Goal: Task Accomplishment & Management: Manage account settings

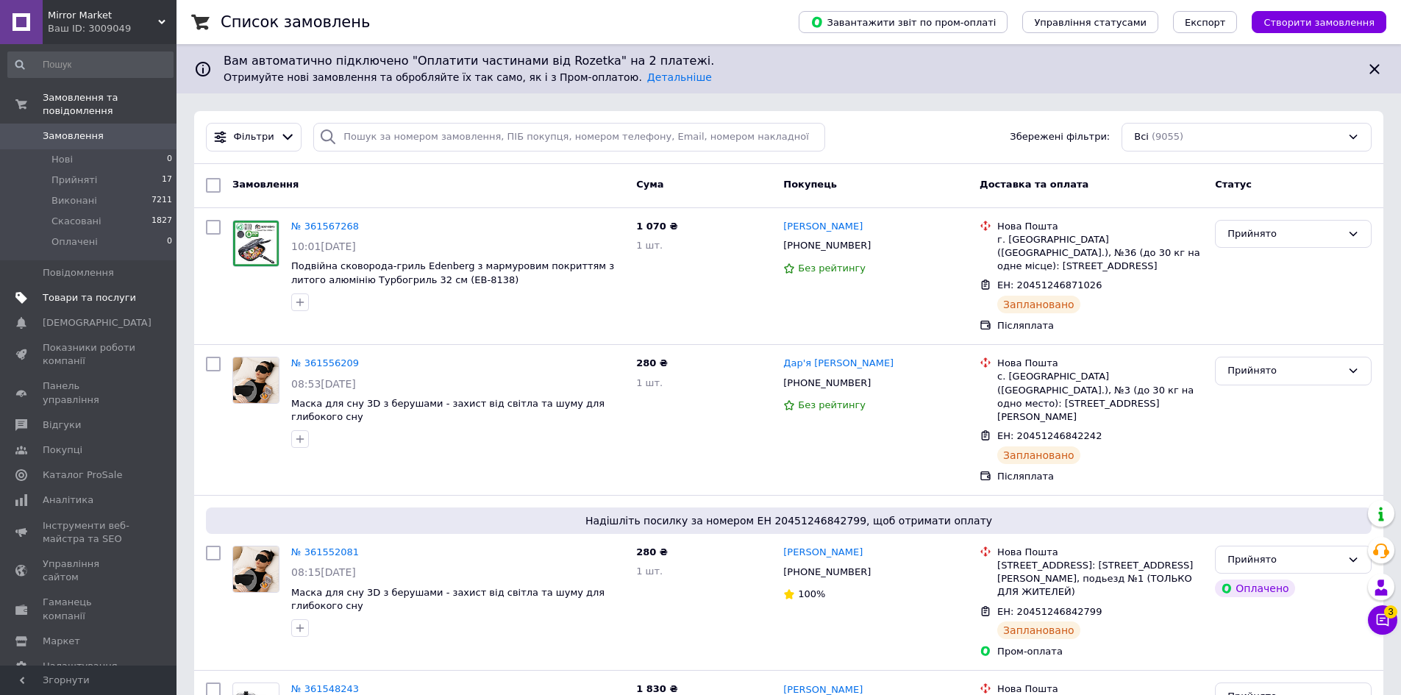
click at [117, 291] on span "Товари та послуги" at bounding box center [89, 297] width 93 height 13
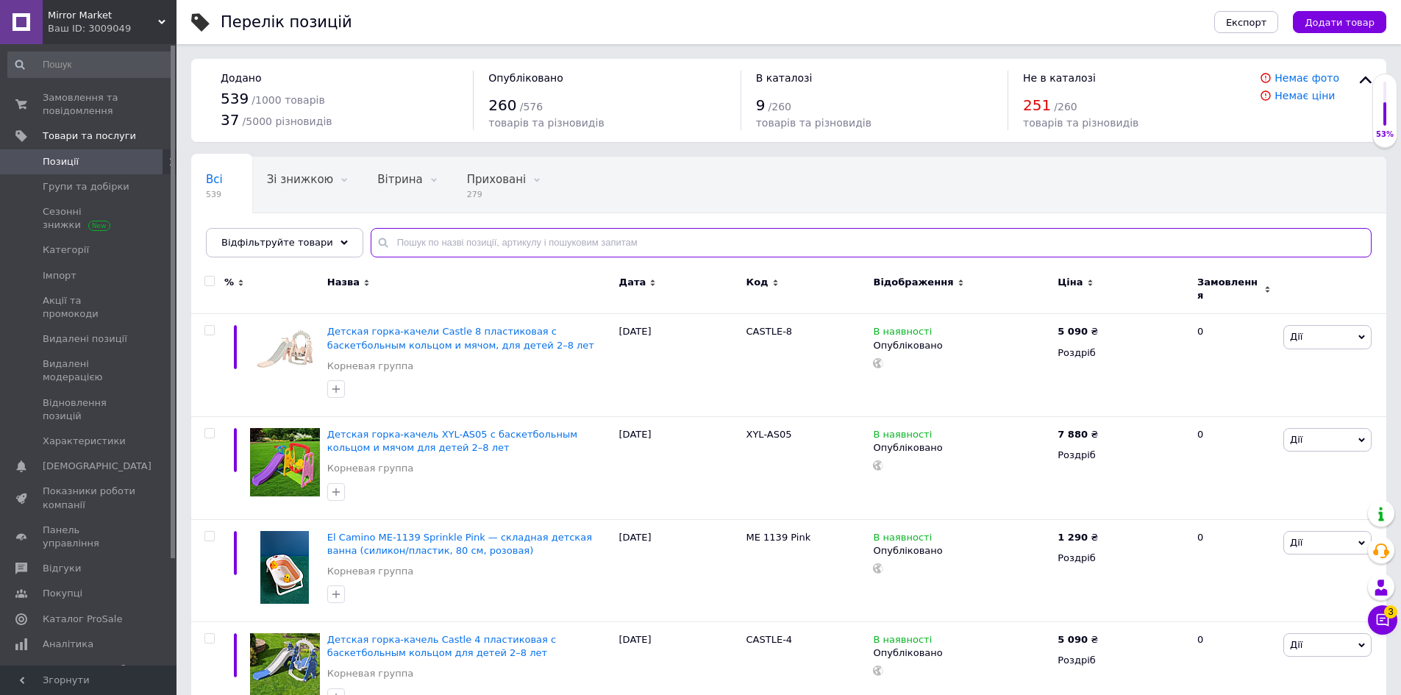
click at [535, 240] on input "text" at bounding box center [871, 242] width 1001 height 29
paste input "NFV6"
type input "NFV6"
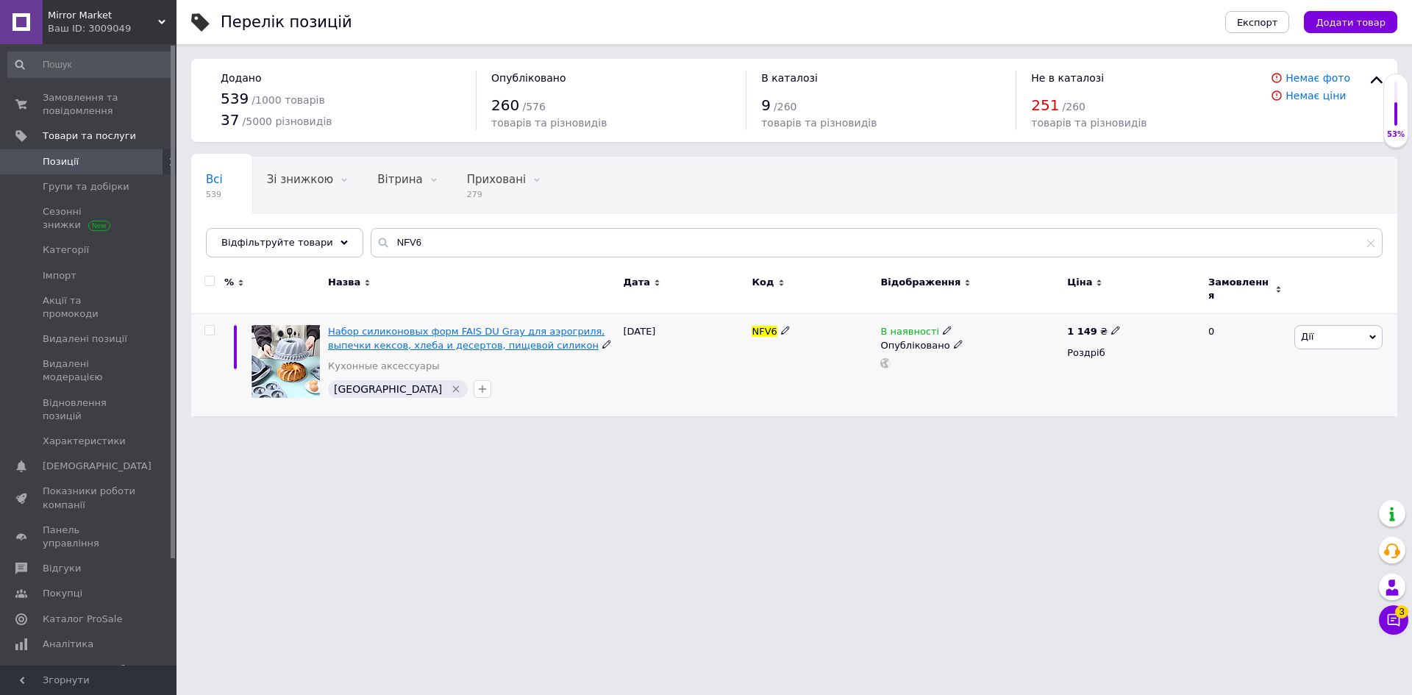
click at [465, 326] on span "Набор силиконовых форм FAIS DU Gray для аэрогриля, выпечки кексов, хлеба и десе…" at bounding box center [466, 338] width 277 height 24
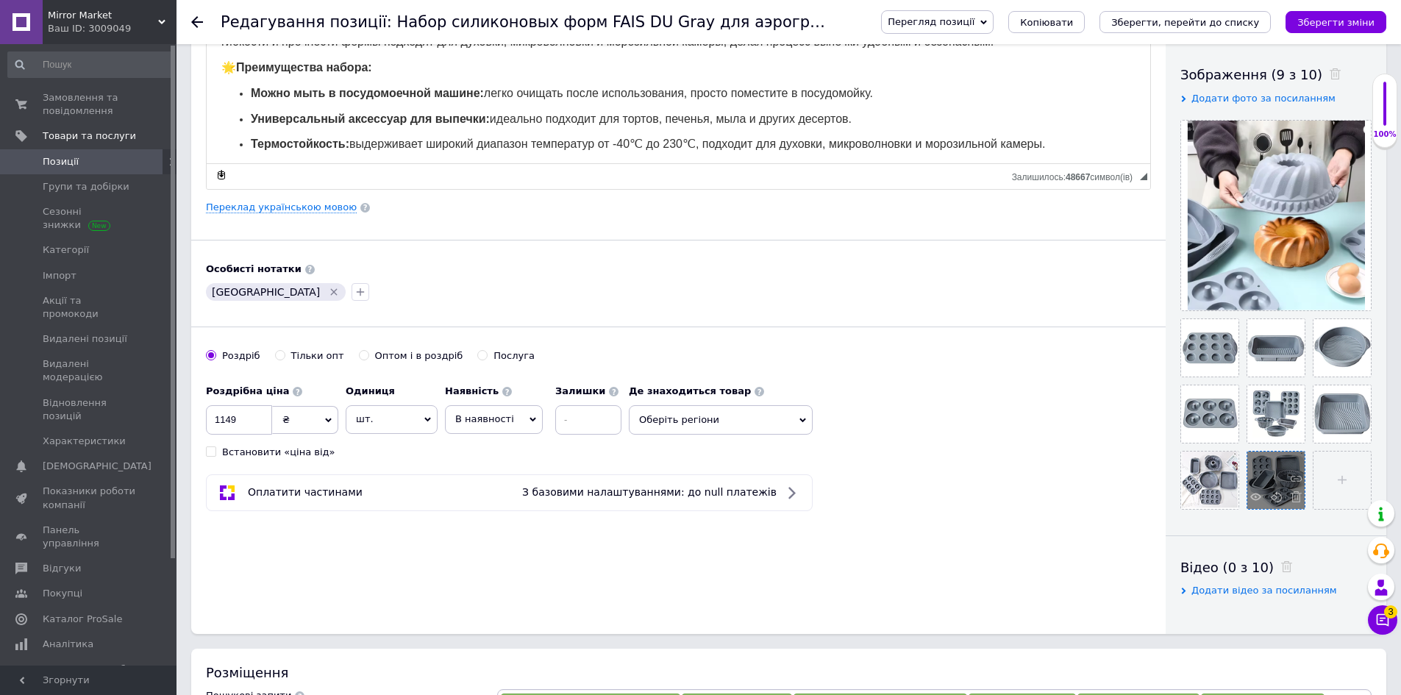
scroll to position [294, 0]
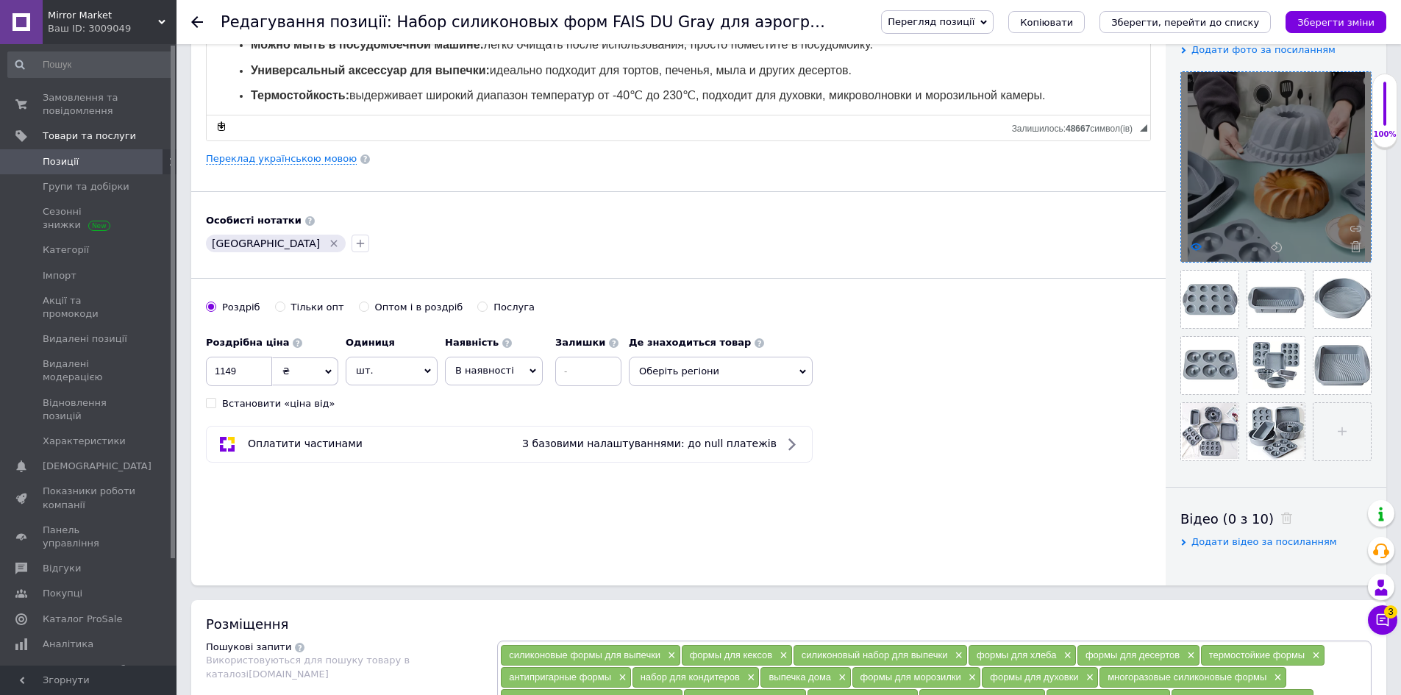
click at [1199, 248] on use at bounding box center [1196, 246] width 11 height 7
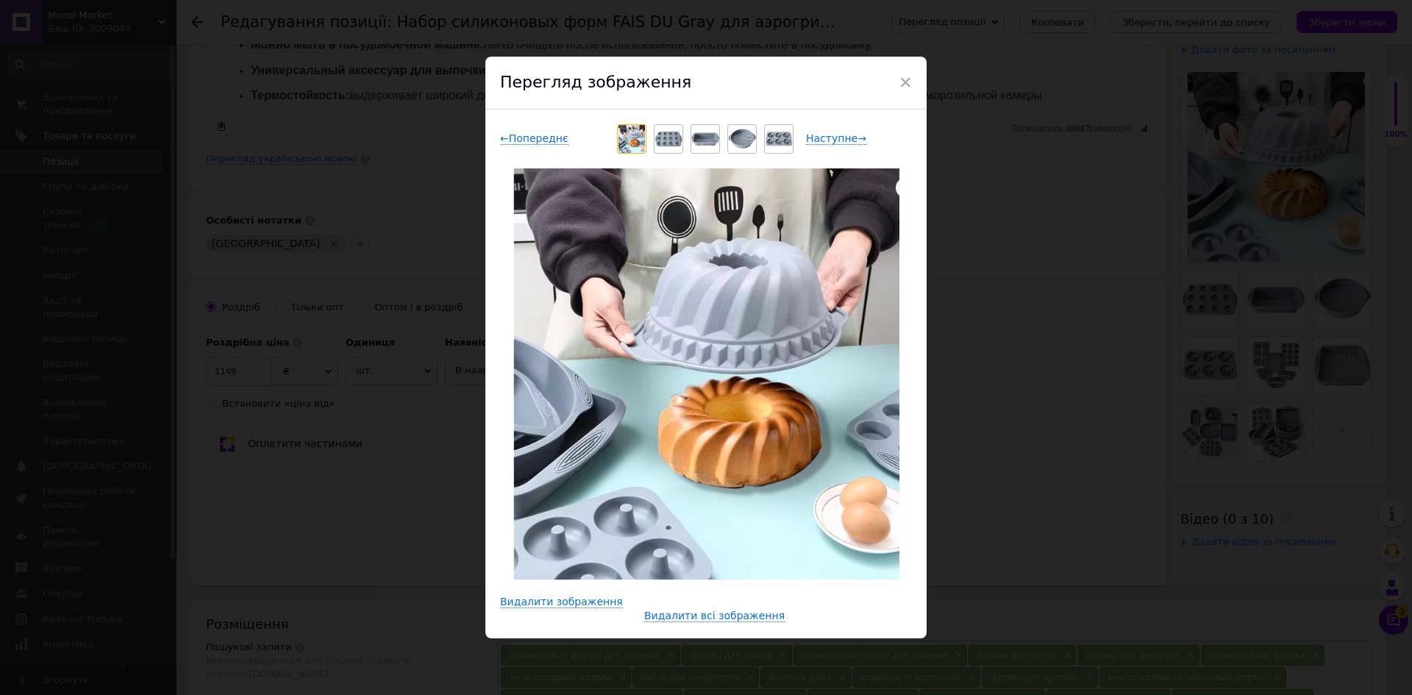
click at [857, 135] on div "Наступне →" at bounding box center [859, 139] width 106 height 15
click at [843, 138] on span "Наступне →" at bounding box center [836, 138] width 60 height 13
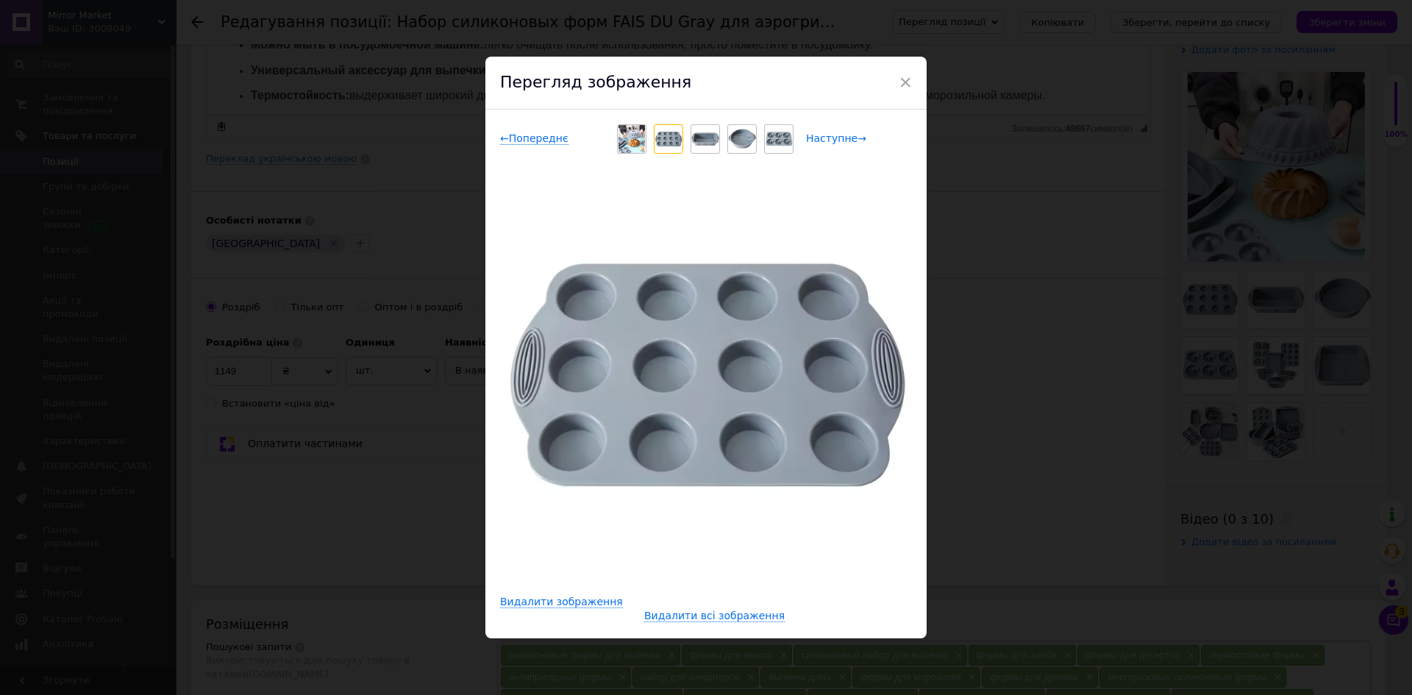
click at [843, 139] on span "Наступне →" at bounding box center [836, 138] width 60 height 13
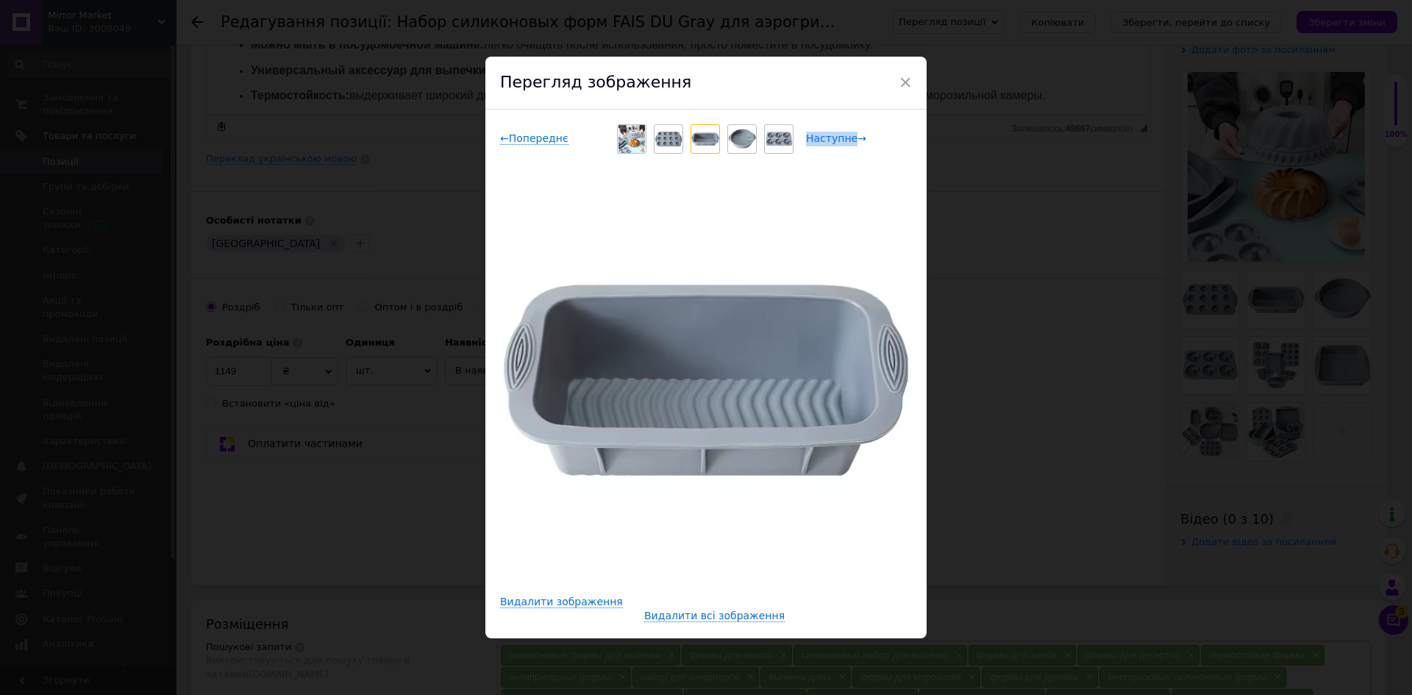
click at [843, 139] on span "Наступне →" at bounding box center [836, 138] width 60 height 13
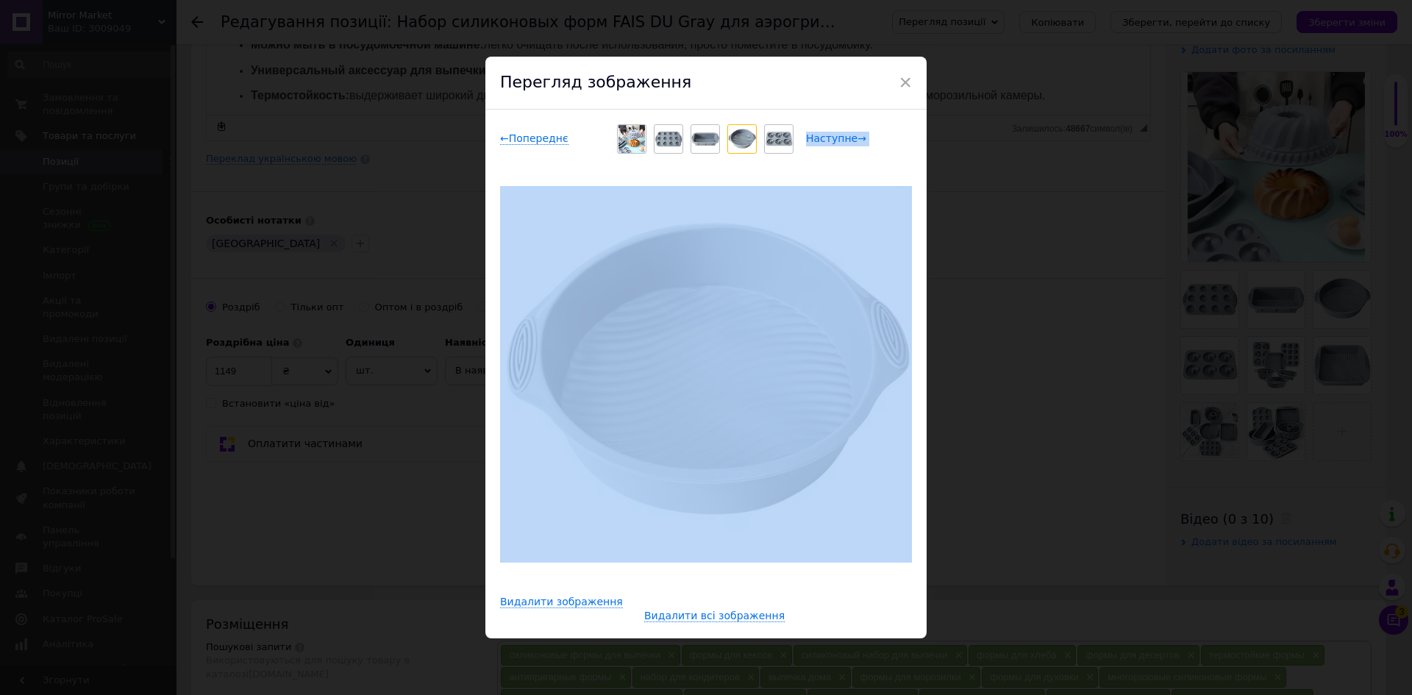
click at [843, 139] on span "Наступне →" at bounding box center [836, 138] width 60 height 13
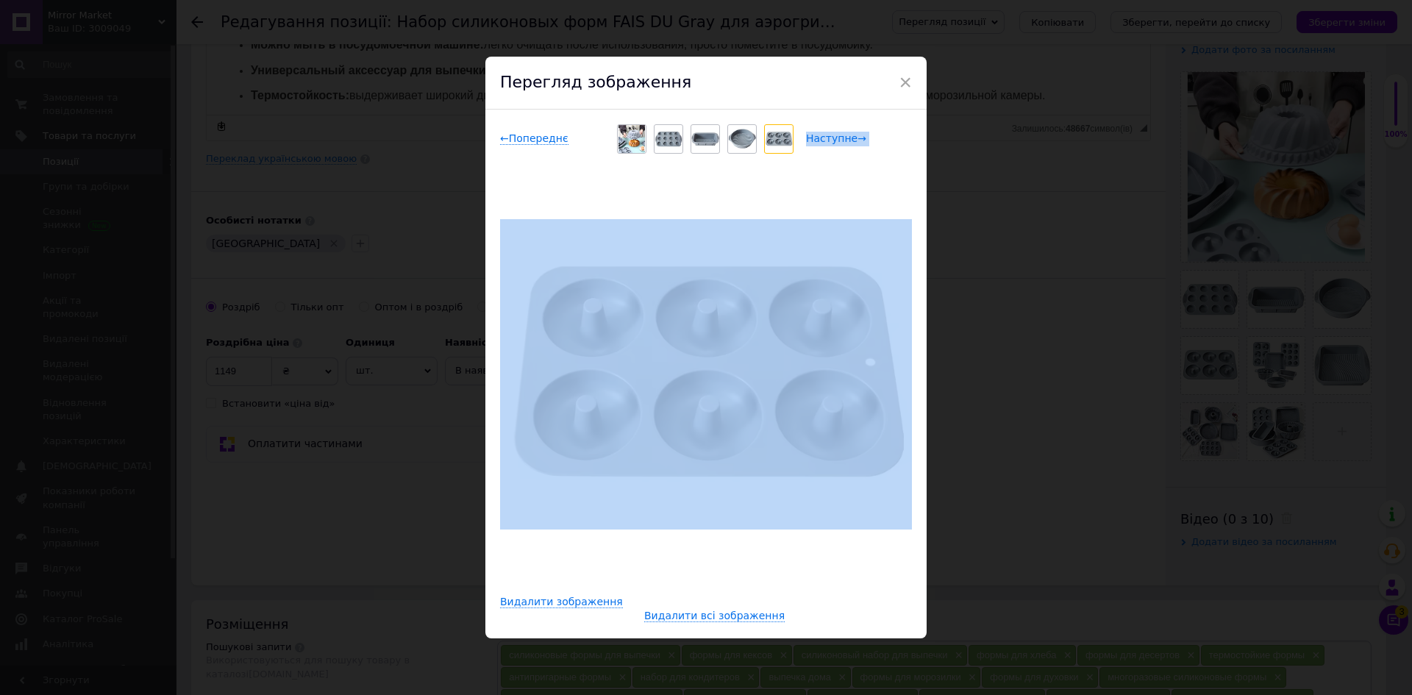
click at [843, 139] on span "Наступне →" at bounding box center [836, 138] width 60 height 13
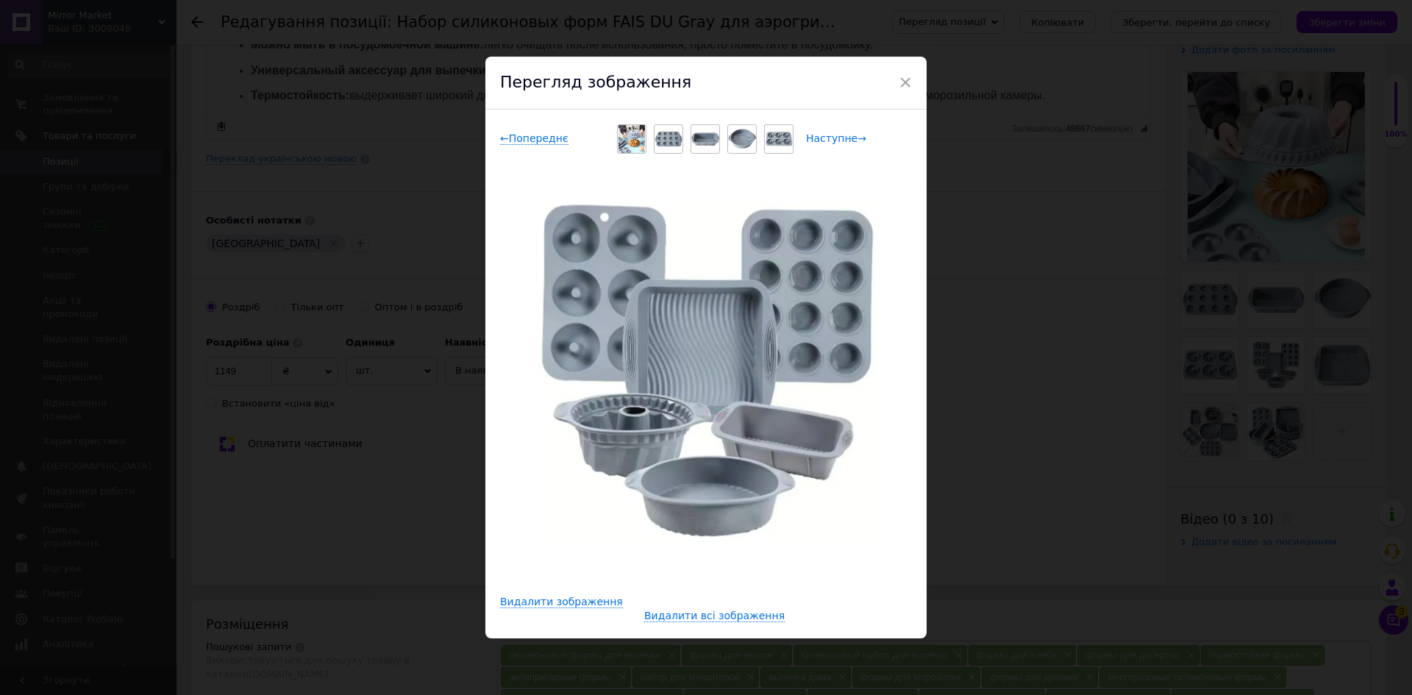
click at [843, 139] on span "Наступне →" at bounding box center [836, 138] width 60 height 13
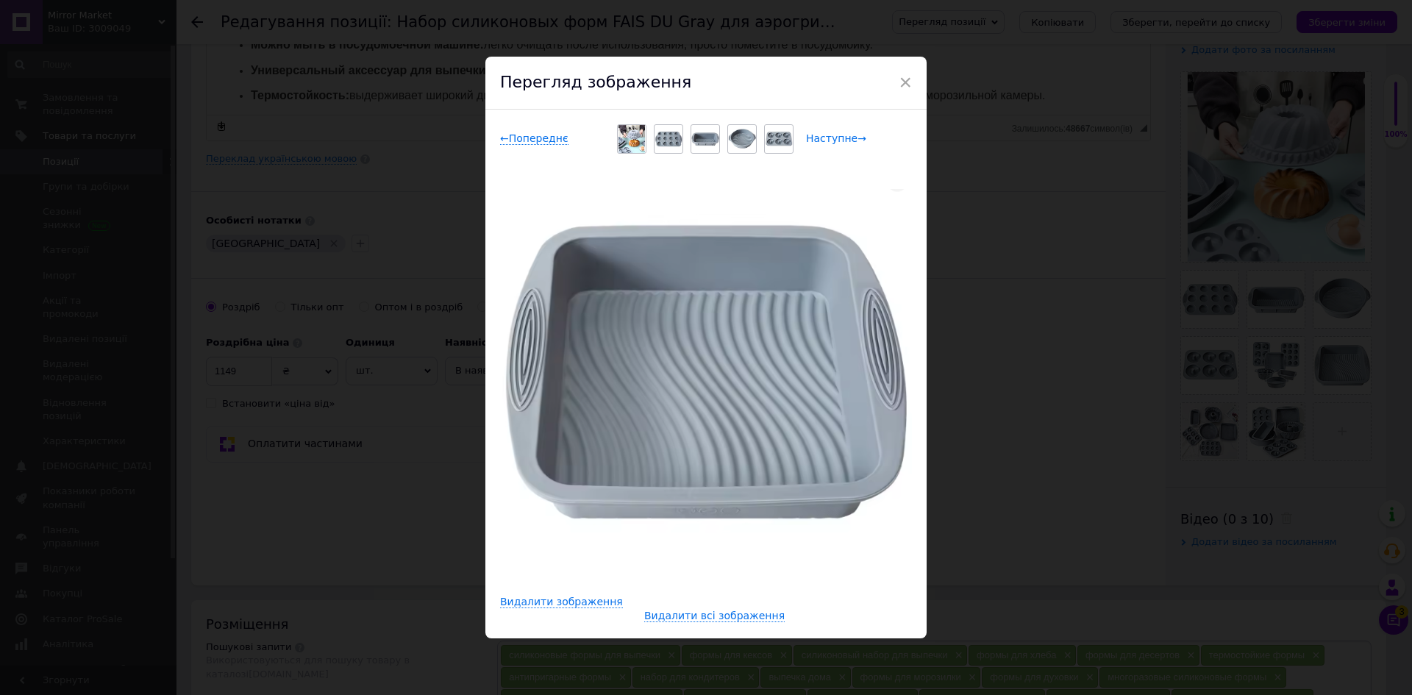
click at [843, 139] on span "Наступне →" at bounding box center [836, 138] width 60 height 13
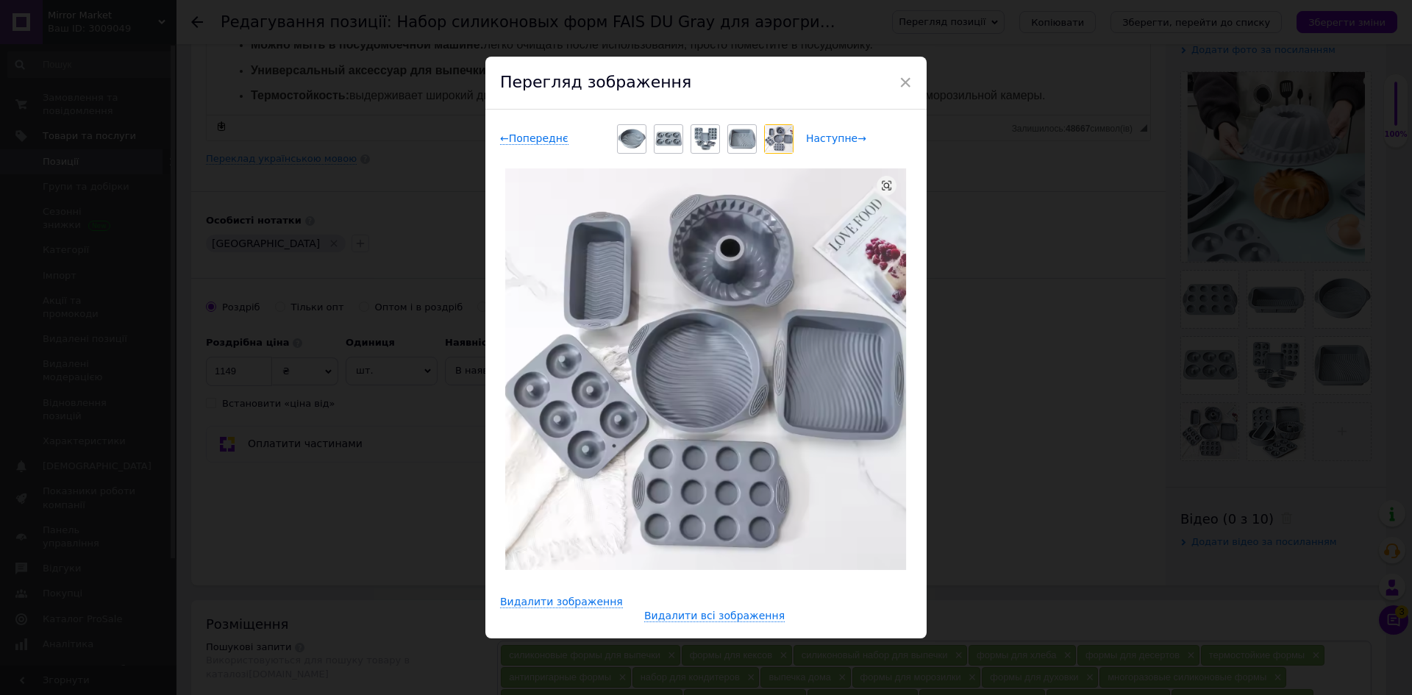
click at [843, 139] on span "Наступне →" at bounding box center [836, 138] width 60 height 13
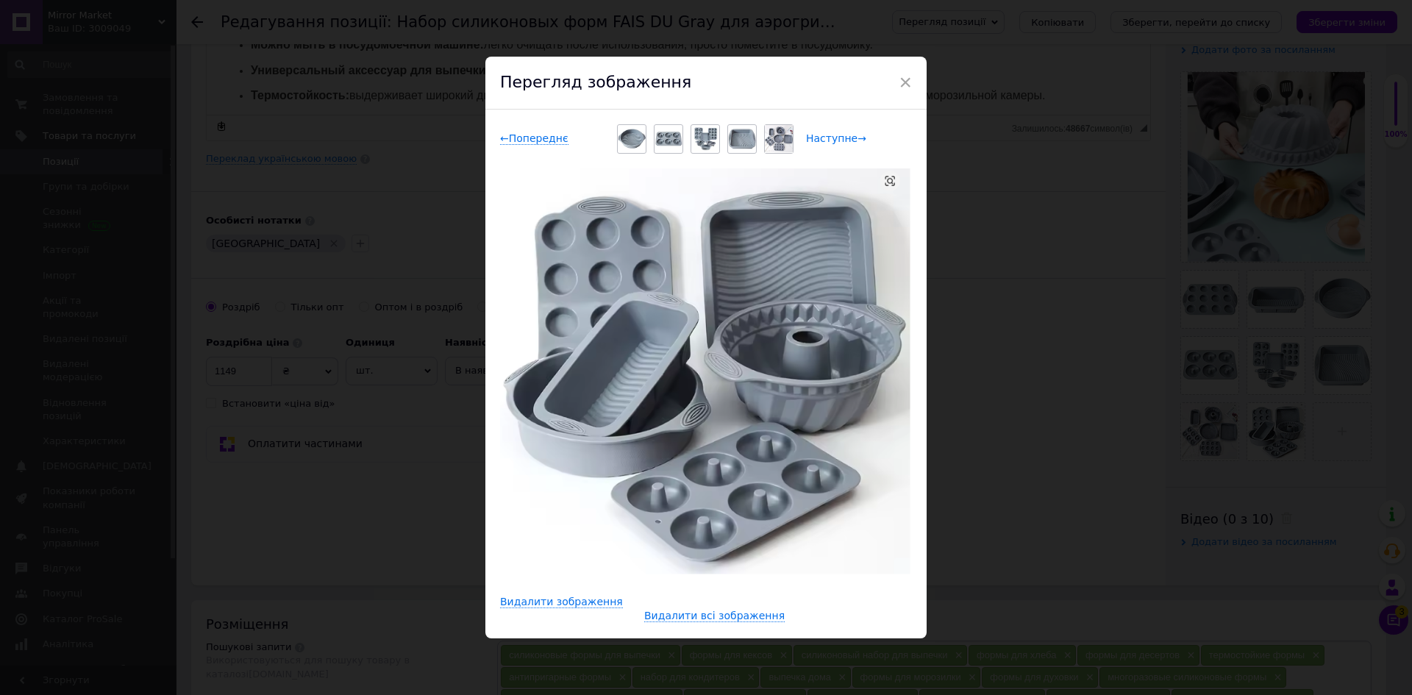
click at [843, 139] on span "Наступне →" at bounding box center [836, 138] width 60 height 13
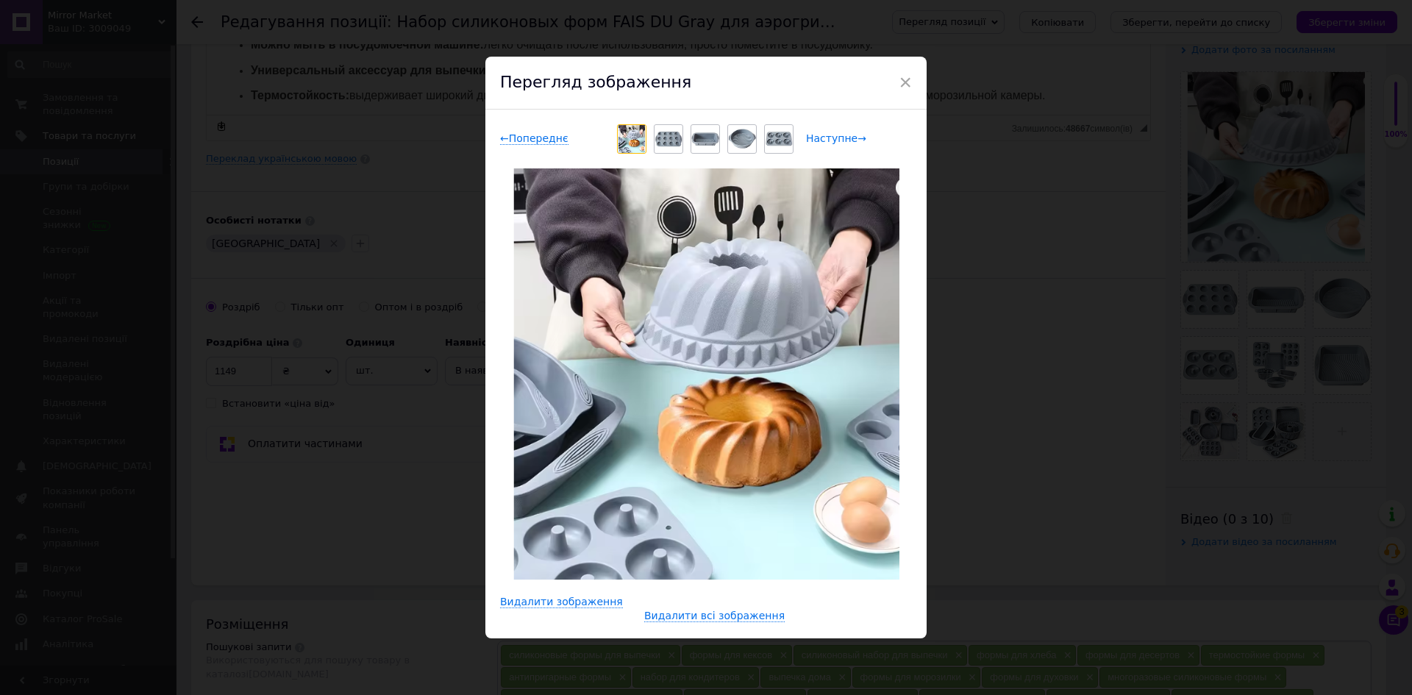
click at [843, 139] on span "Наступне →" at bounding box center [836, 138] width 60 height 13
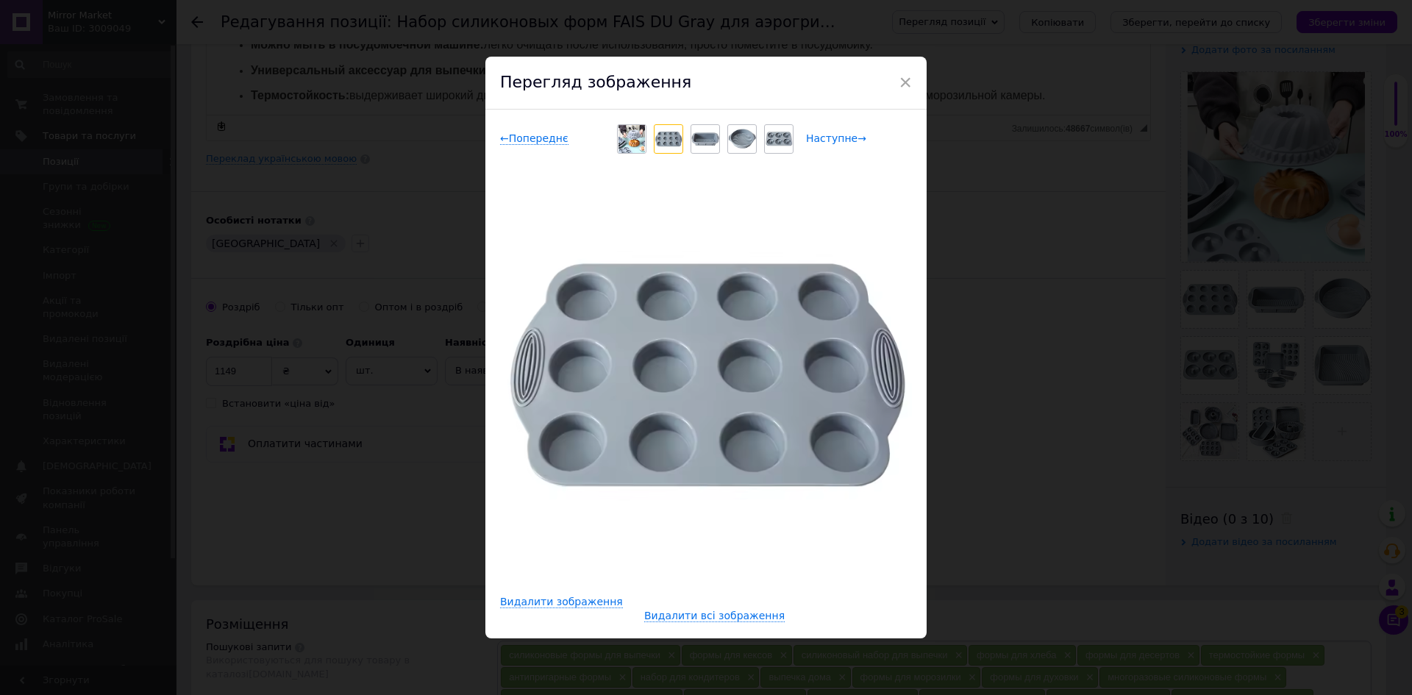
click at [843, 139] on span "Наступне →" at bounding box center [836, 138] width 60 height 13
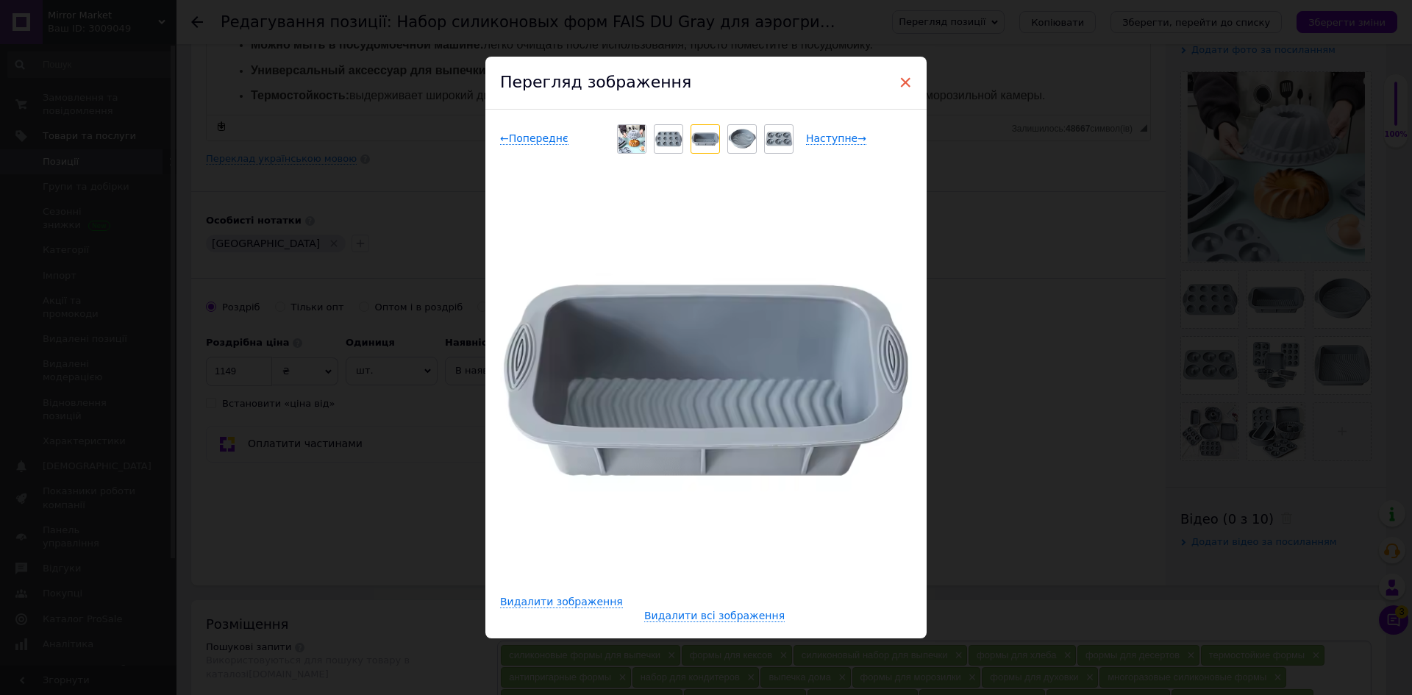
click at [902, 84] on span "×" at bounding box center [905, 82] width 13 height 25
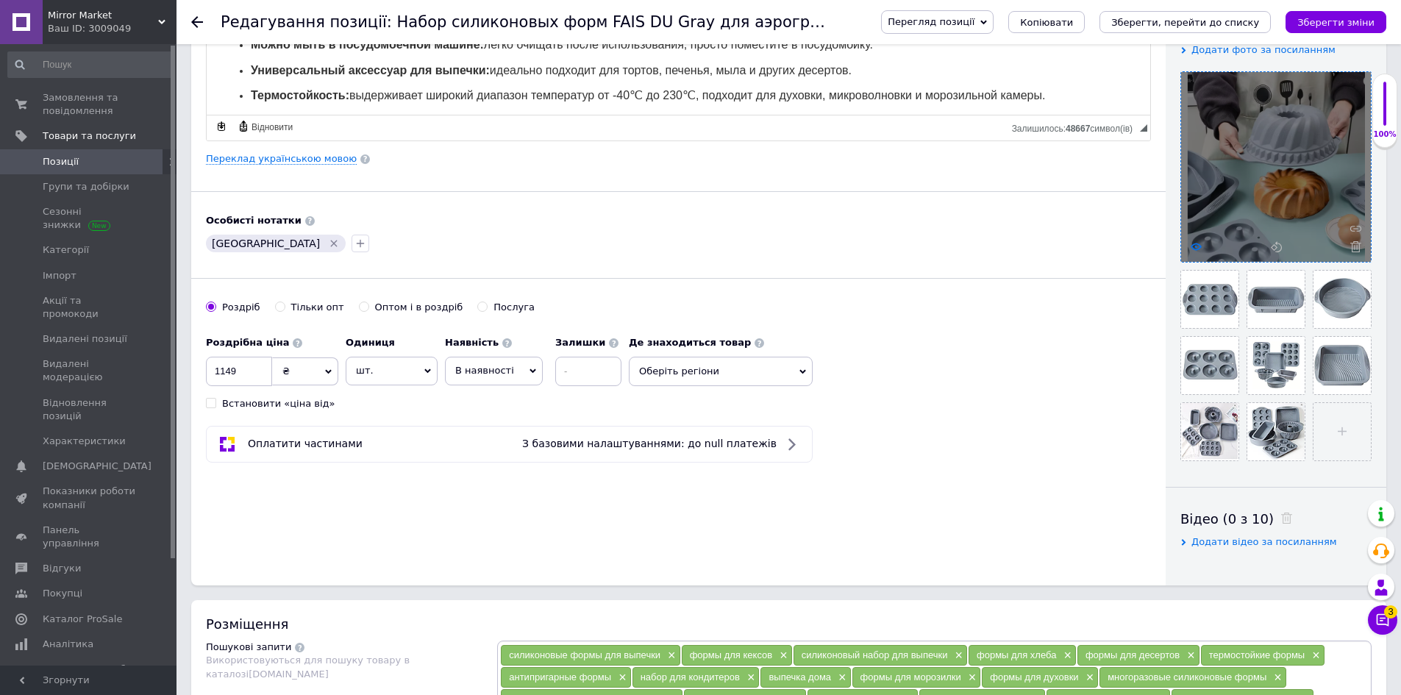
click at [1200, 246] on use at bounding box center [1196, 246] width 11 height 7
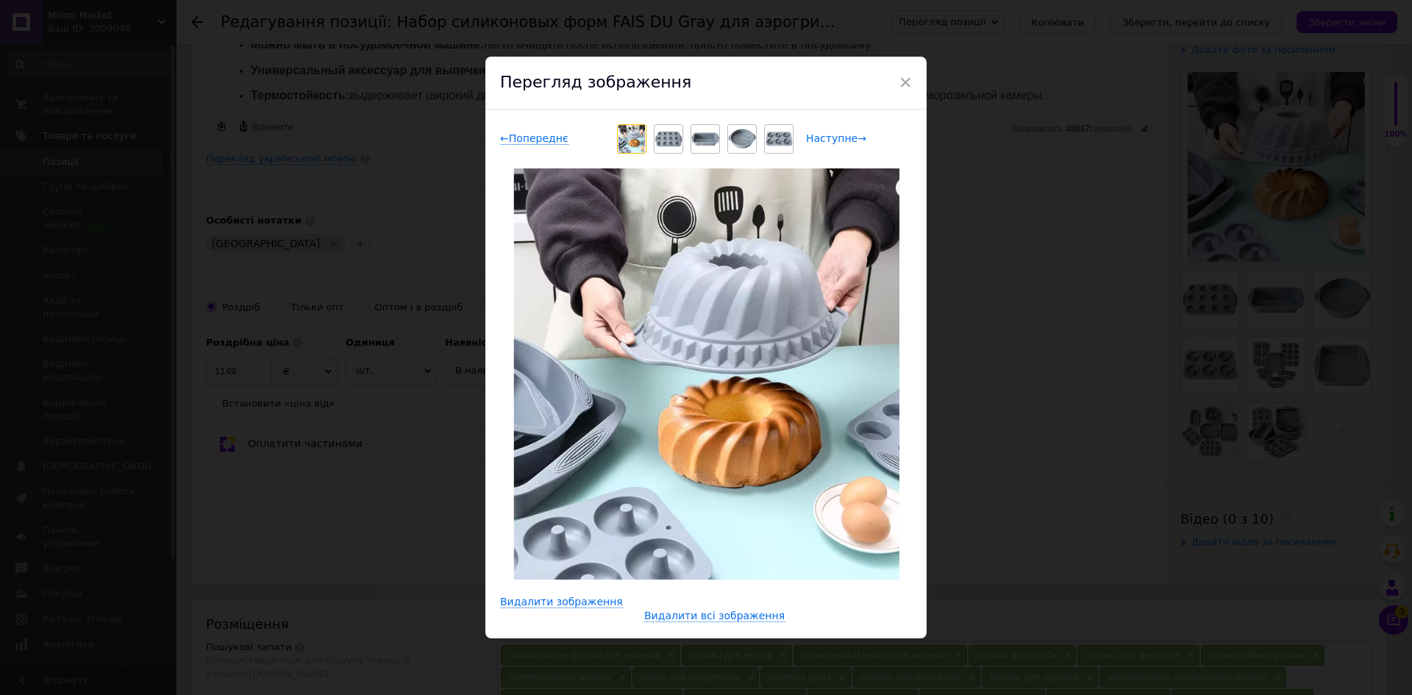
click at [839, 136] on span "Наступне →" at bounding box center [836, 138] width 60 height 13
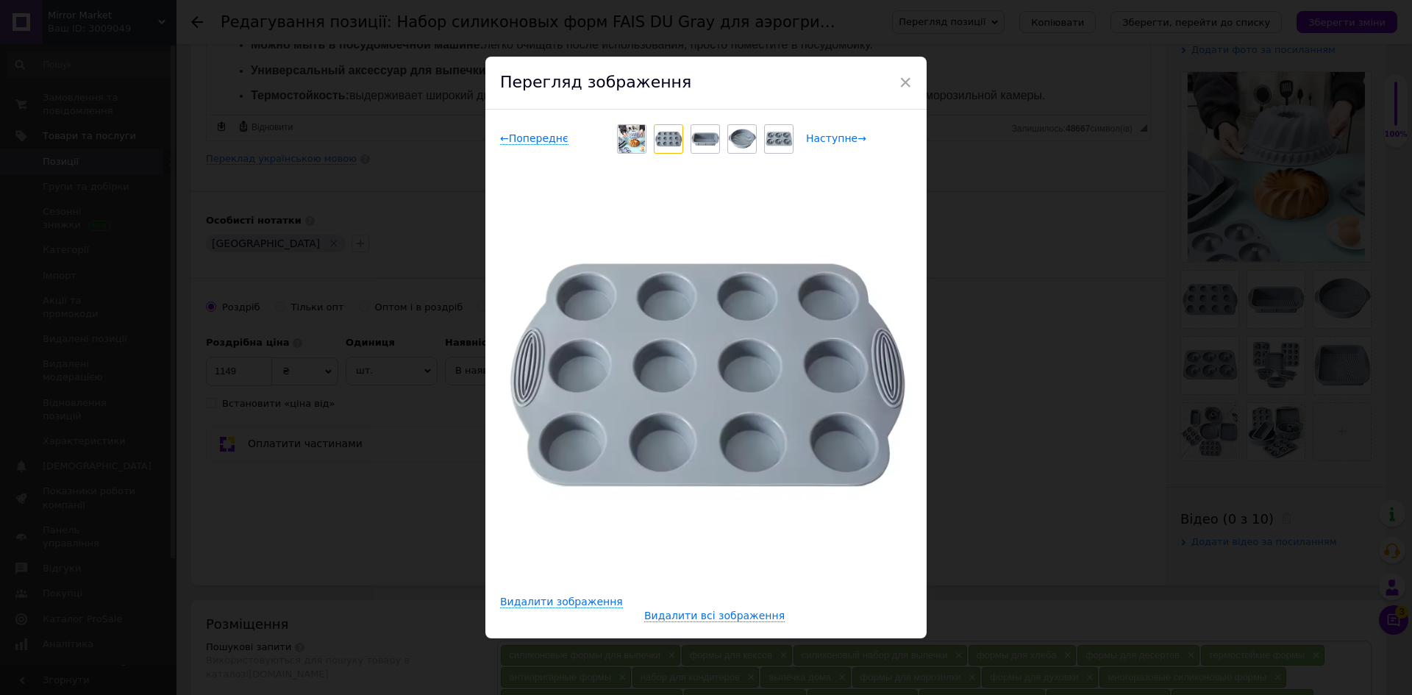
click at [839, 136] on span "Наступне →" at bounding box center [836, 138] width 60 height 13
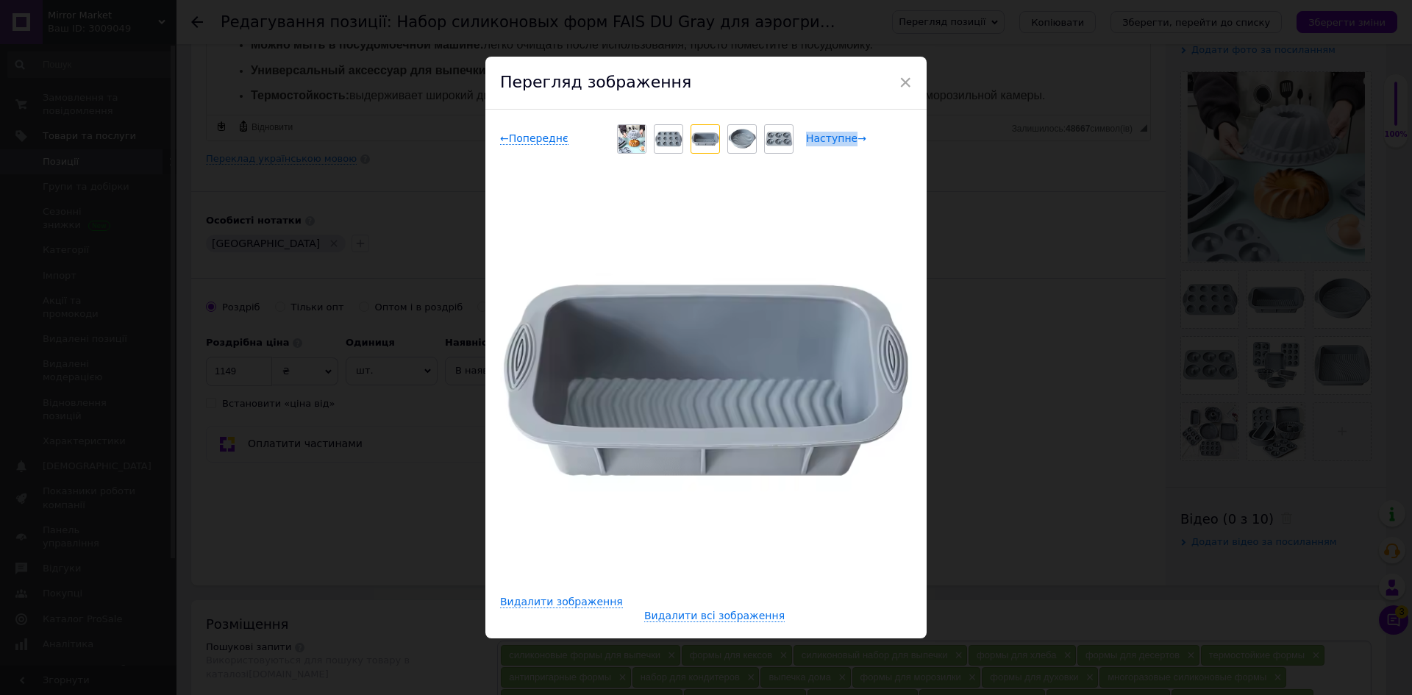
click at [839, 136] on span "Наступне →" at bounding box center [836, 138] width 60 height 13
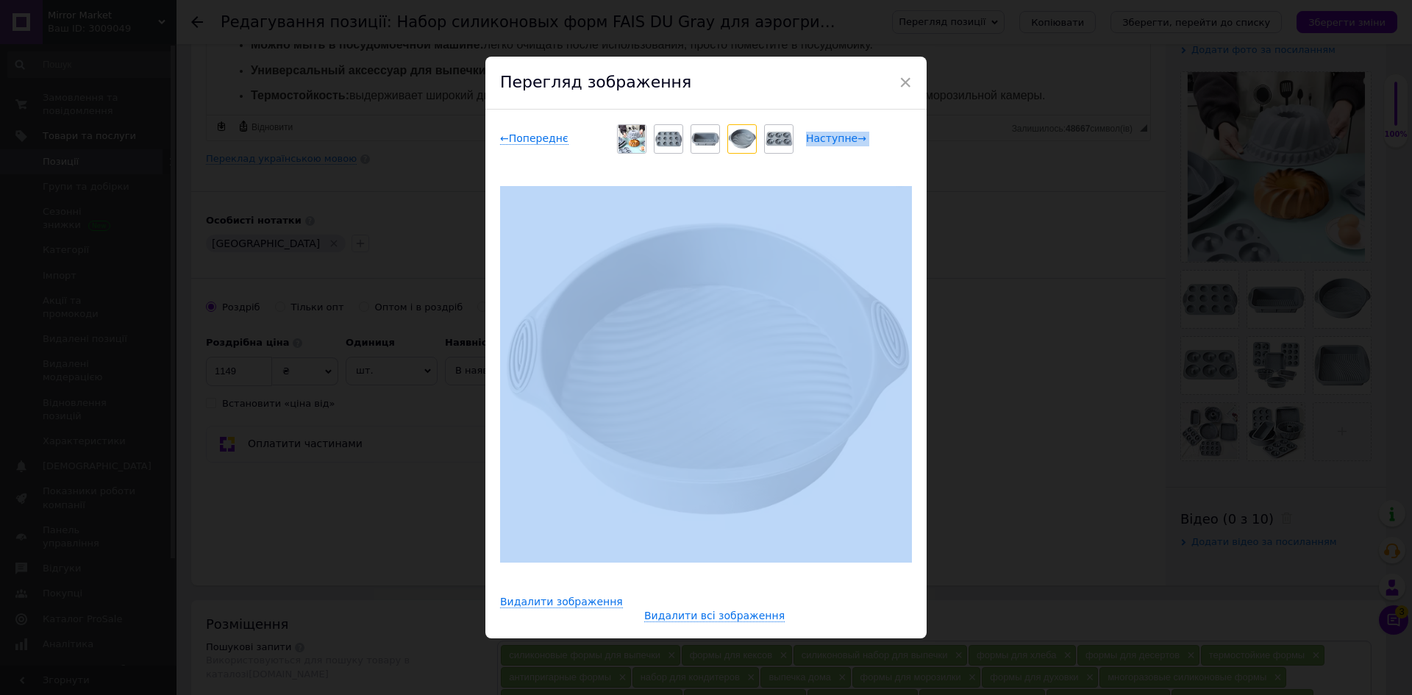
click at [839, 136] on span "Наступне →" at bounding box center [836, 138] width 60 height 13
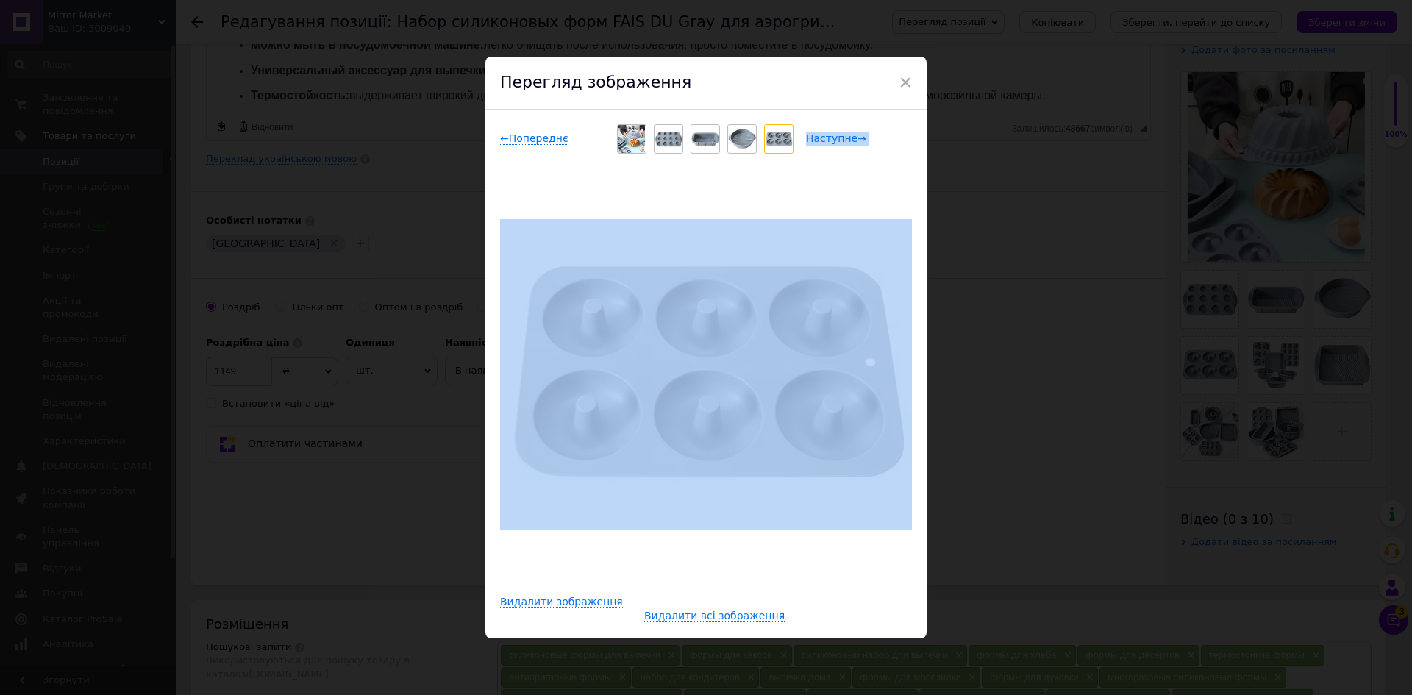
click at [839, 136] on span "Наступне →" at bounding box center [836, 138] width 60 height 13
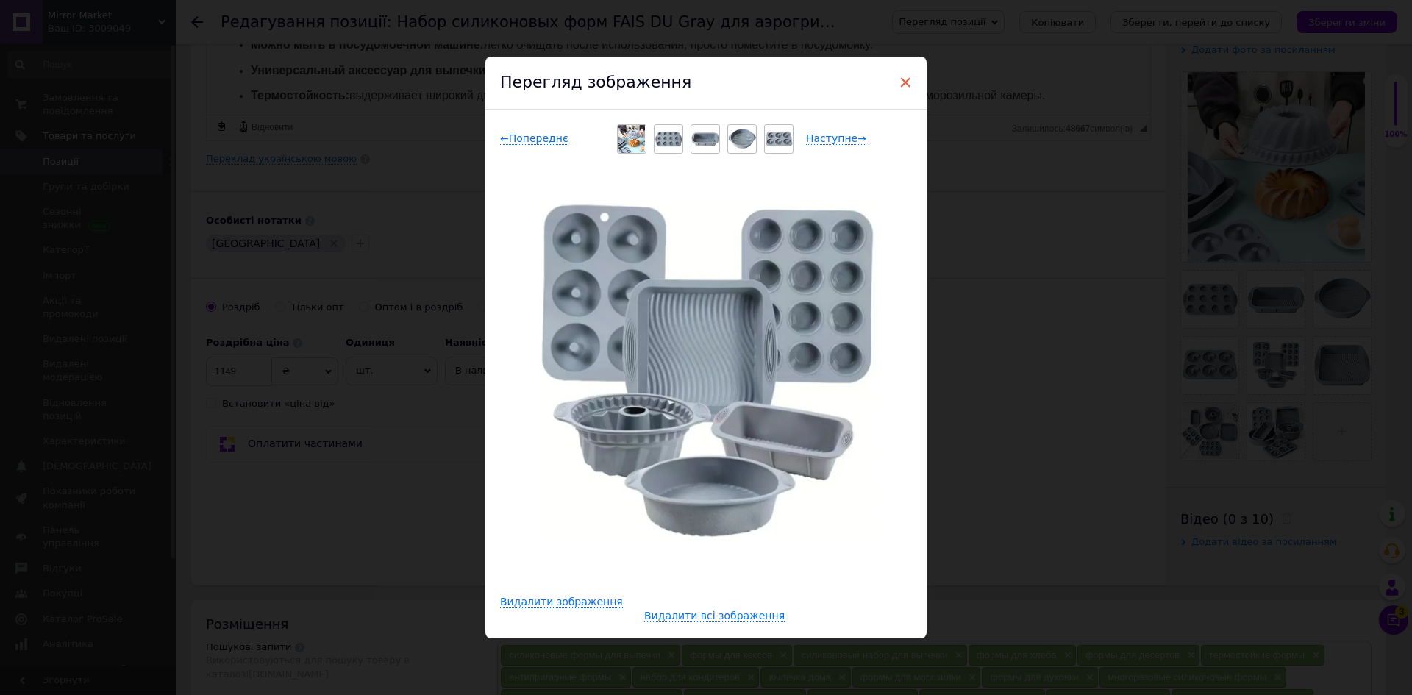
drag, startPoint x: 905, startPoint y: 85, endPoint x: 699, endPoint y: 176, distance: 226.2
click at [905, 85] on span "×" at bounding box center [905, 82] width 13 height 25
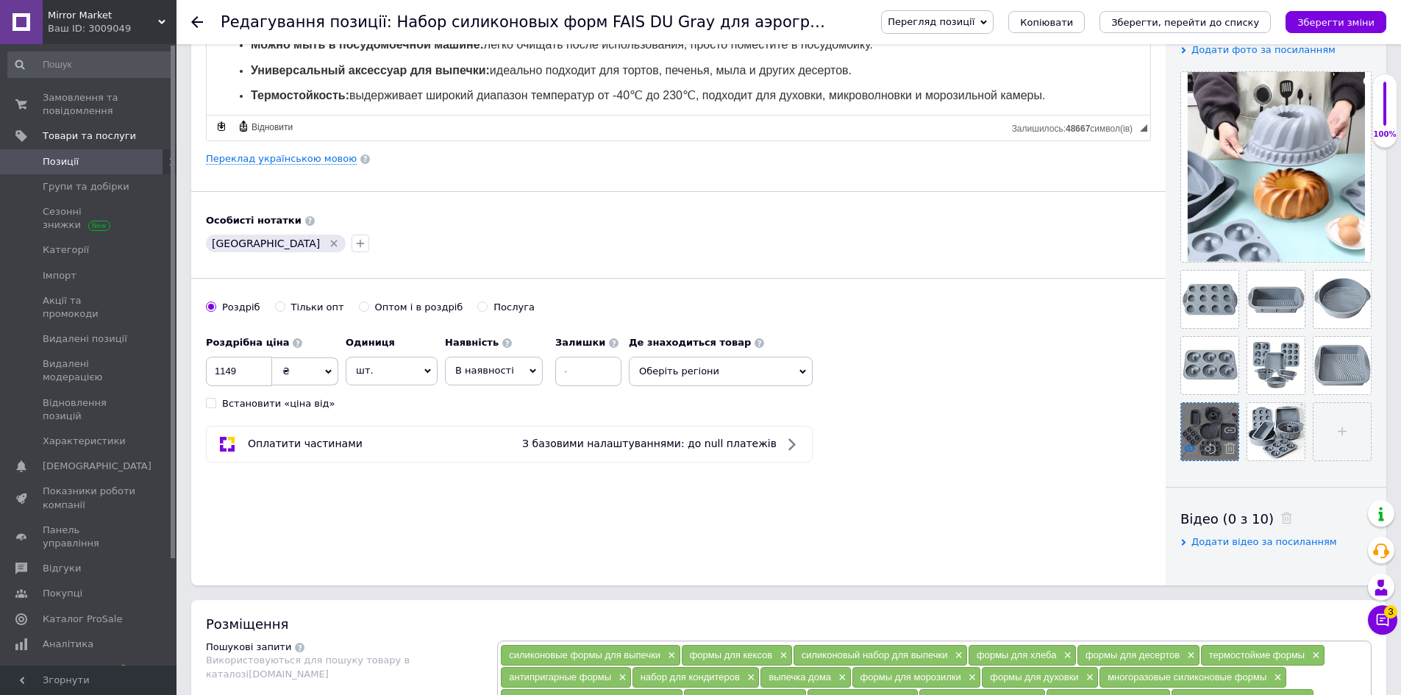
click at [1188, 452] on use at bounding box center [1189, 447] width 11 height 7
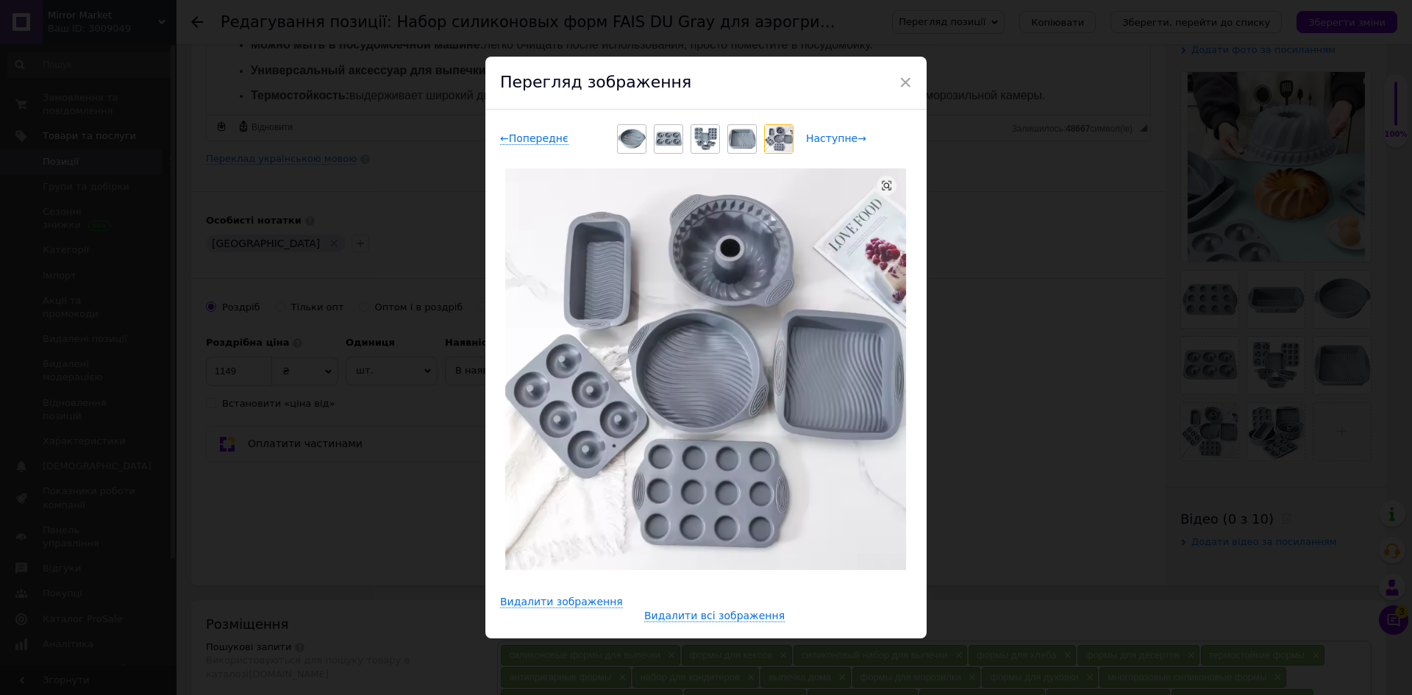
click at [847, 138] on span "Наступне →" at bounding box center [836, 138] width 60 height 13
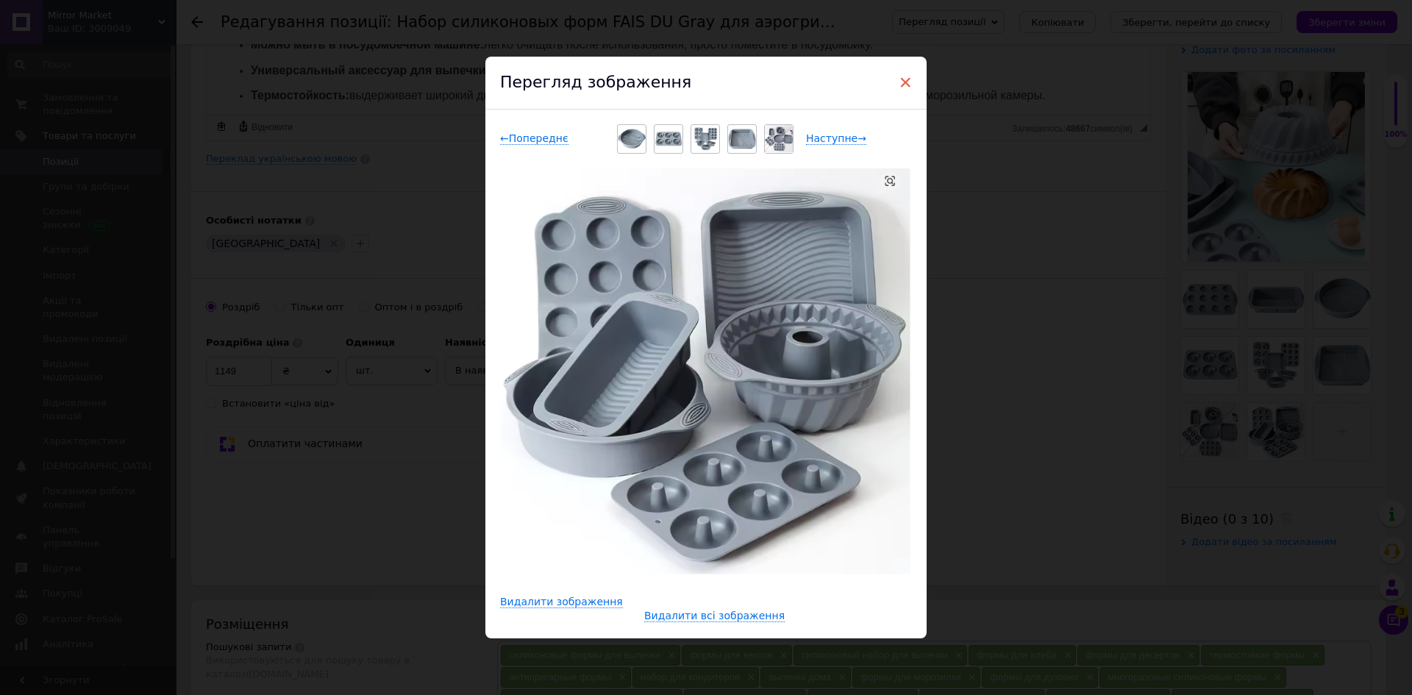
click at [907, 80] on span "×" at bounding box center [905, 82] width 13 height 25
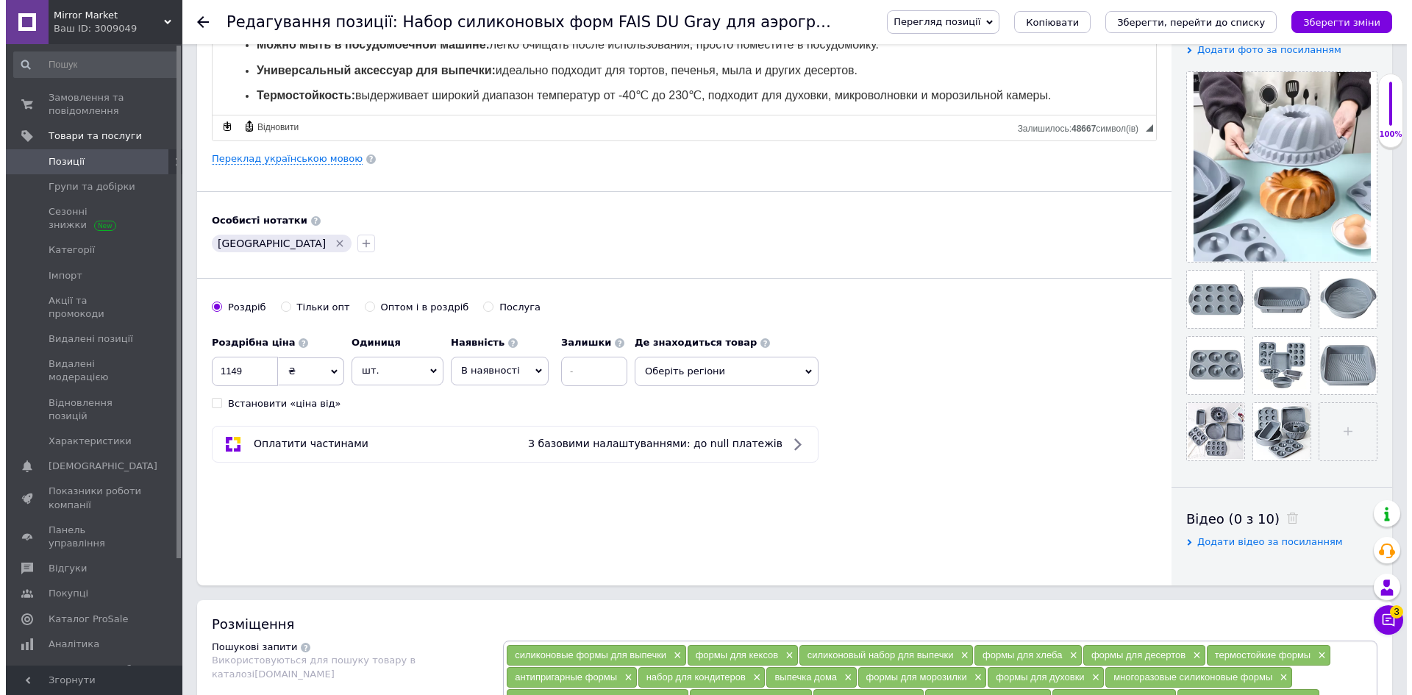
scroll to position [662, 0]
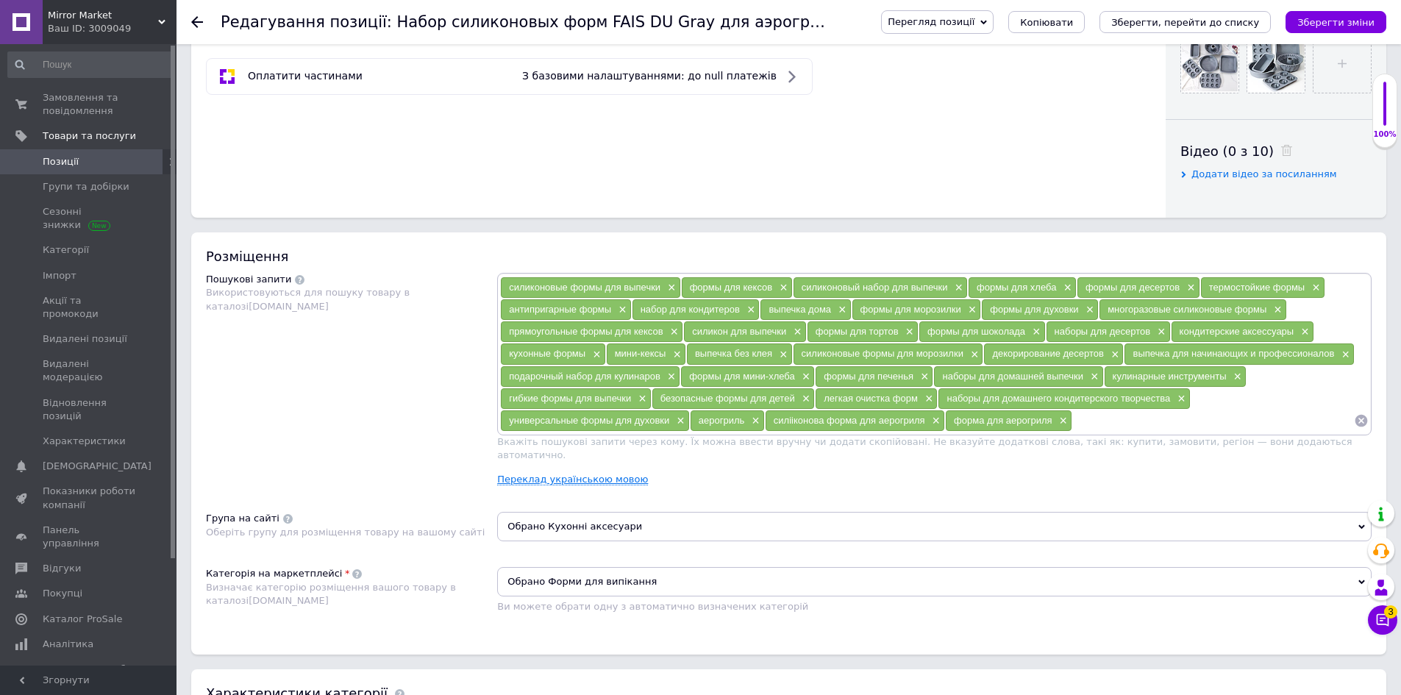
click at [580, 474] on link "Переклад українською мовою" at bounding box center [572, 480] width 151 height 12
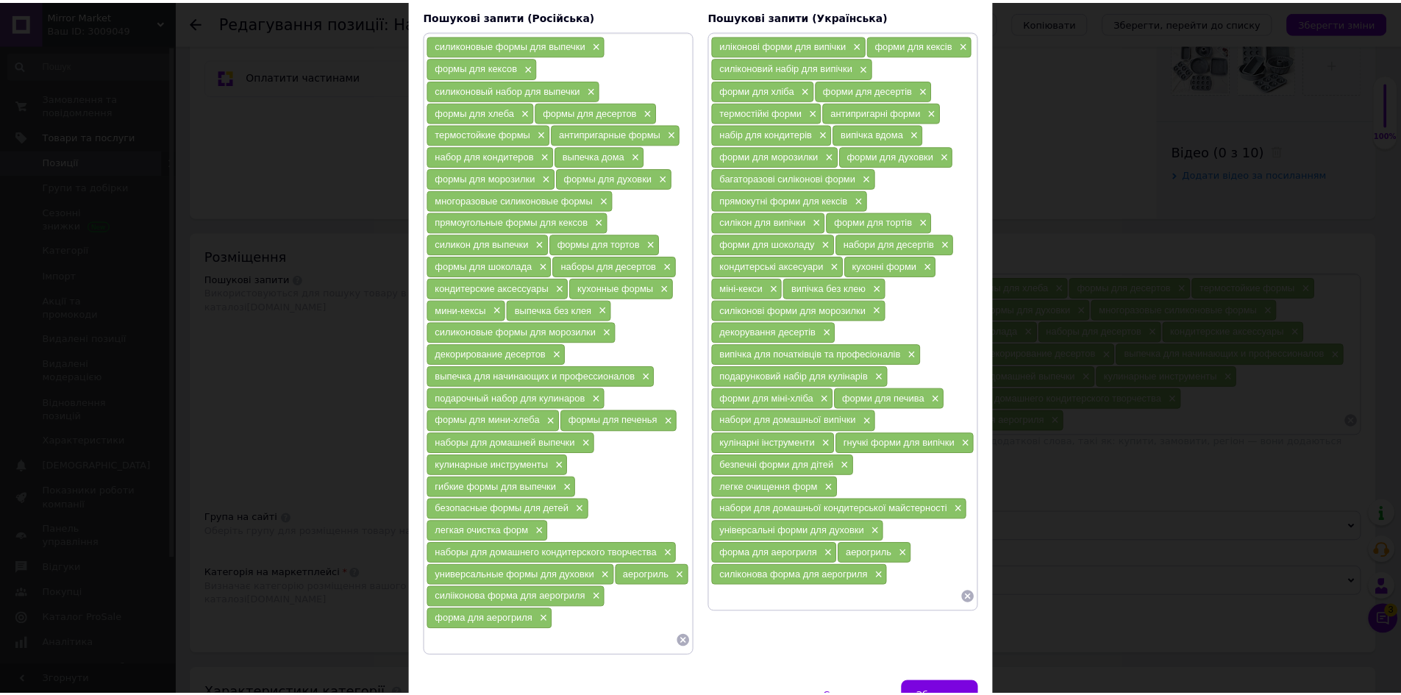
scroll to position [0, 0]
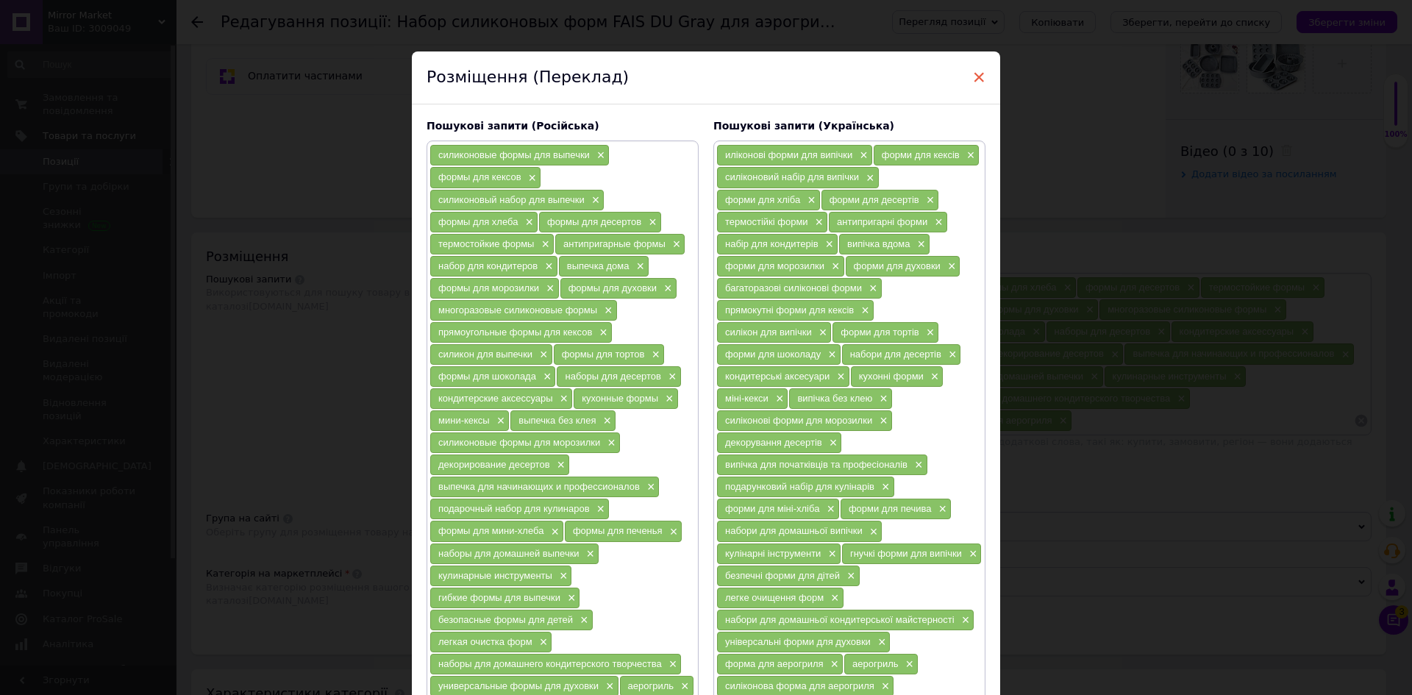
click at [977, 77] on span "×" at bounding box center [978, 77] width 13 height 25
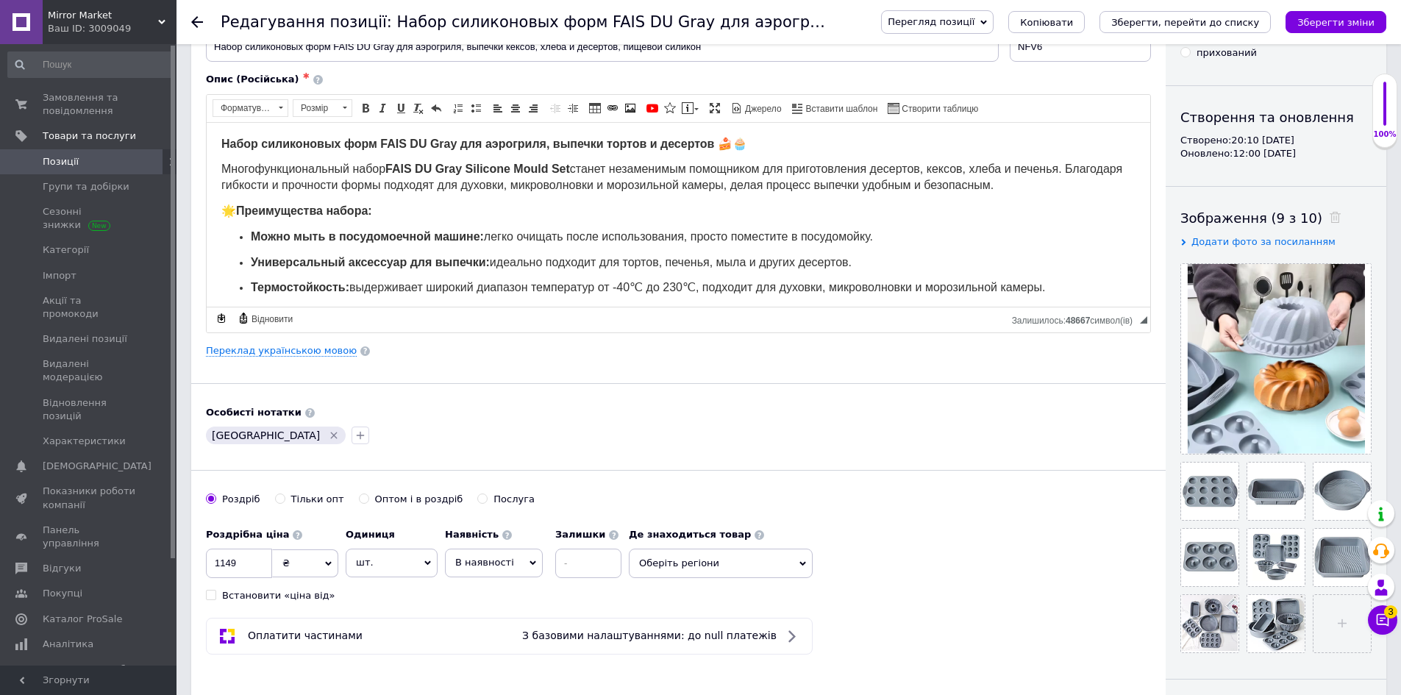
scroll to position [221, 0]
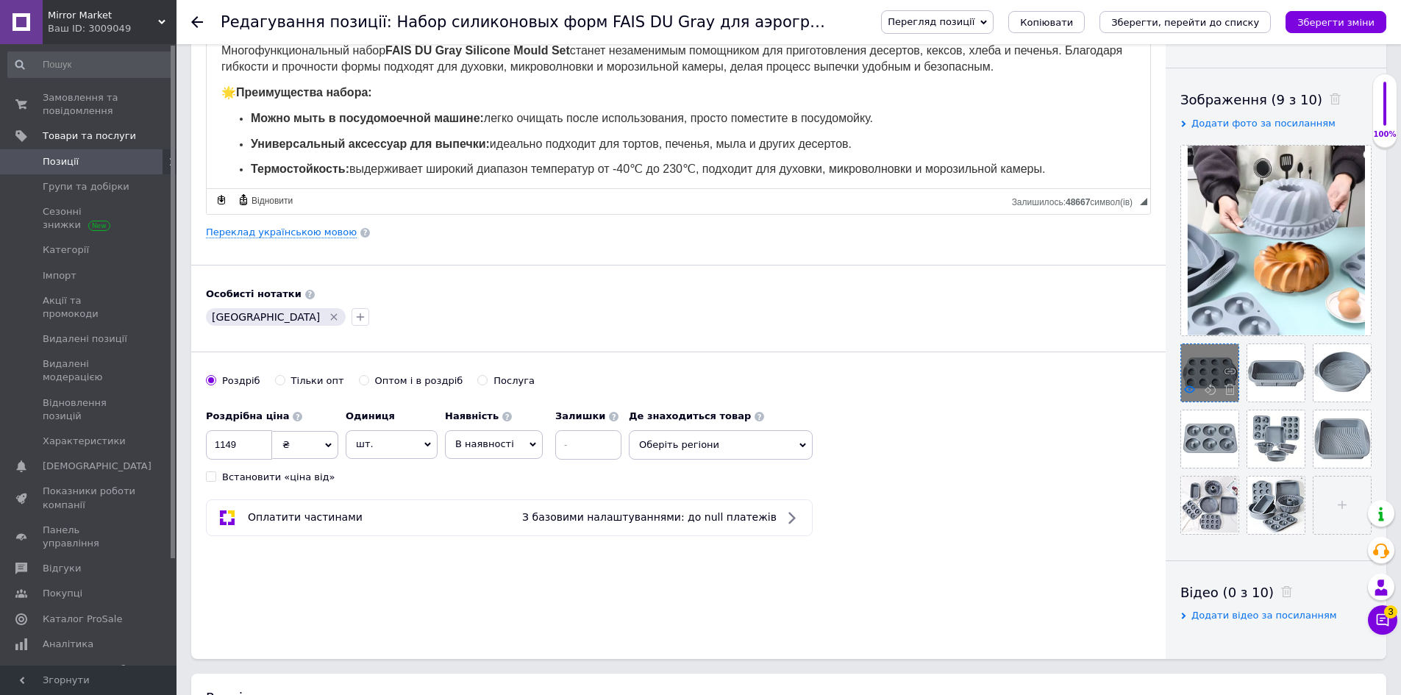
click at [1192, 392] on use at bounding box center [1189, 388] width 11 height 7
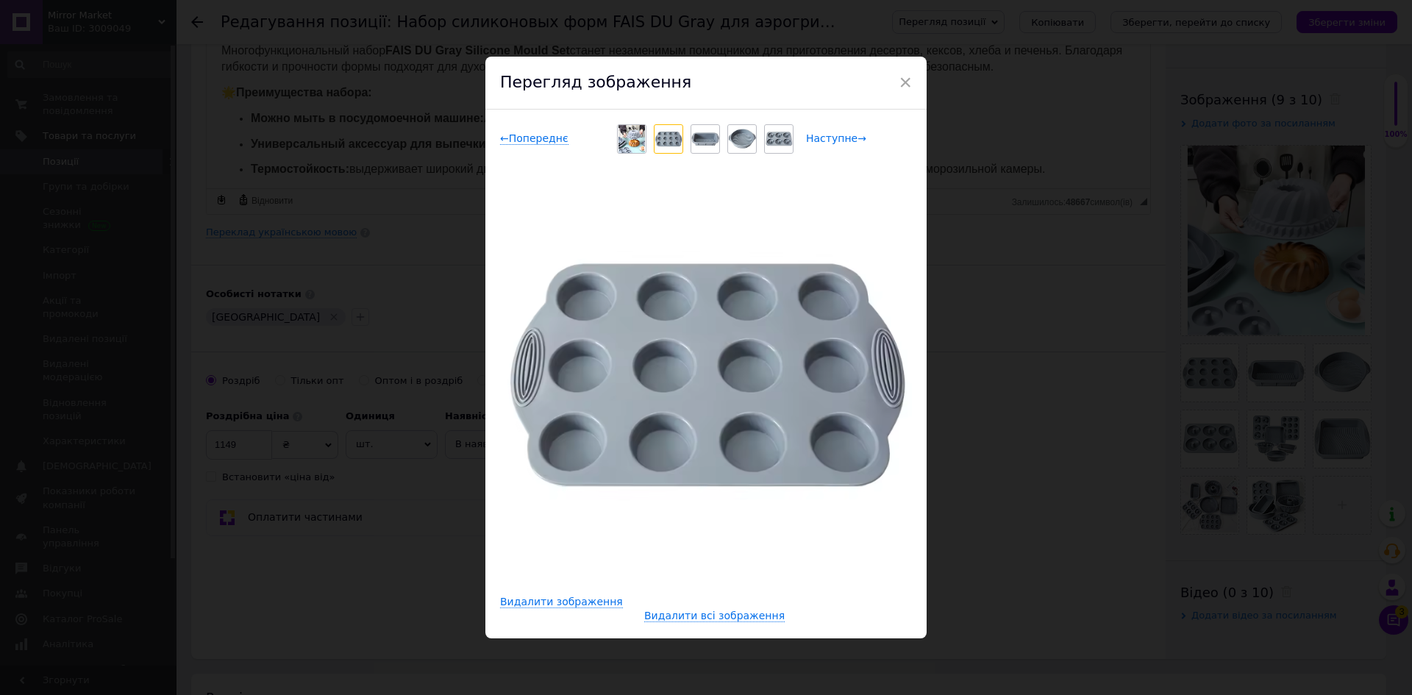
click at [827, 137] on span "Наступне →" at bounding box center [836, 138] width 60 height 13
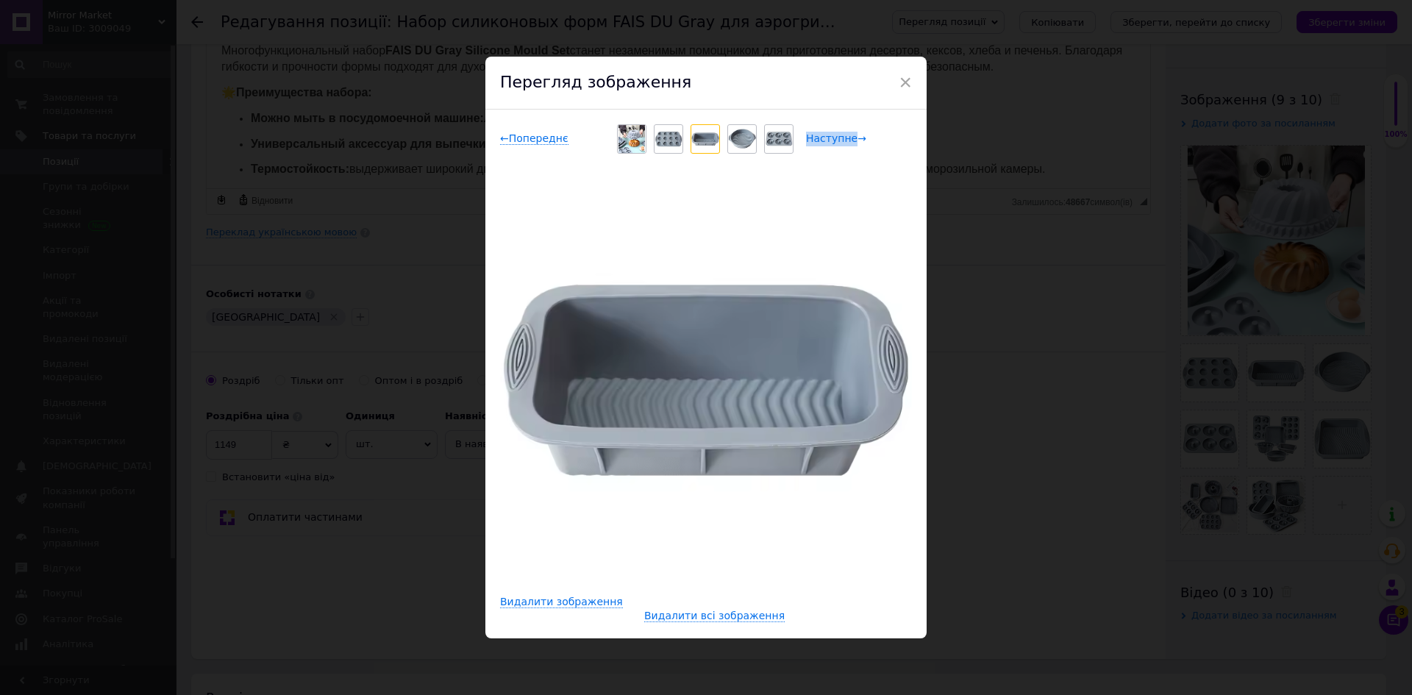
click at [827, 137] on span "Наступне →" at bounding box center [836, 138] width 60 height 13
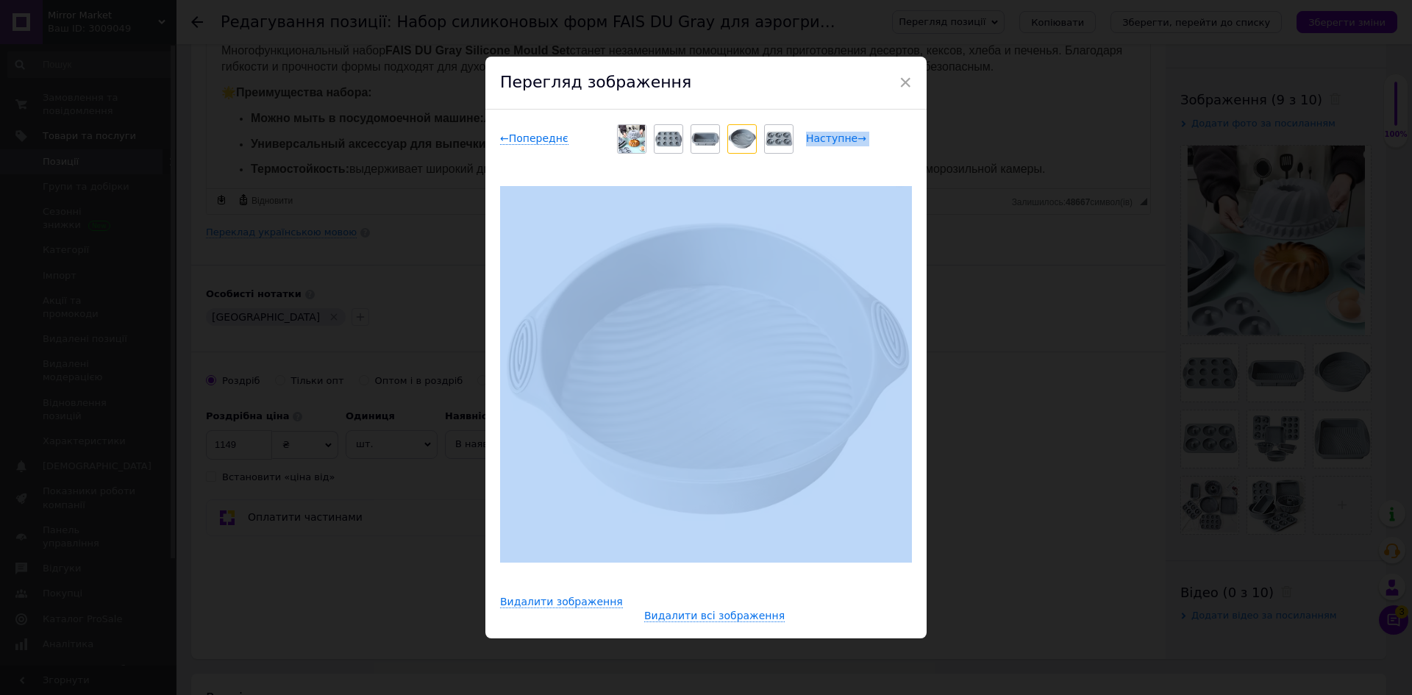
click at [827, 137] on span "Наступне →" at bounding box center [836, 138] width 60 height 13
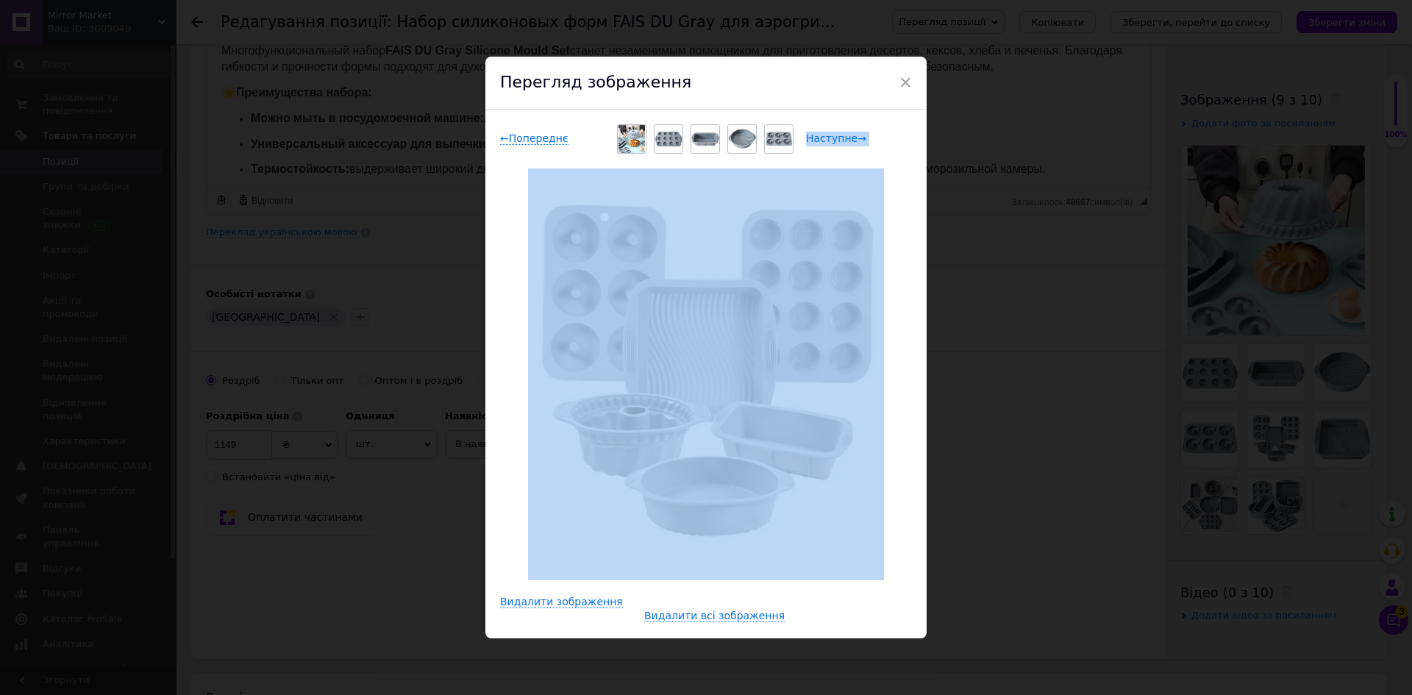
click at [827, 137] on span "Наступне →" at bounding box center [836, 138] width 60 height 13
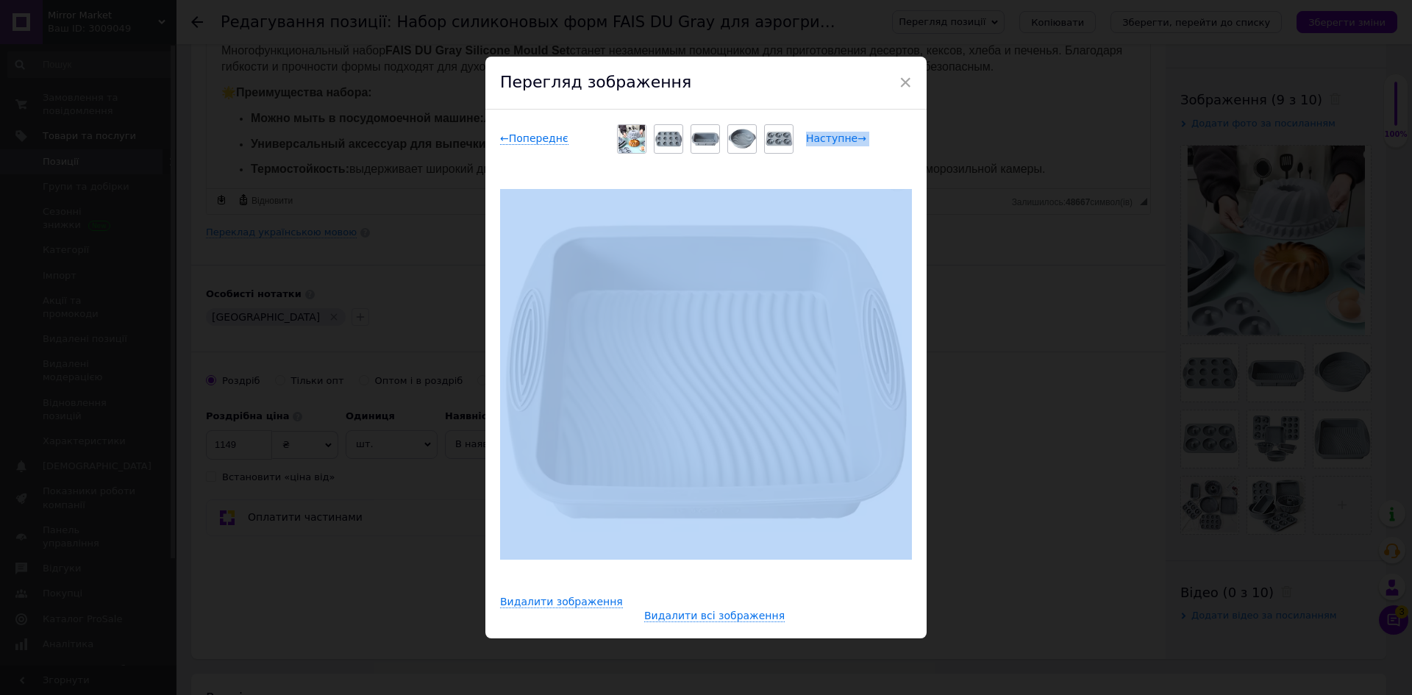
click at [827, 137] on span "Наступне →" at bounding box center [836, 138] width 60 height 13
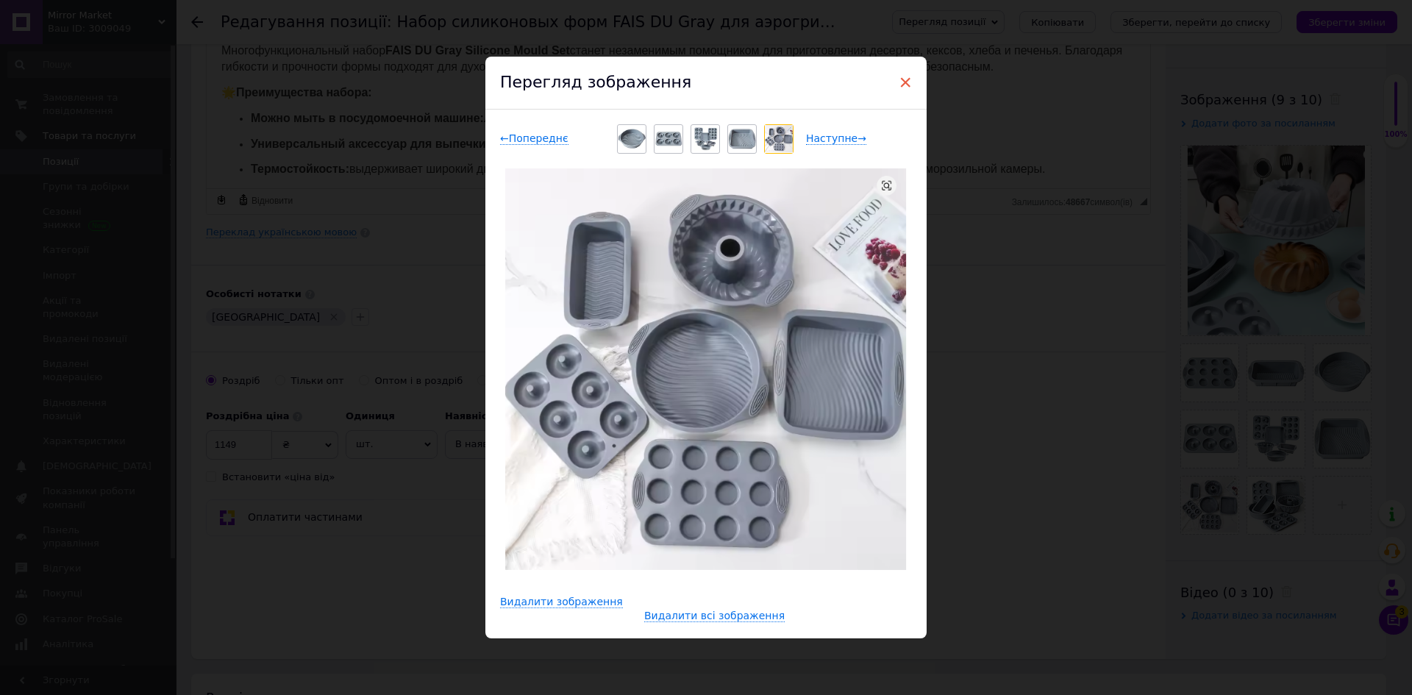
click at [901, 82] on span "×" at bounding box center [905, 82] width 13 height 25
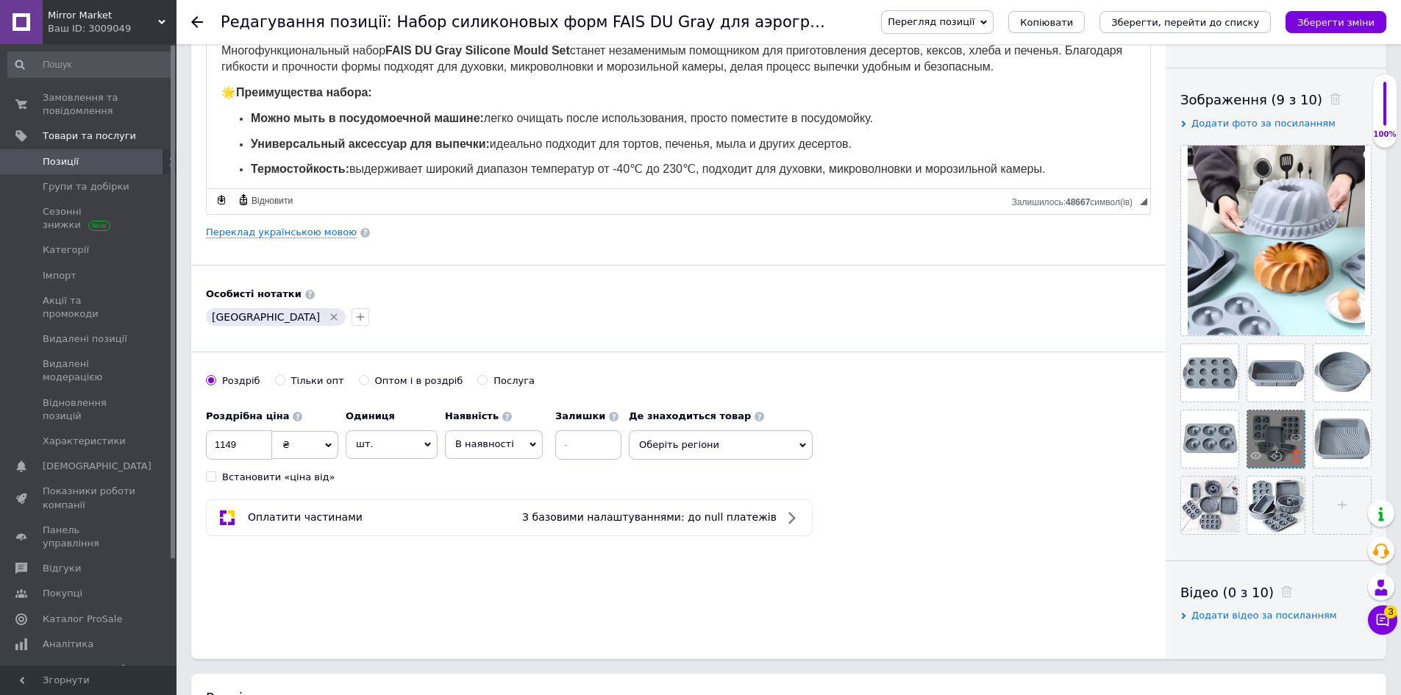
click at [1293, 457] on use at bounding box center [1296, 455] width 11 height 11
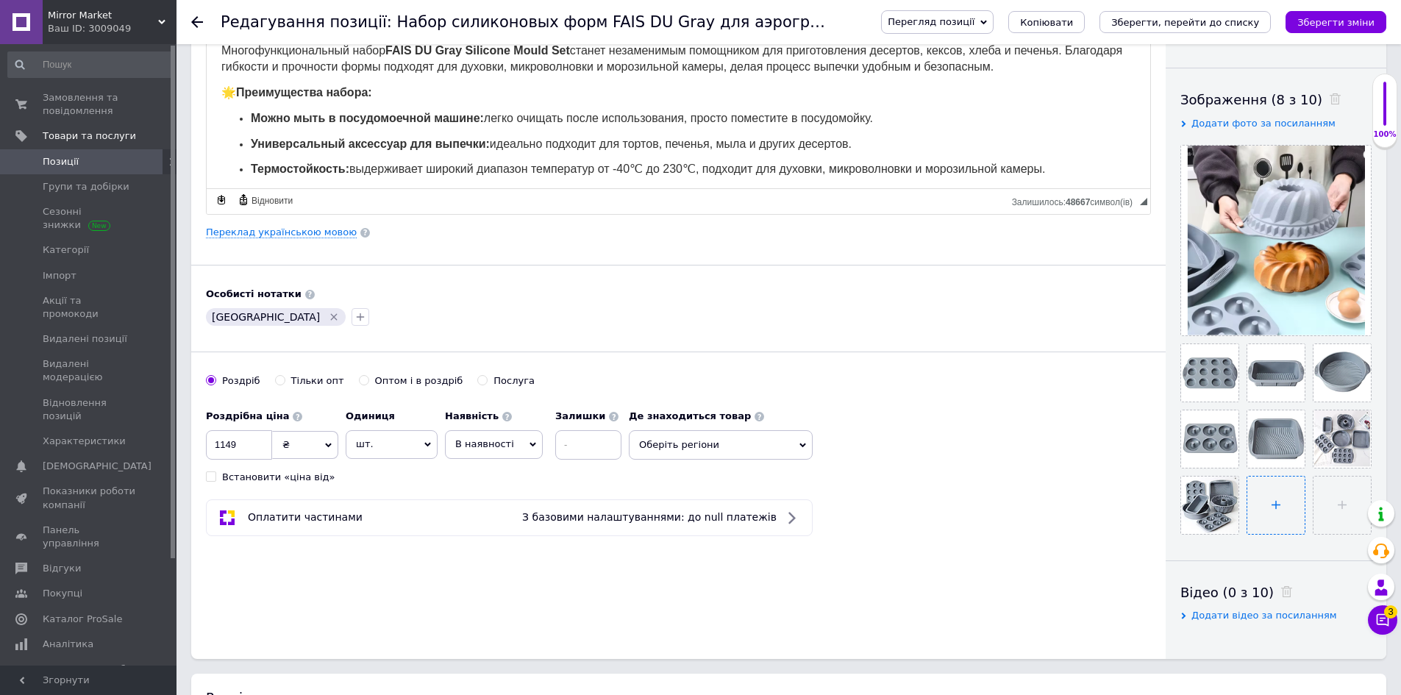
click at [1269, 504] on input "file" at bounding box center [1275, 505] width 57 height 57
type input "C:\fakepath\c21231c6-535d-4ea8-af3c-71936f332d71 копия 2.png"
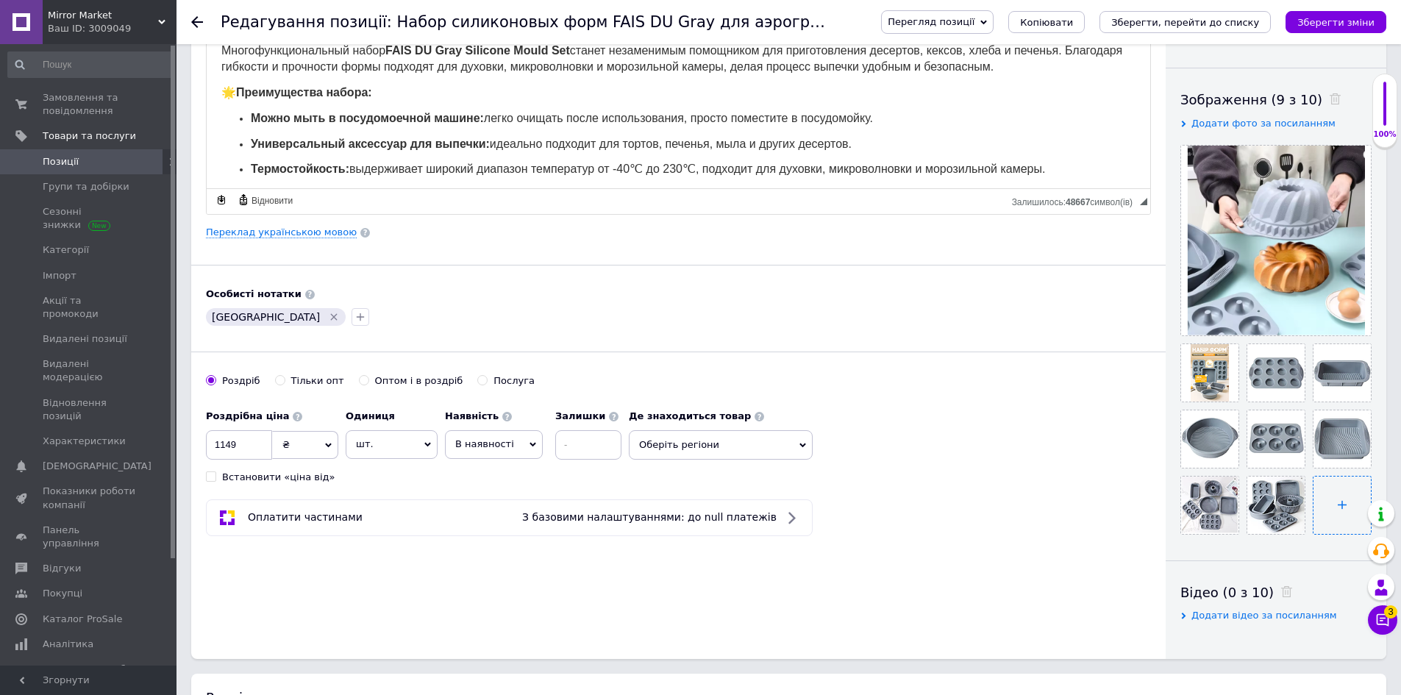
click at [1336, 496] on input "file" at bounding box center [1341, 505] width 57 height 57
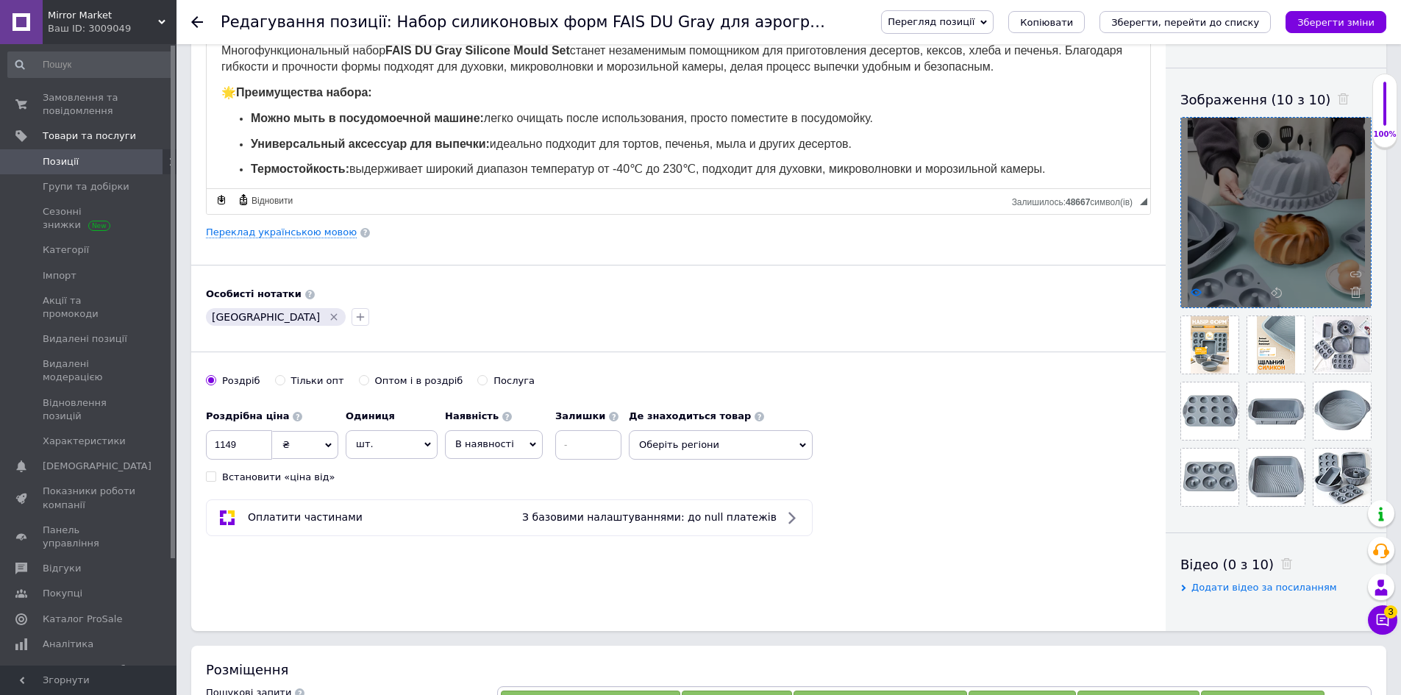
click at [1194, 293] on icon at bounding box center [1196, 292] width 11 height 11
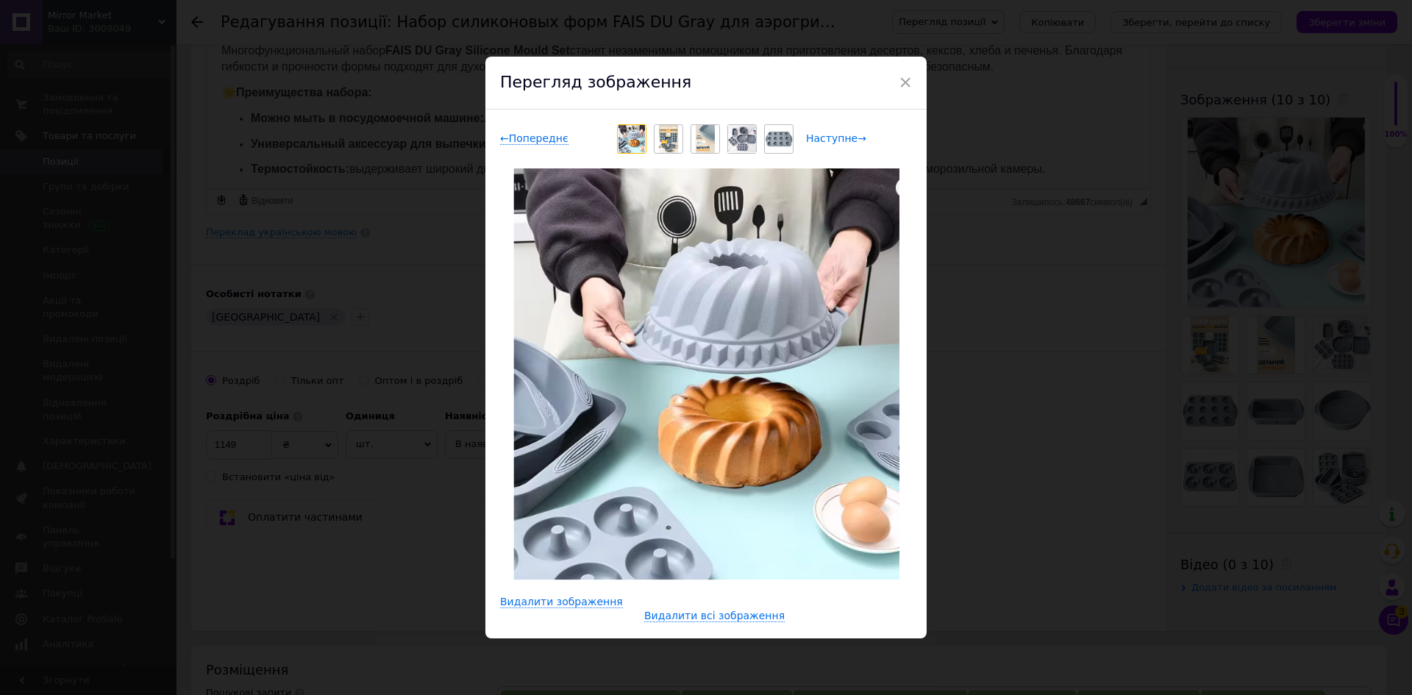
click at [810, 138] on span "Наступне →" at bounding box center [836, 138] width 60 height 13
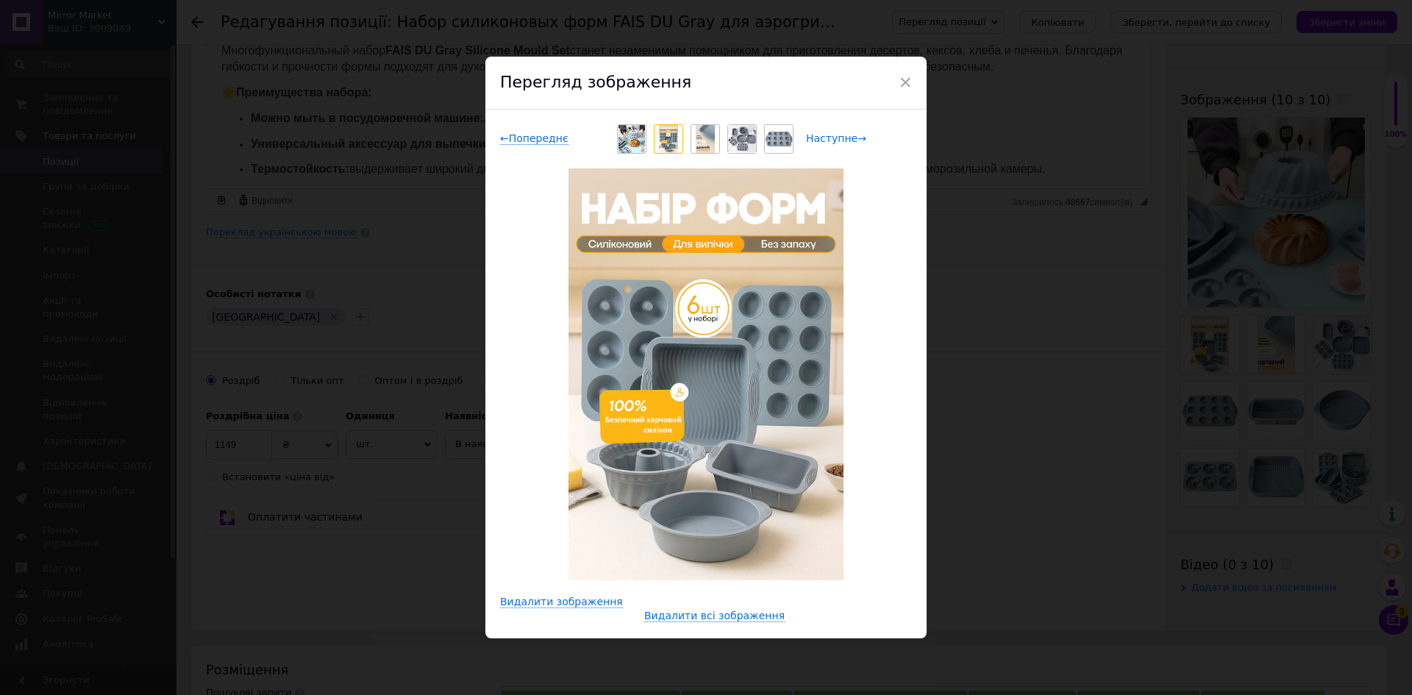
click at [813, 138] on span "Наступне →" at bounding box center [836, 138] width 60 height 13
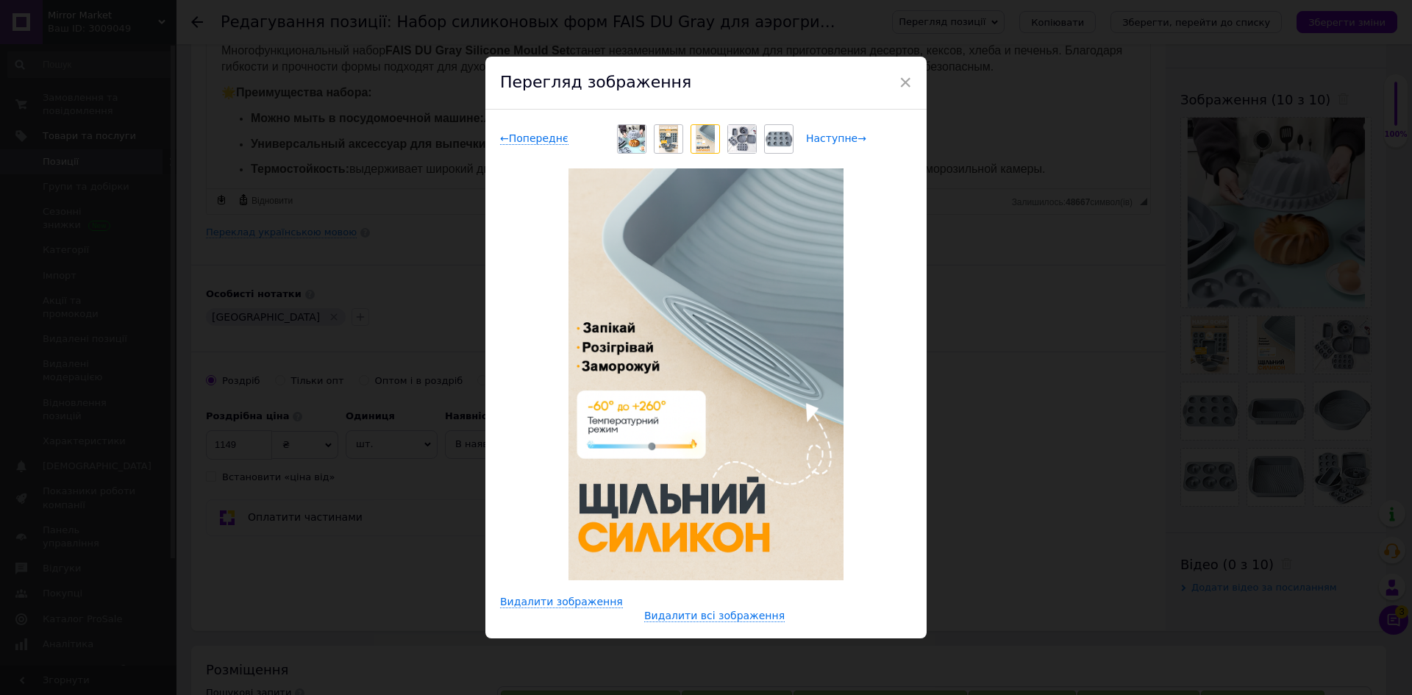
click at [813, 138] on span "Наступне →" at bounding box center [836, 138] width 60 height 13
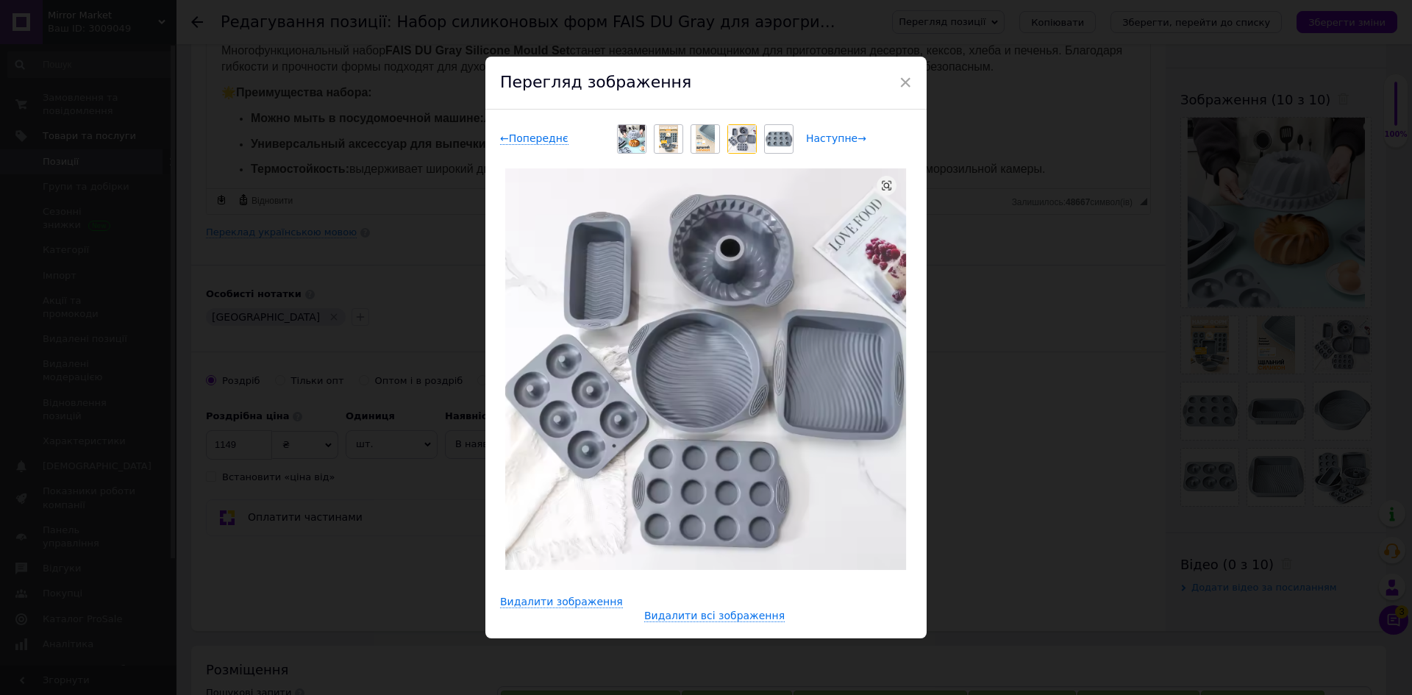
click at [813, 138] on span "Наступне →" at bounding box center [836, 138] width 60 height 13
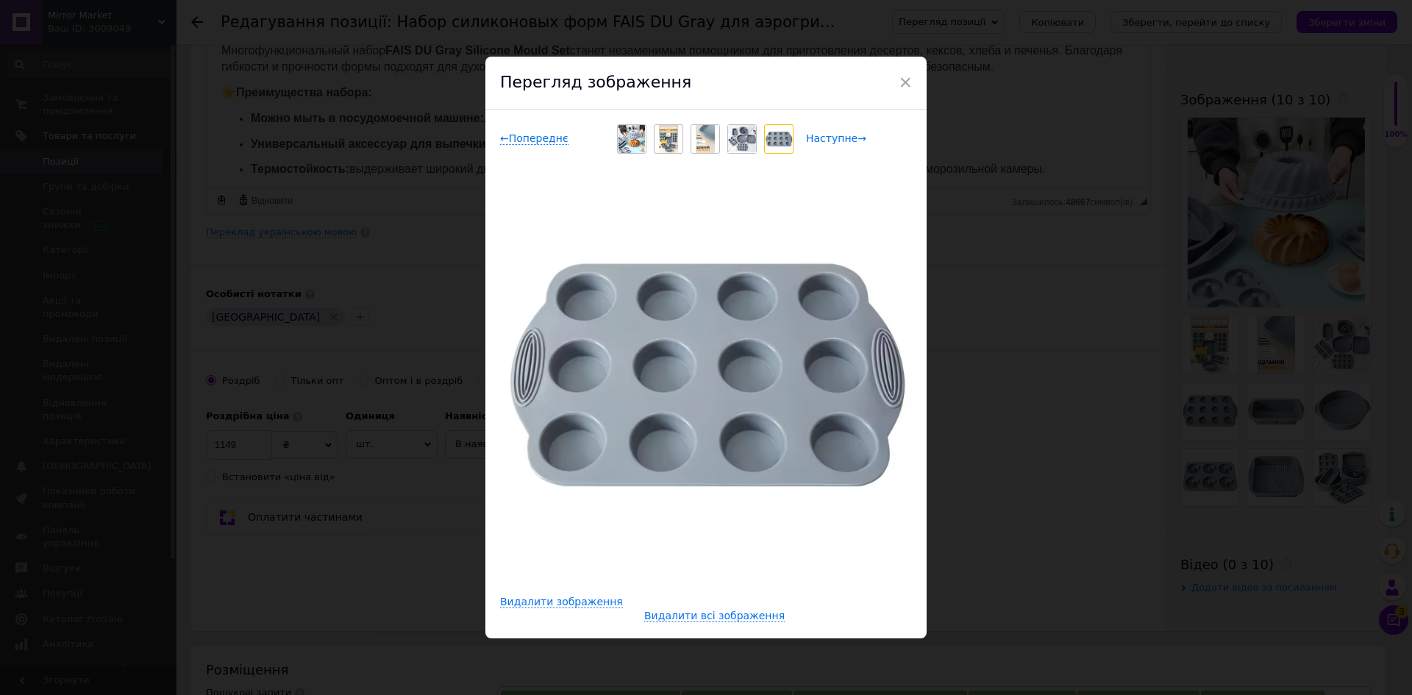
click at [813, 138] on span "Наступне →" at bounding box center [836, 138] width 60 height 13
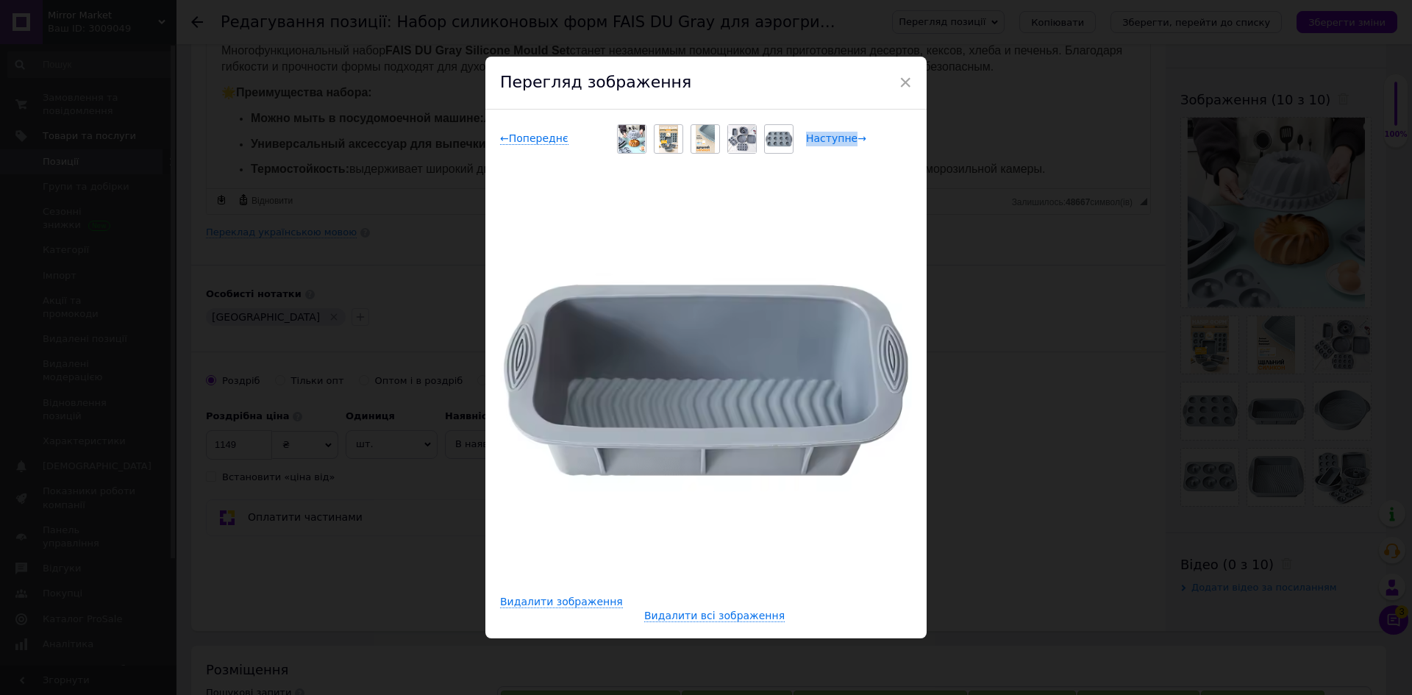
click at [813, 138] on span "Наступне →" at bounding box center [836, 138] width 60 height 13
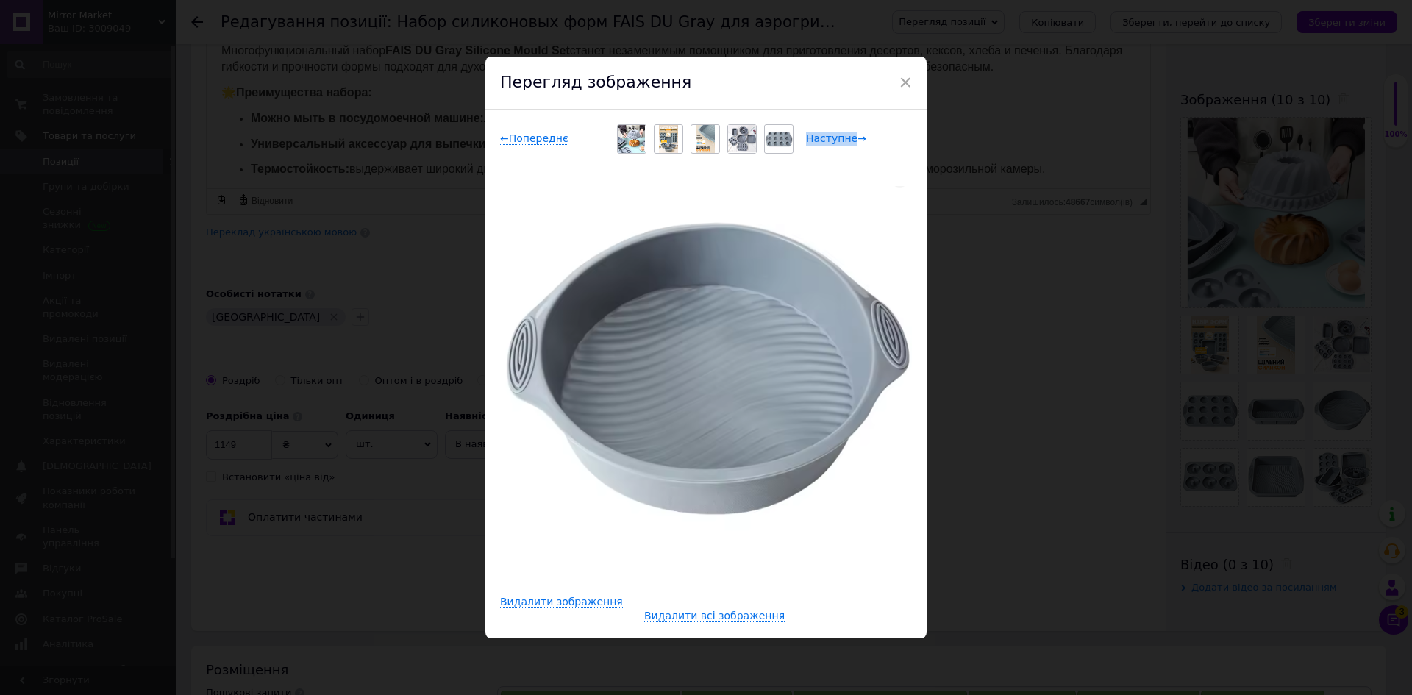
click at [813, 138] on span "Наступне →" at bounding box center [836, 138] width 60 height 13
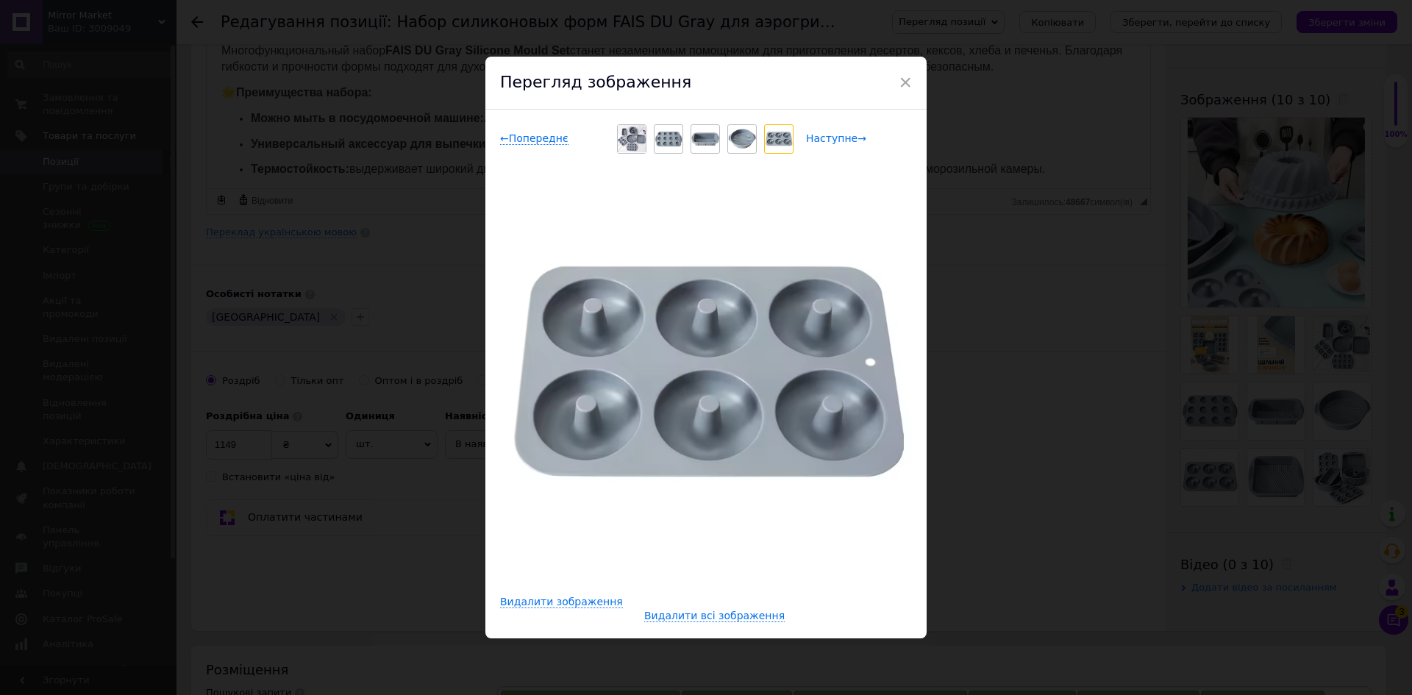
click at [813, 138] on span "Наступне →" at bounding box center [836, 138] width 60 height 13
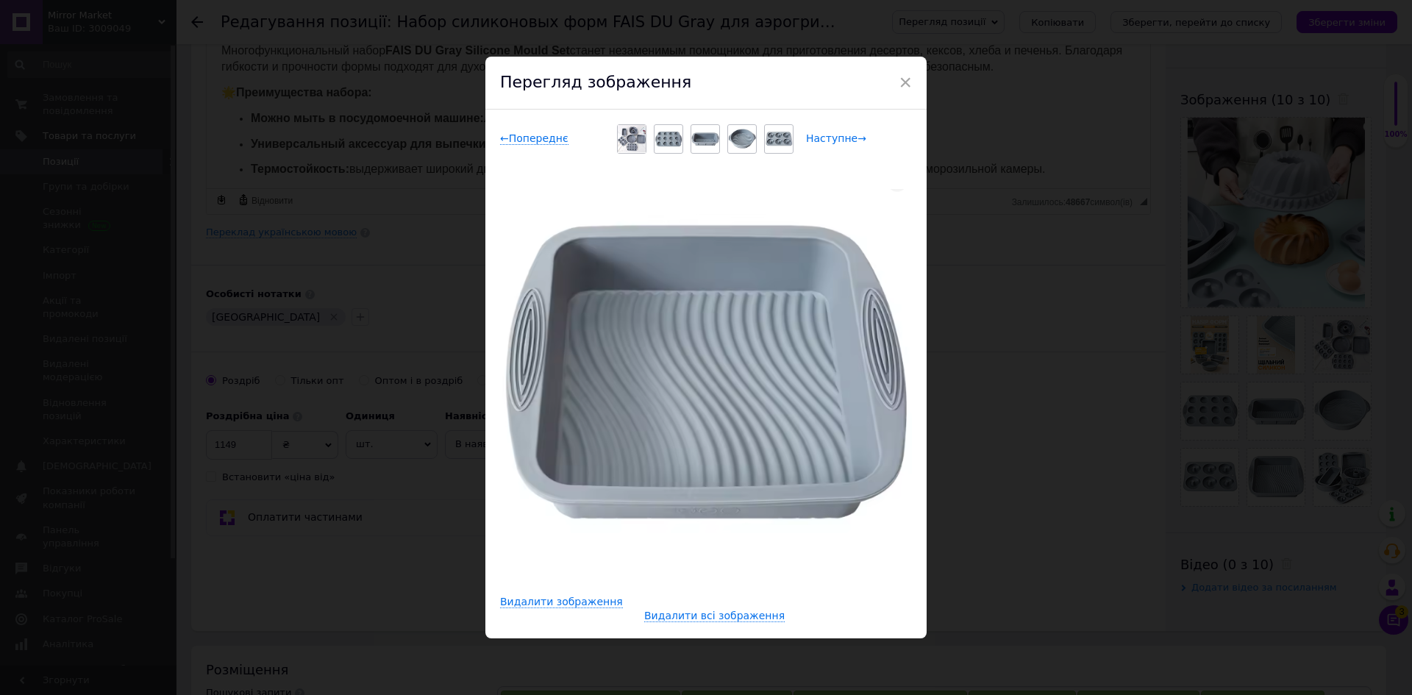
click at [813, 138] on span "Наступне →" at bounding box center [836, 138] width 60 height 13
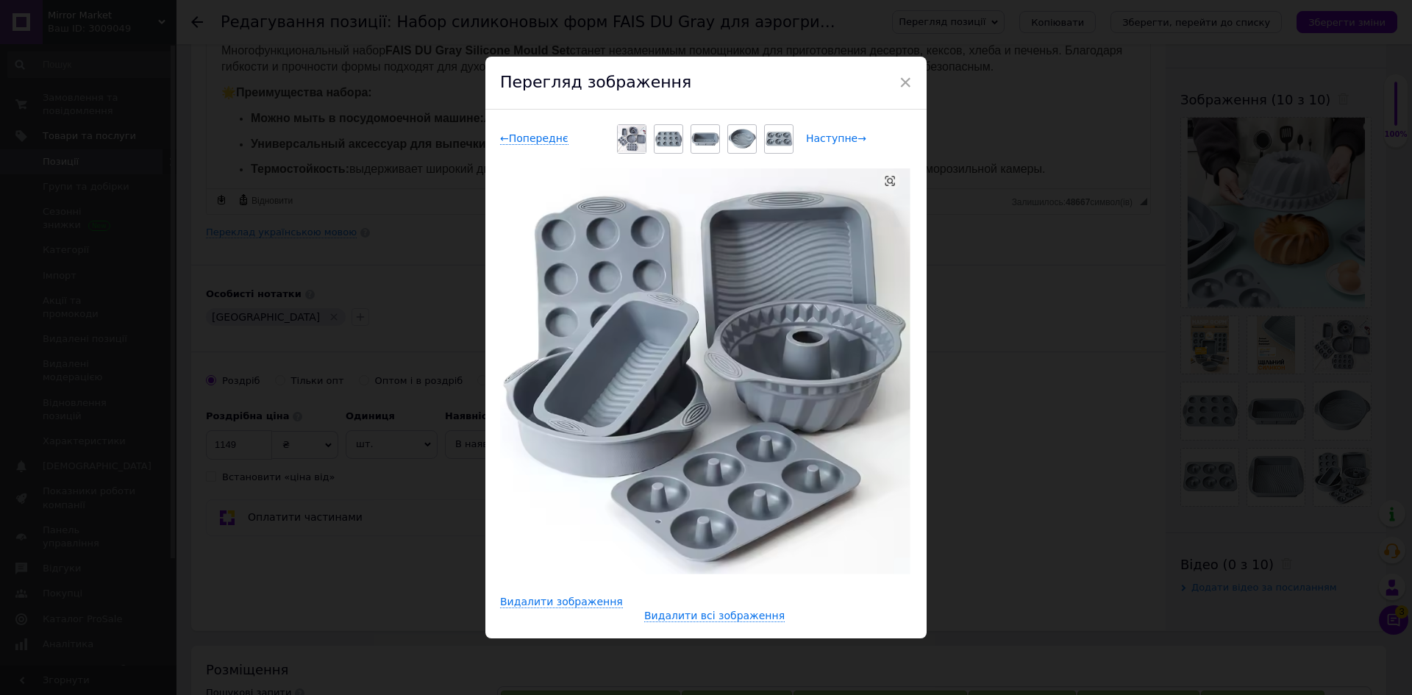
click at [813, 138] on span "Наступне →" at bounding box center [836, 138] width 60 height 13
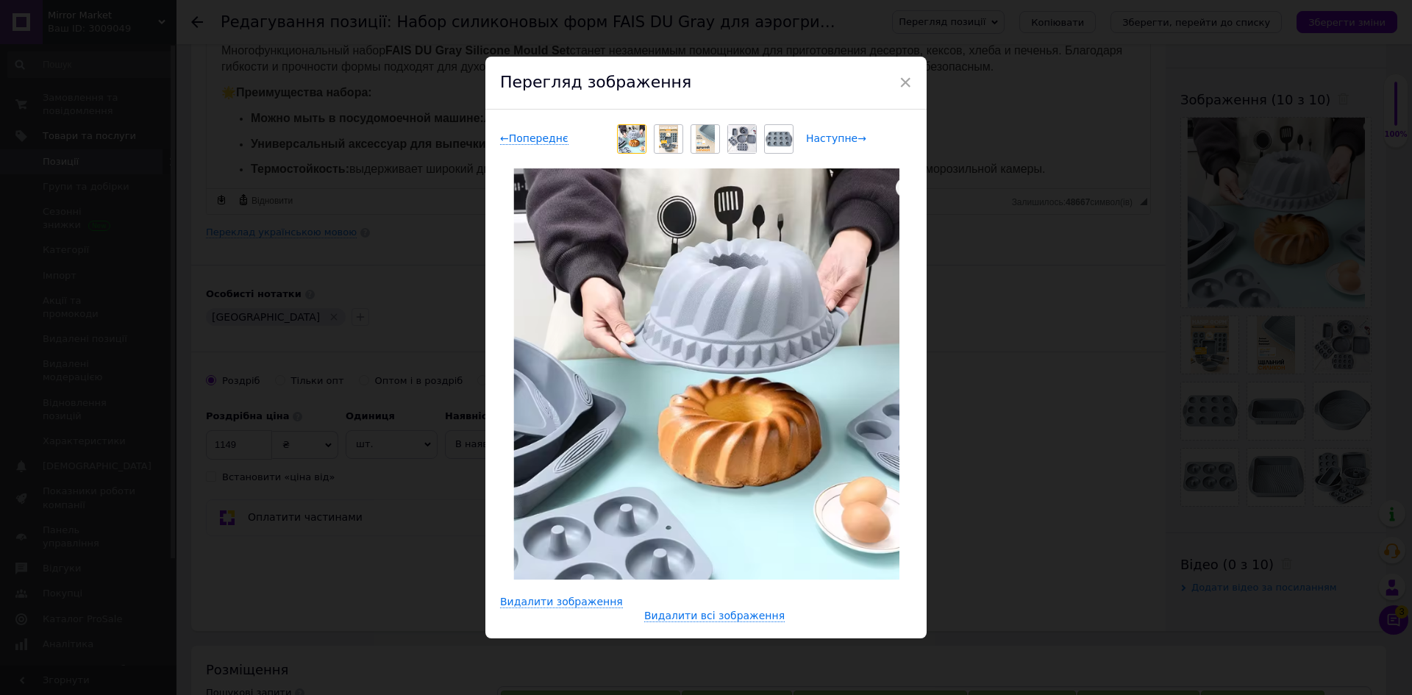
click at [813, 138] on span "Наступне →" at bounding box center [836, 138] width 60 height 13
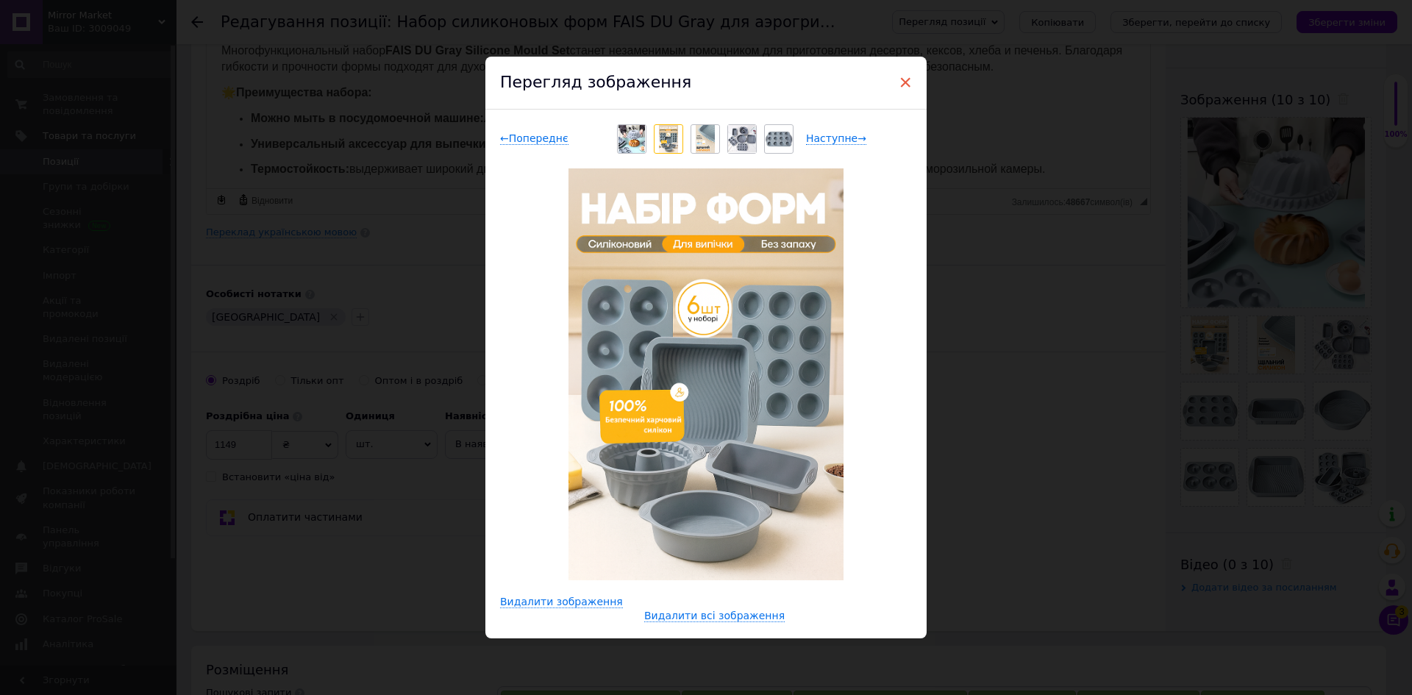
drag, startPoint x: 906, startPoint y: 84, endPoint x: 689, endPoint y: 120, distance: 219.9
click at [906, 84] on span "×" at bounding box center [905, 82] width 13 height 25
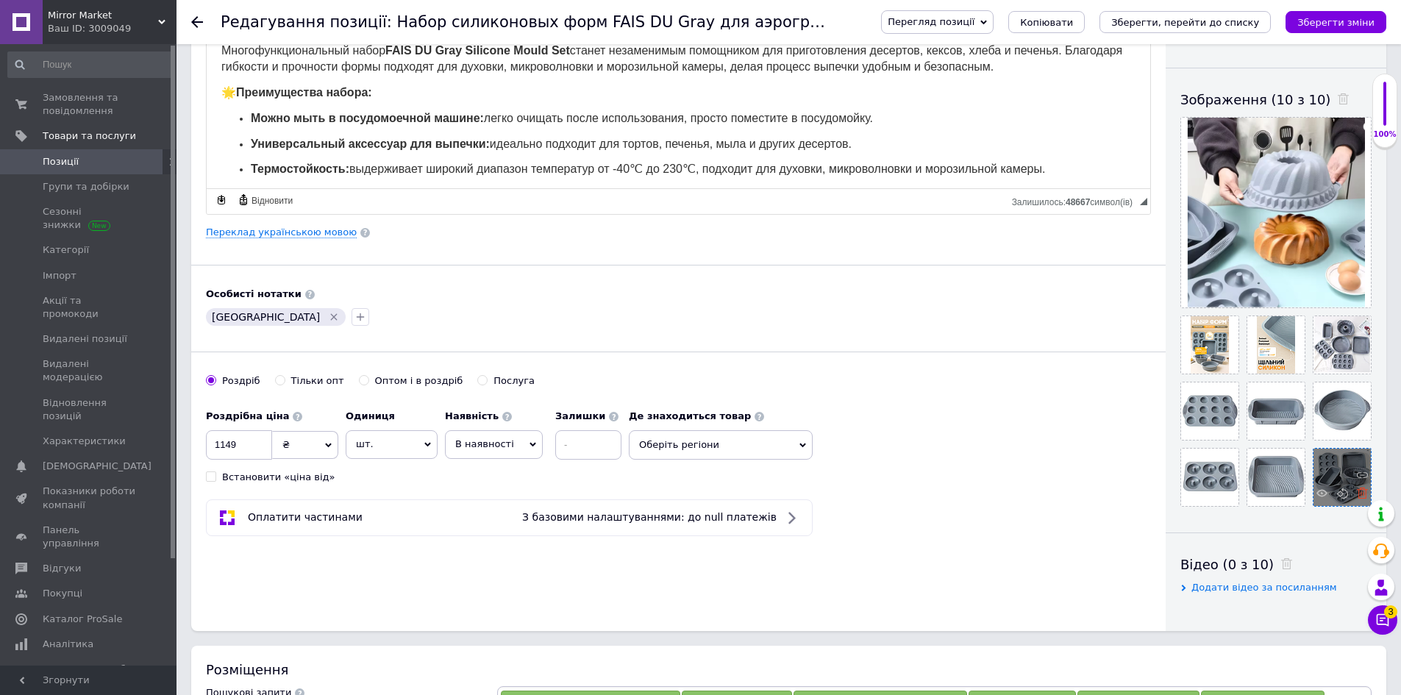
click at [1358, 496] on icon at bounding box center [1362, 493] width 11 height 11
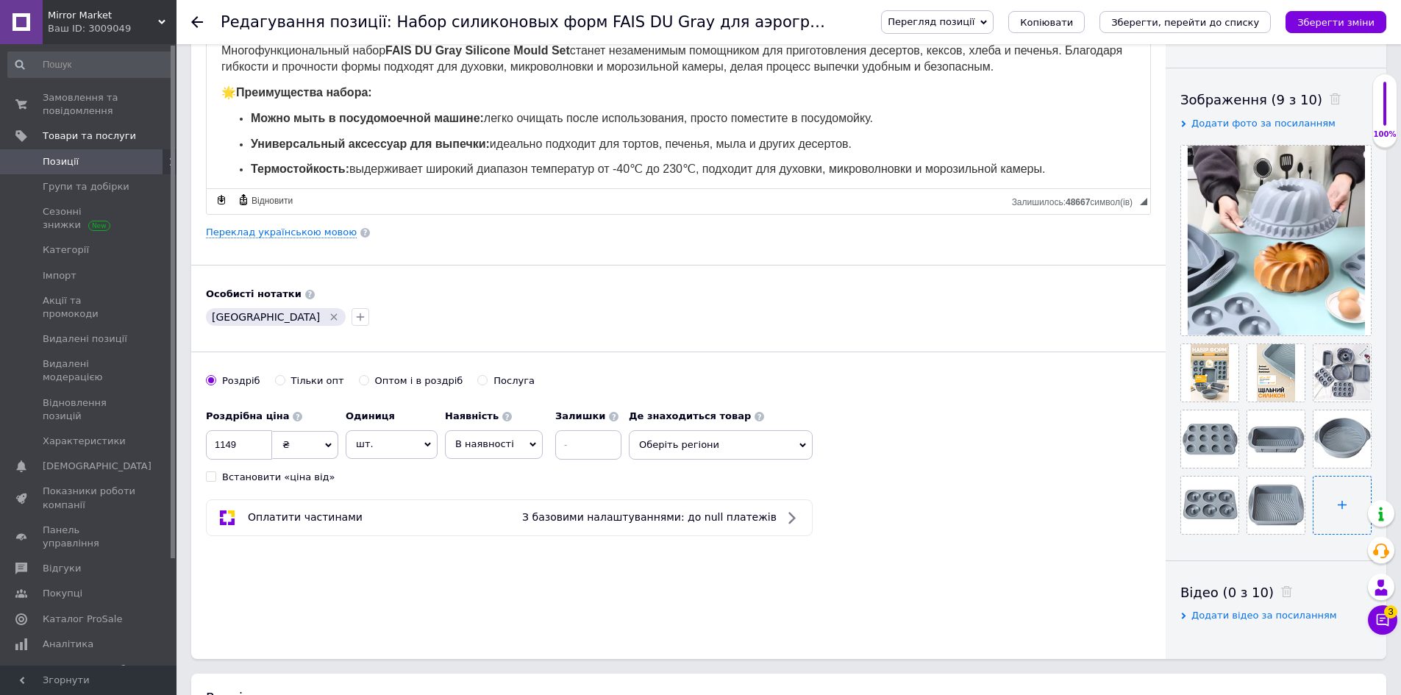
click at [1349, 496] on input "file" at bounding box center [1341, 505] width 57 height 57
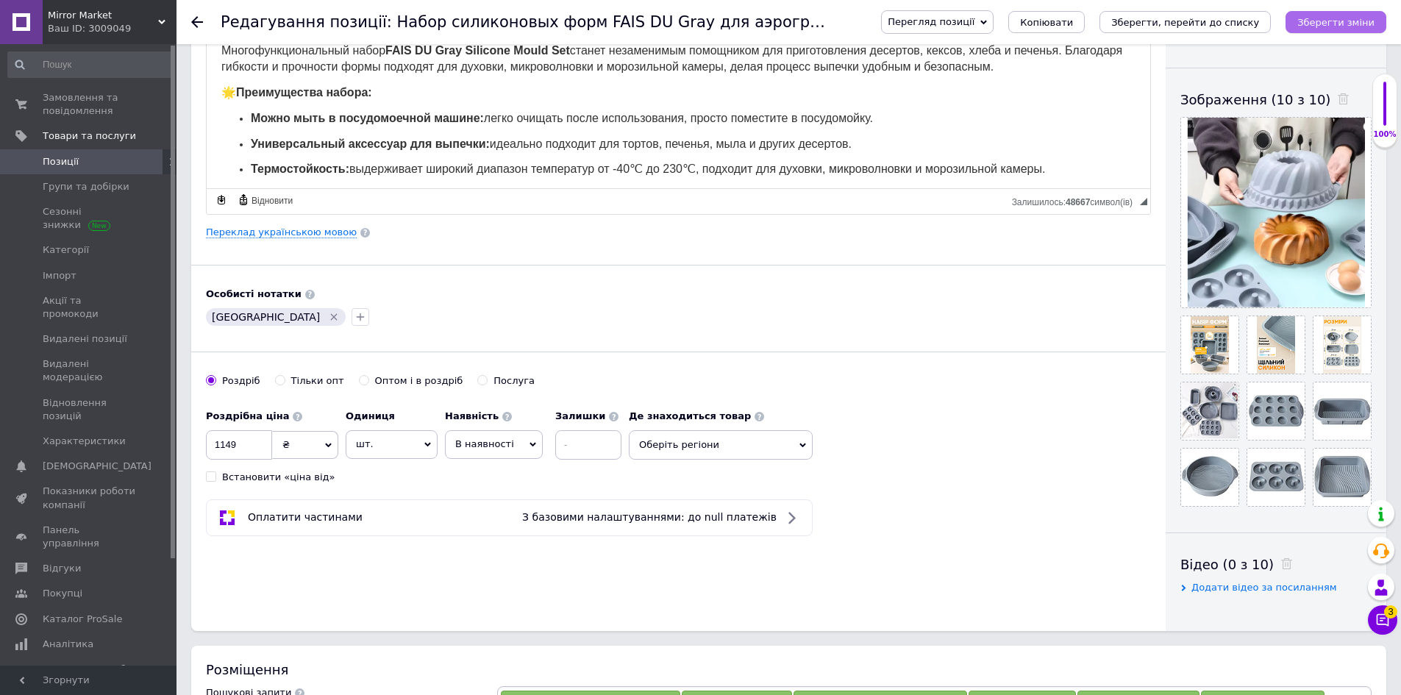
click at [1316, 29] on button "Зберегти зміни" at bounding box center [1335, 22] width 101 height 22
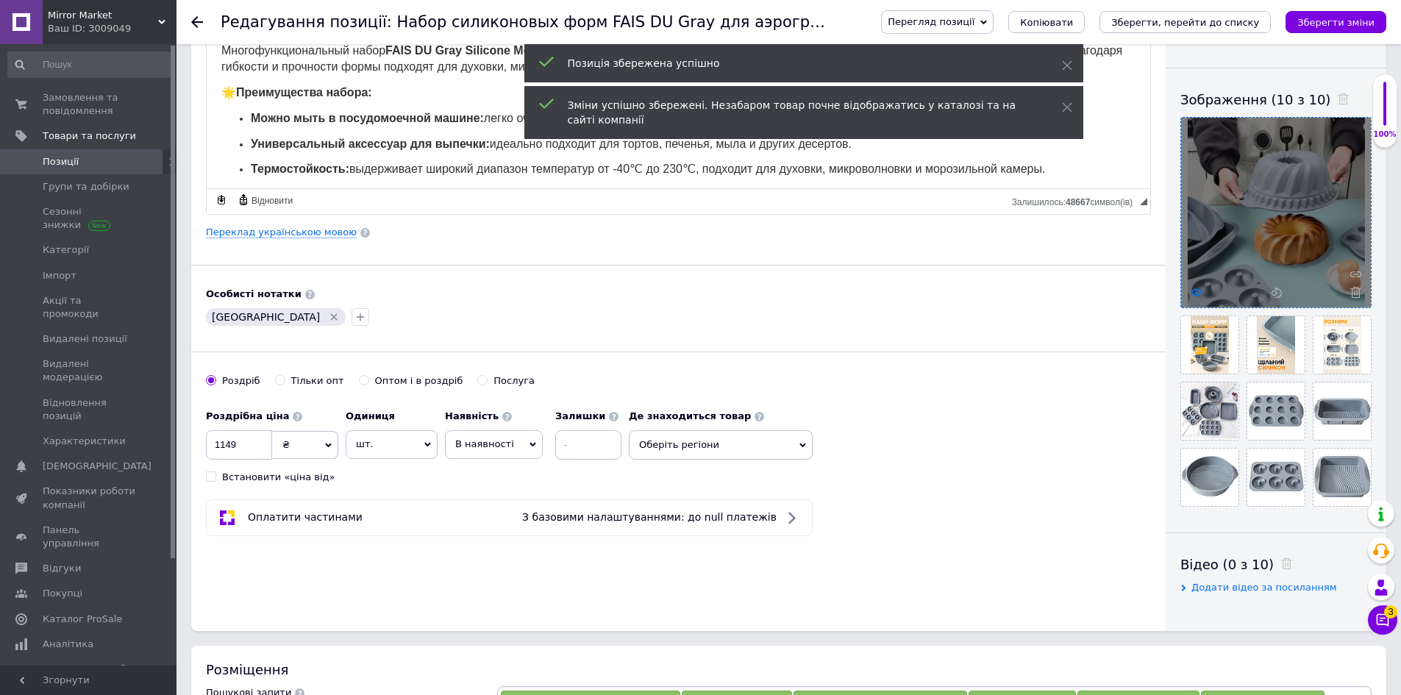
click at [1199, 289] on icon at bounding box center [1196, 292] width 11 height 11
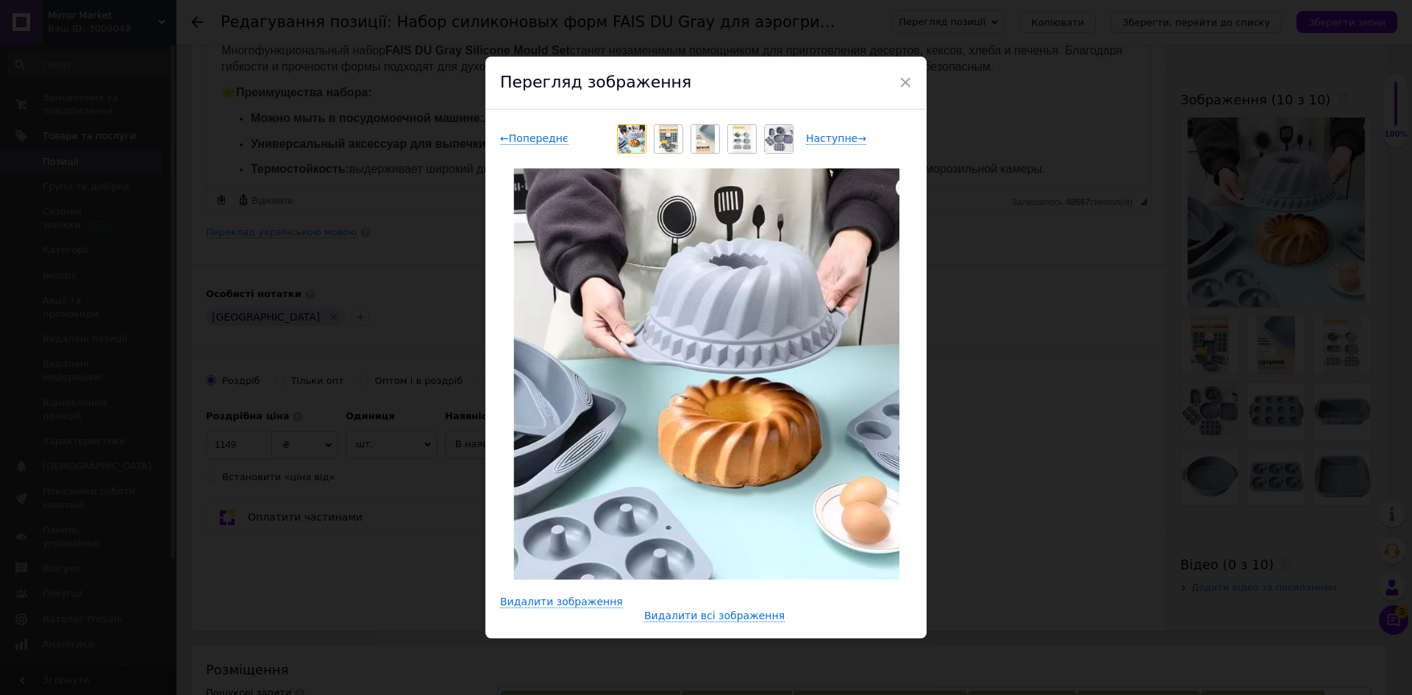
click at [707, 295] on img at bounding box center [706, 374] width 387 height 412
click at [826, 137] on span "Наступне →" at bounding box center [836, 138] width 60 height 13
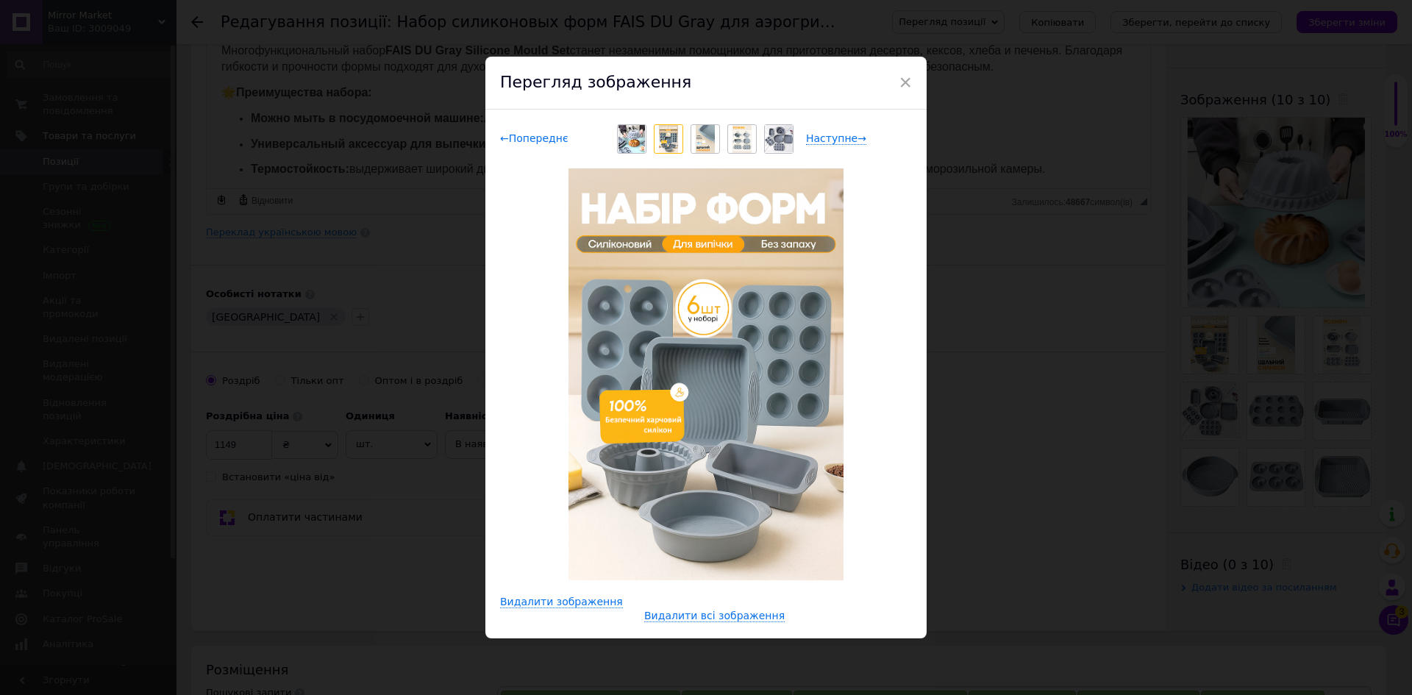
click at [543, 136] on span "← Попереднє" at bounding box center [534, 138] width 68 height 13
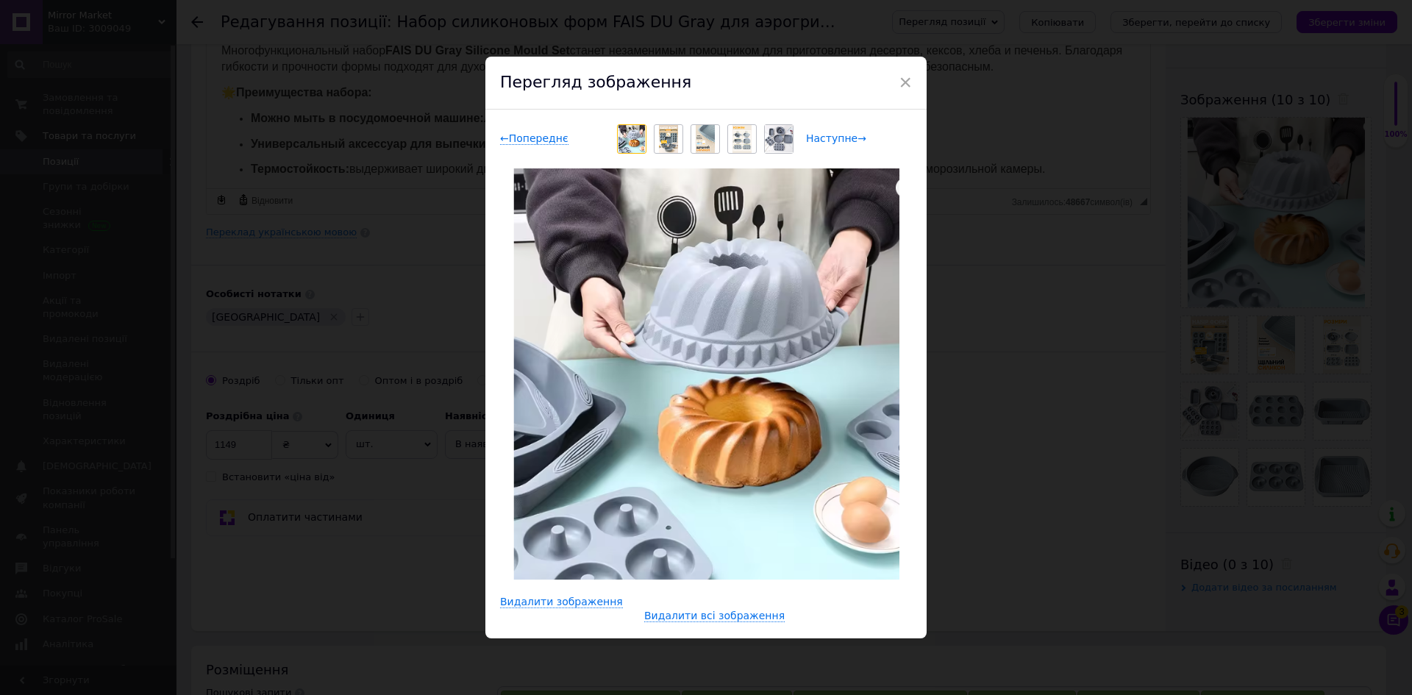
click at [808, 140] on span "Наступне →" at bounding box center [836, 138] width 60 height 13
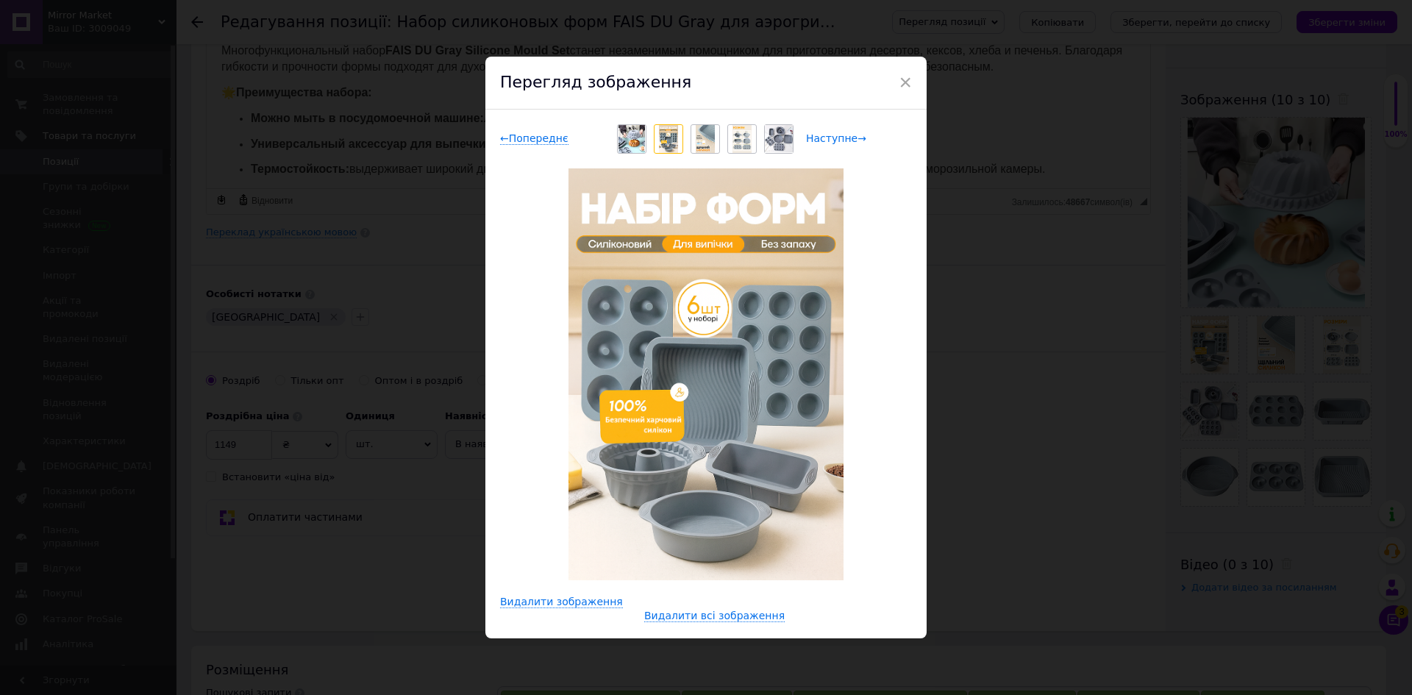
click at [808, 140] on span "Наступне →" at bounding box center [836, 138] width 60 height 13
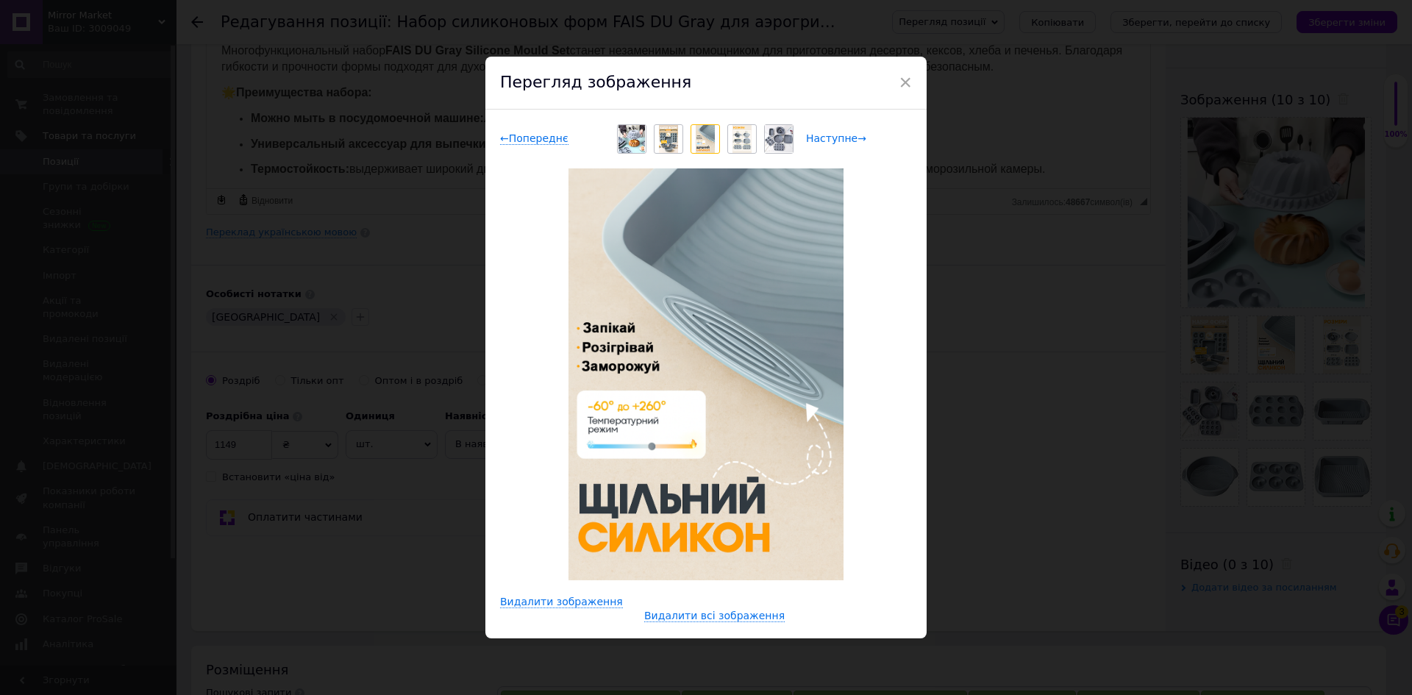
click at [808, 140] on span "Наступне →" at bounding box center [836, 138] width 60 height 13
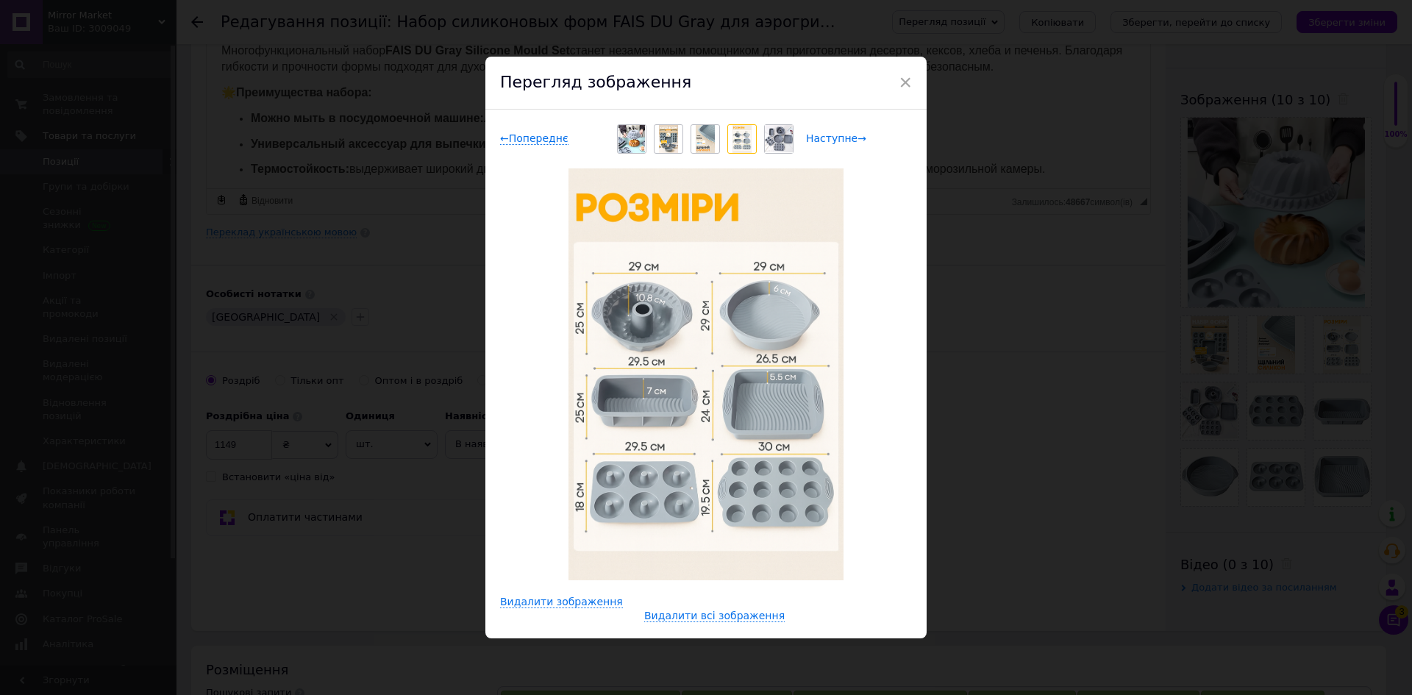
click at [808, 140] on span "Наступне →" at bounding box center [836, 138] width 60 height 13
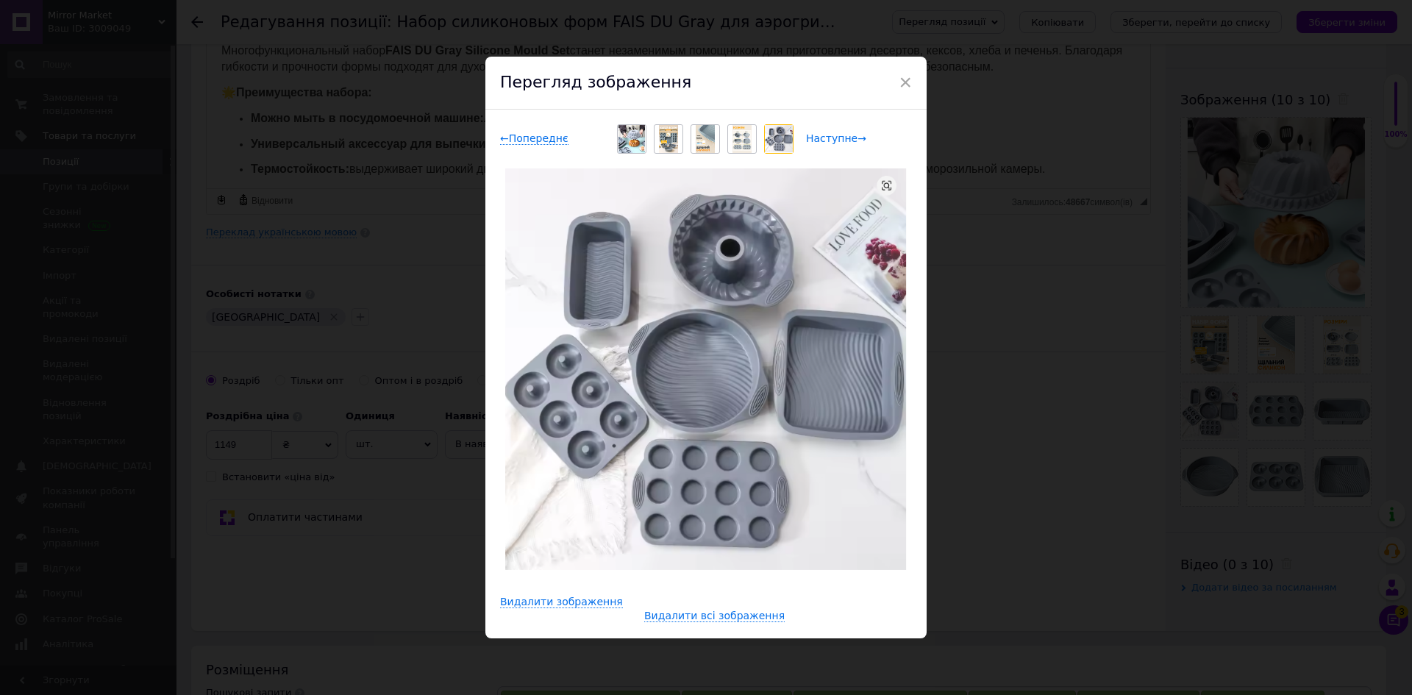
click at [808, 140] on span "Наступне →" at bounding box center [836, 138] width 60 height 13
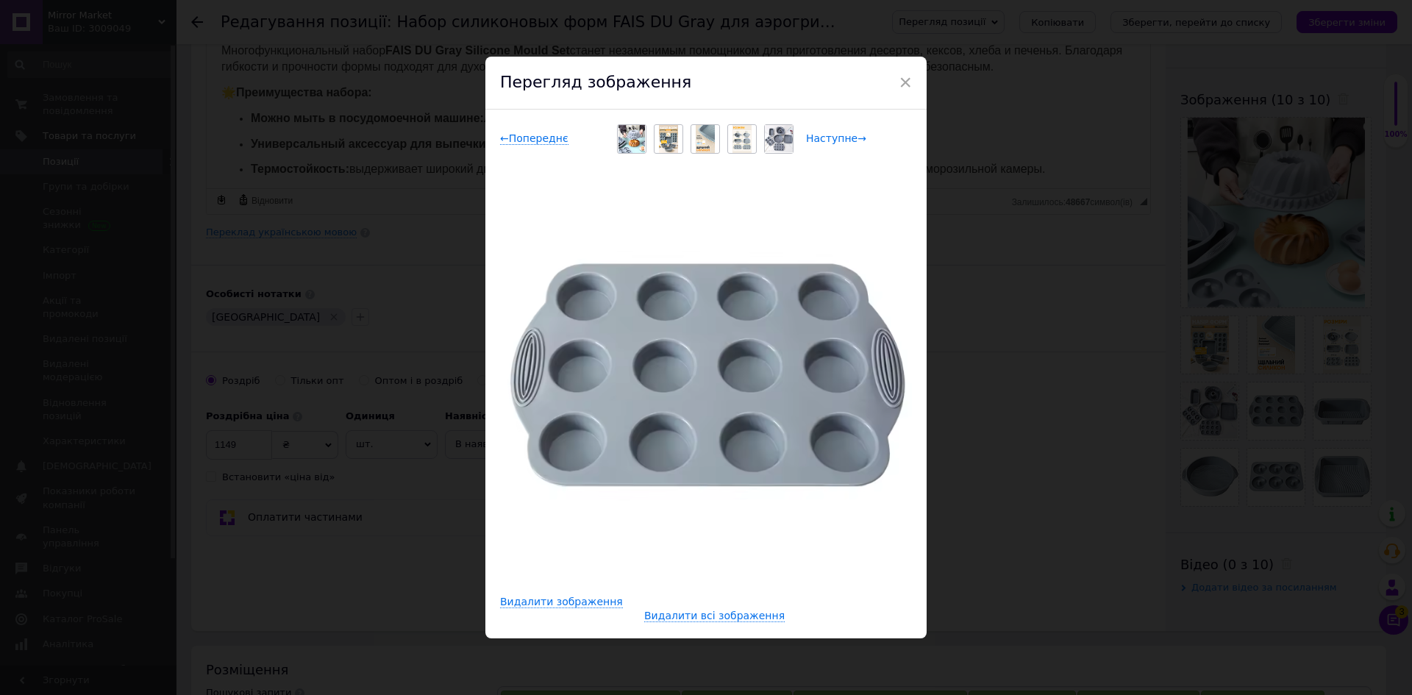
click at [808, 140] on span "Наступне →" at bounding box center [836, 138] width 60 height 13
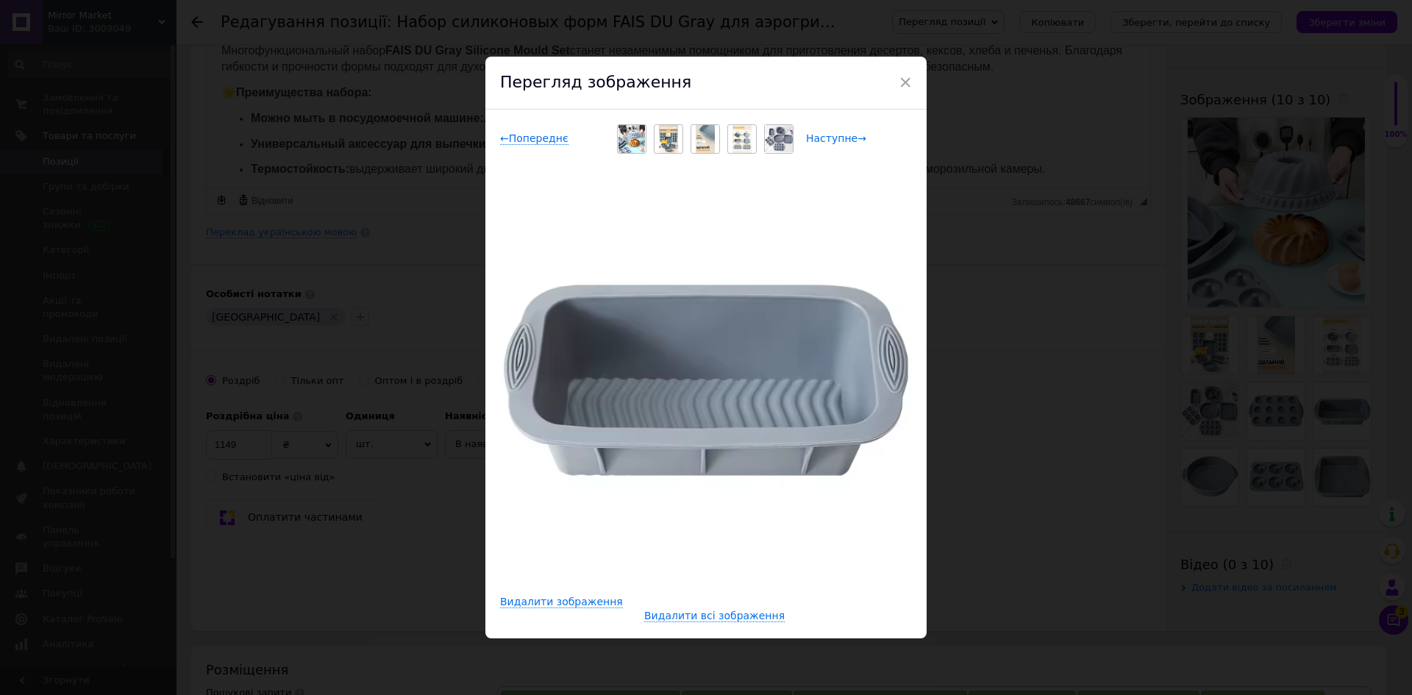
click at [808, 140] on span "Наступне →" at bounding box center [836, 138] width 60 height 13
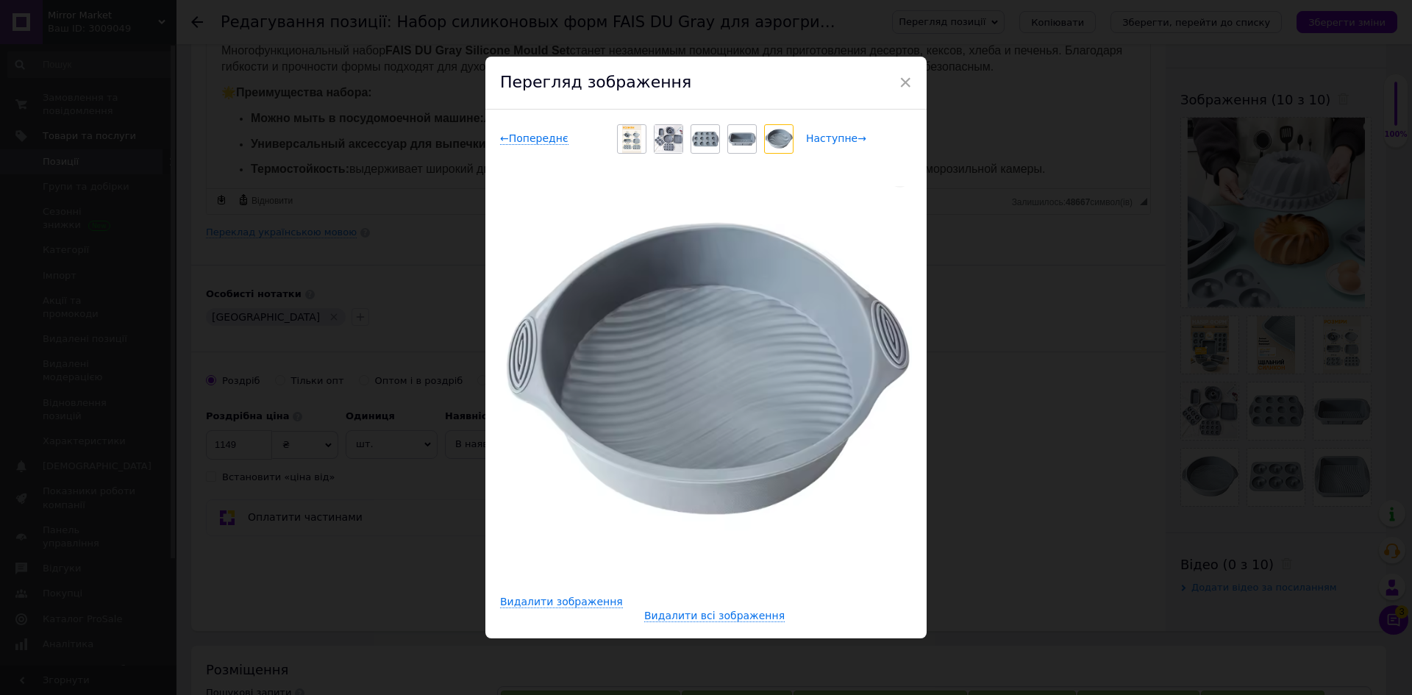
click at [808, 140] on span "Наступне →" at bounding box center [836, 138] width 60 height 13
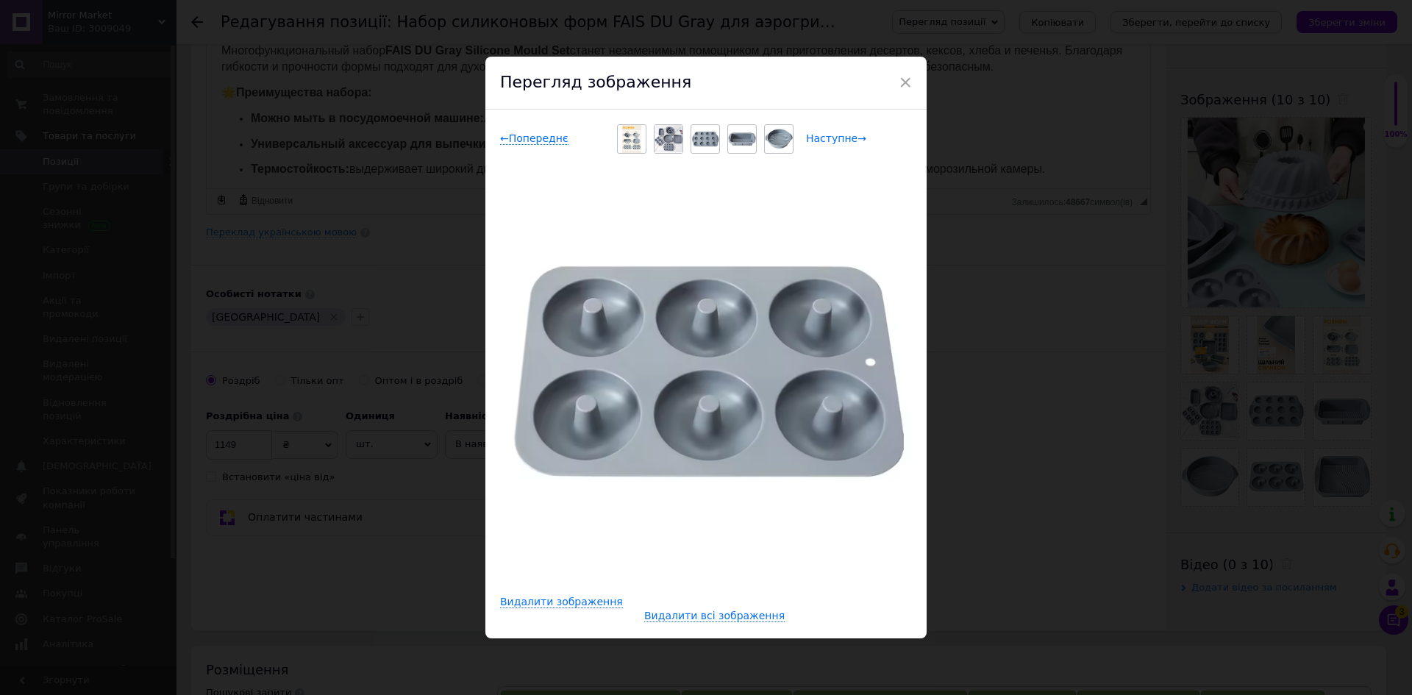
click at [808, 140] on span "Наступне →" at bounding box center [836, 138] width 60 height 13
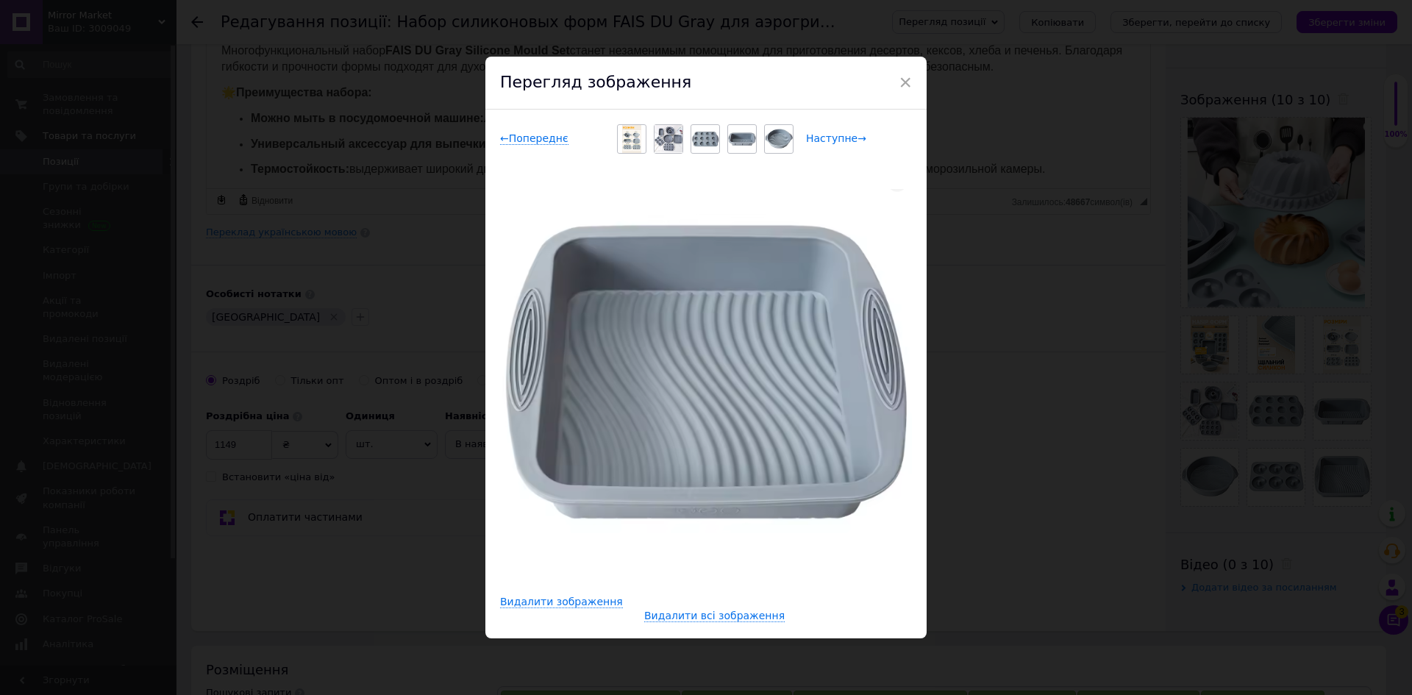
click at [808, 140] on span "Наступне →" at bounding box center [836, 138] width 60 height 13
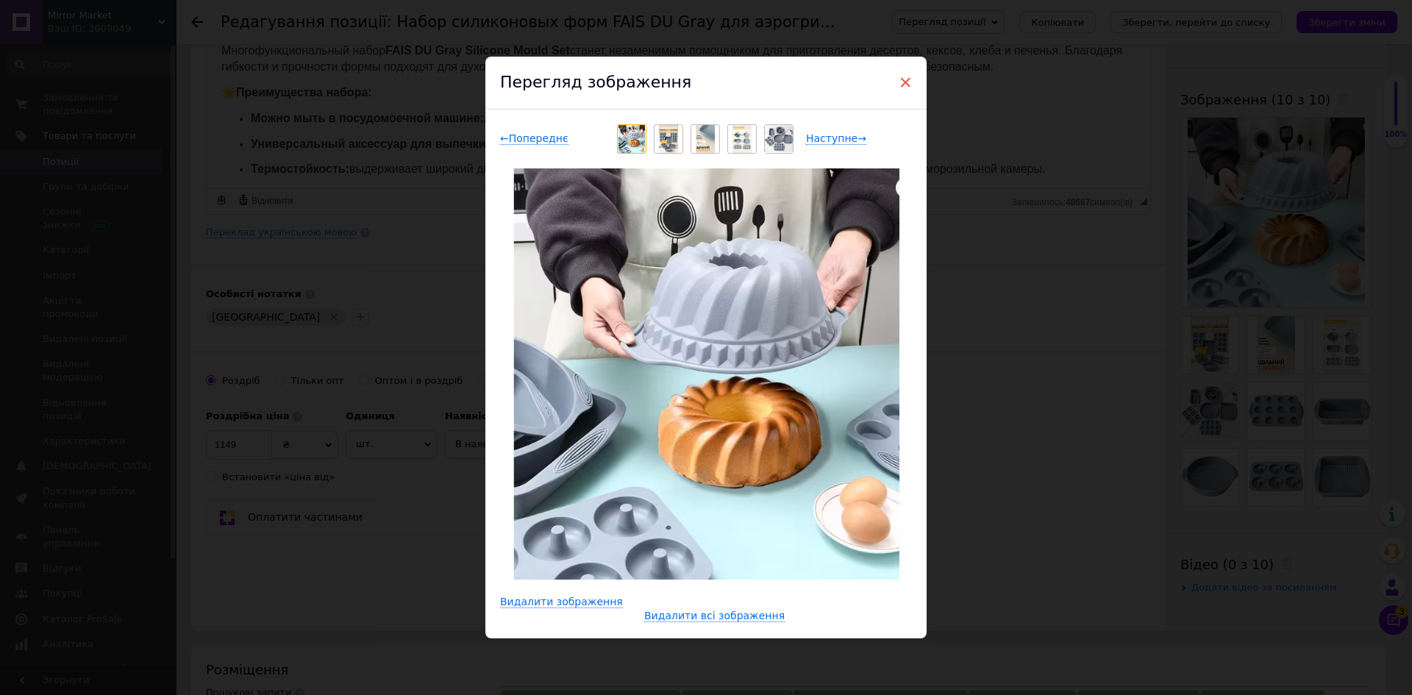
click at [899, 79] on span "×" at bounding box center [905, 82] width 13 height 25
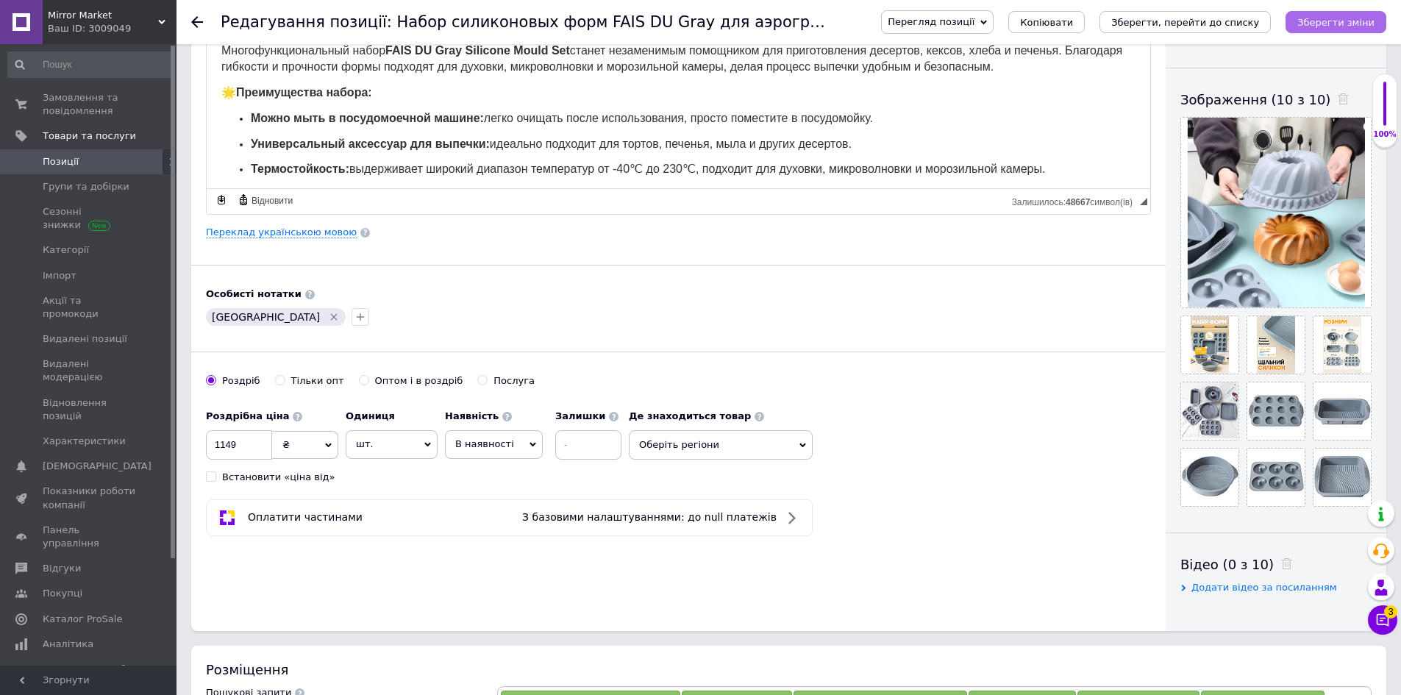
click at [1358, 27] on icon "Зберегти зміни" at bounding box center [1335, 22] width 77 height 11
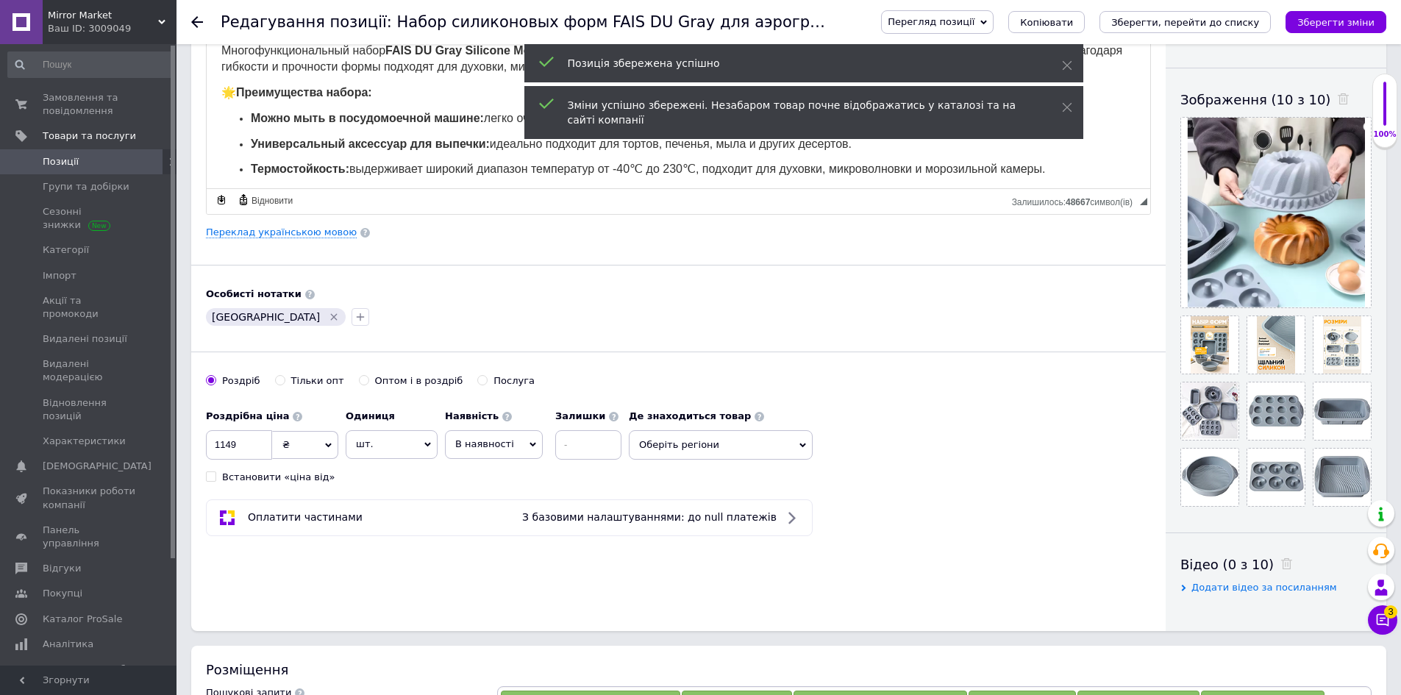
click at [156, 19] on span "Mirror Market" at bounding box center [103, 15] width 110 height 13
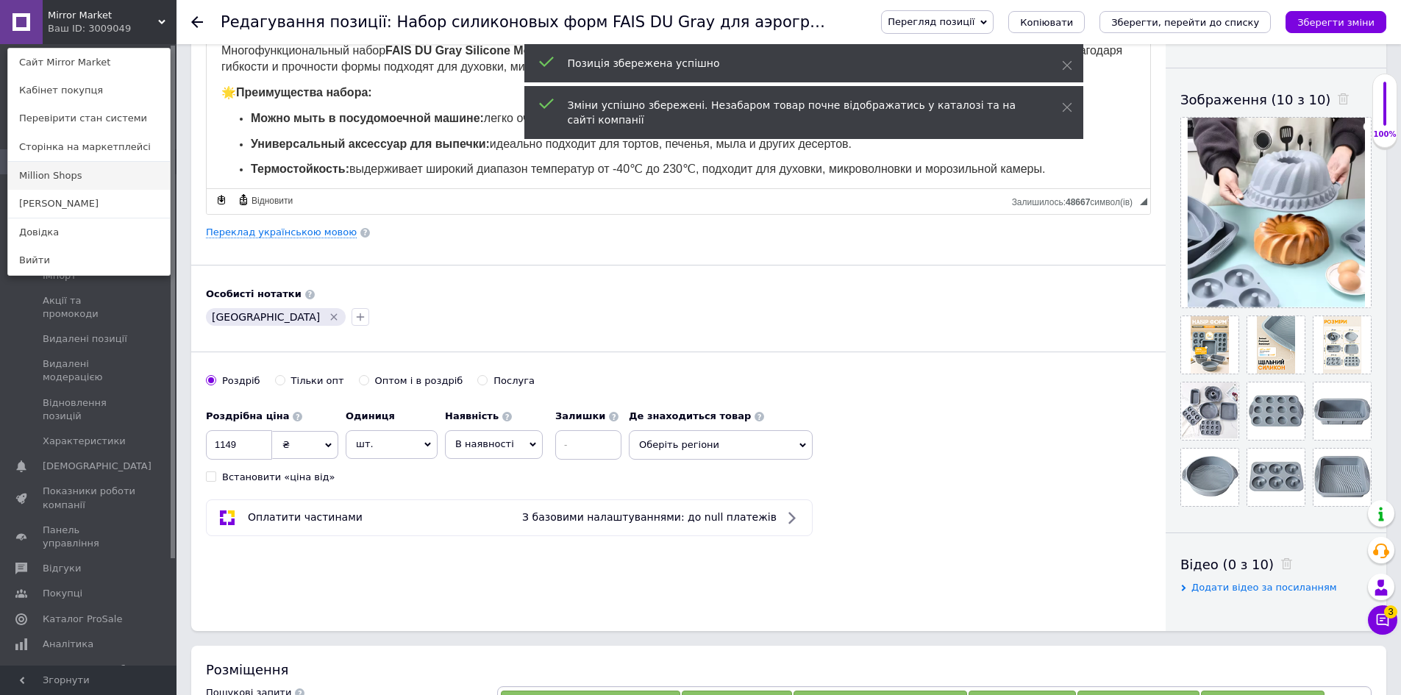
click at [89, 179] on link "Million Shops" at bounding box center [89, 176] width 162 height 28
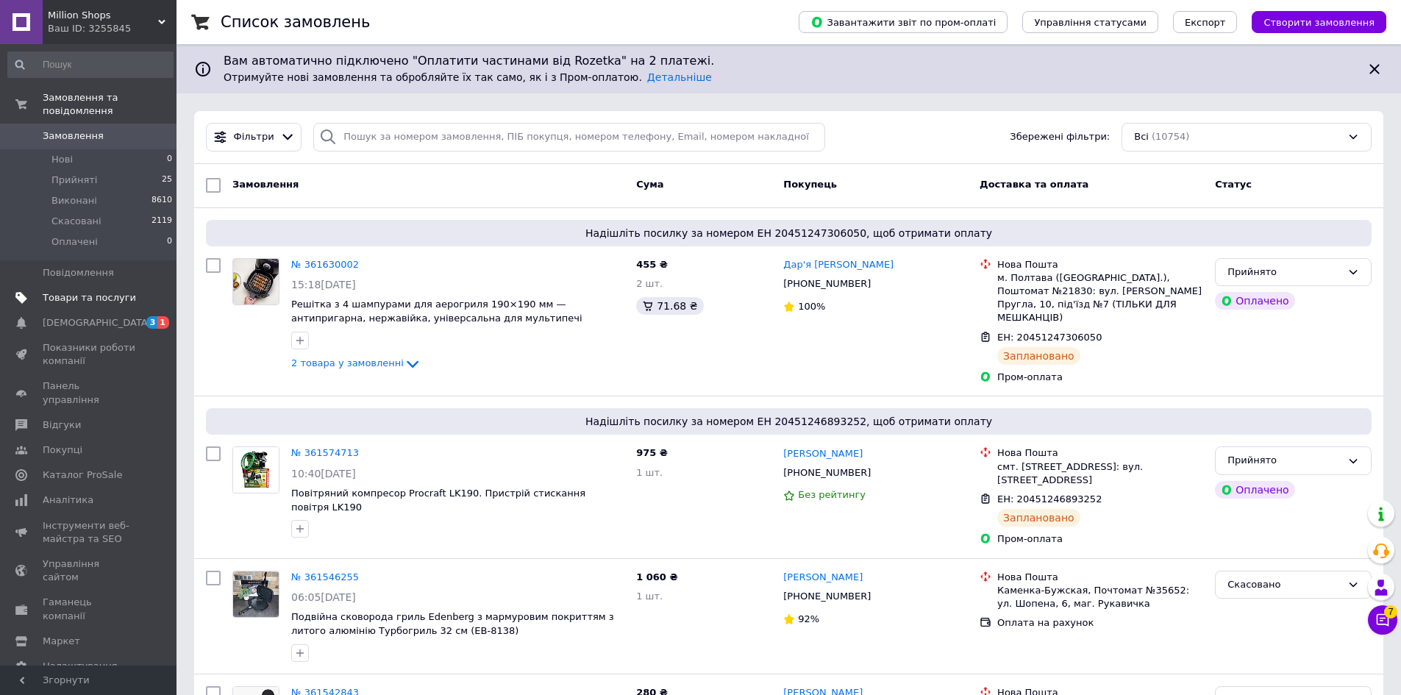
click at [86, 285] on link "Товари та послуги" at bounding box center [90, 297] width 181 height 25
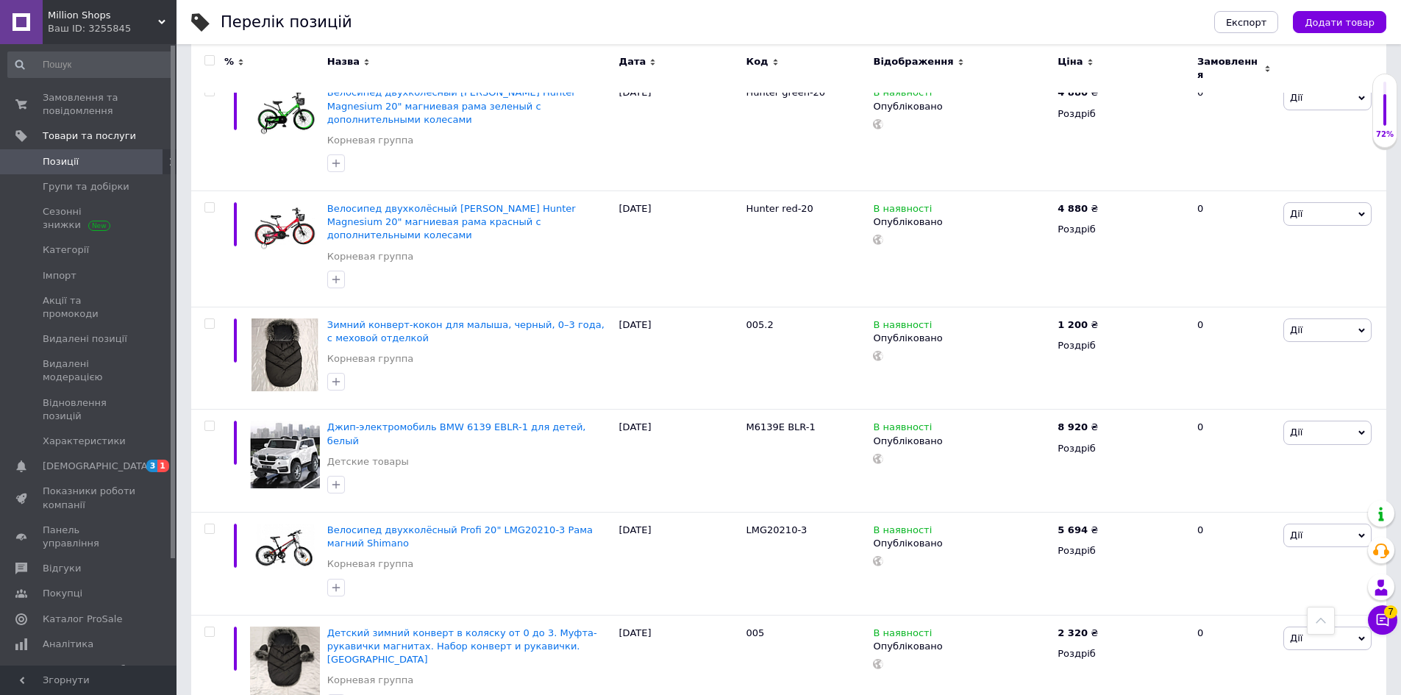
scroll to position [1016, 0]
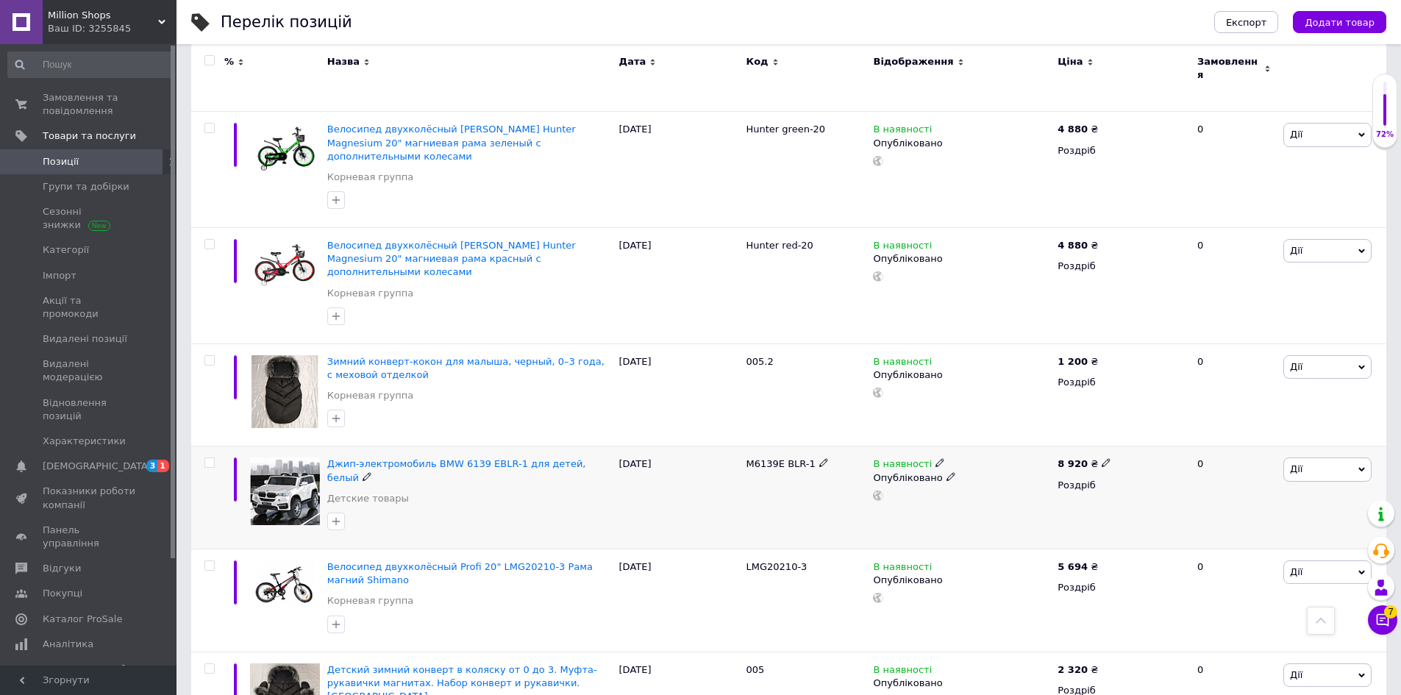
drag, startPoint x: 805, startPoint y: 388, endPoint x: 730, endPoint y: 383, distance: 75.1
click at [730, 446] on div "Джип-электромобиль BMW 6139 EBLR-1 для детей, белый Детские товары 12.09.2025 M…" at bounding box center [788, 497] width 1195 height 103
copy div "M6139E BLR-1"
click at [666, 343] on div "[DATE]" at bounding box center [679, 394] width 127 height 103
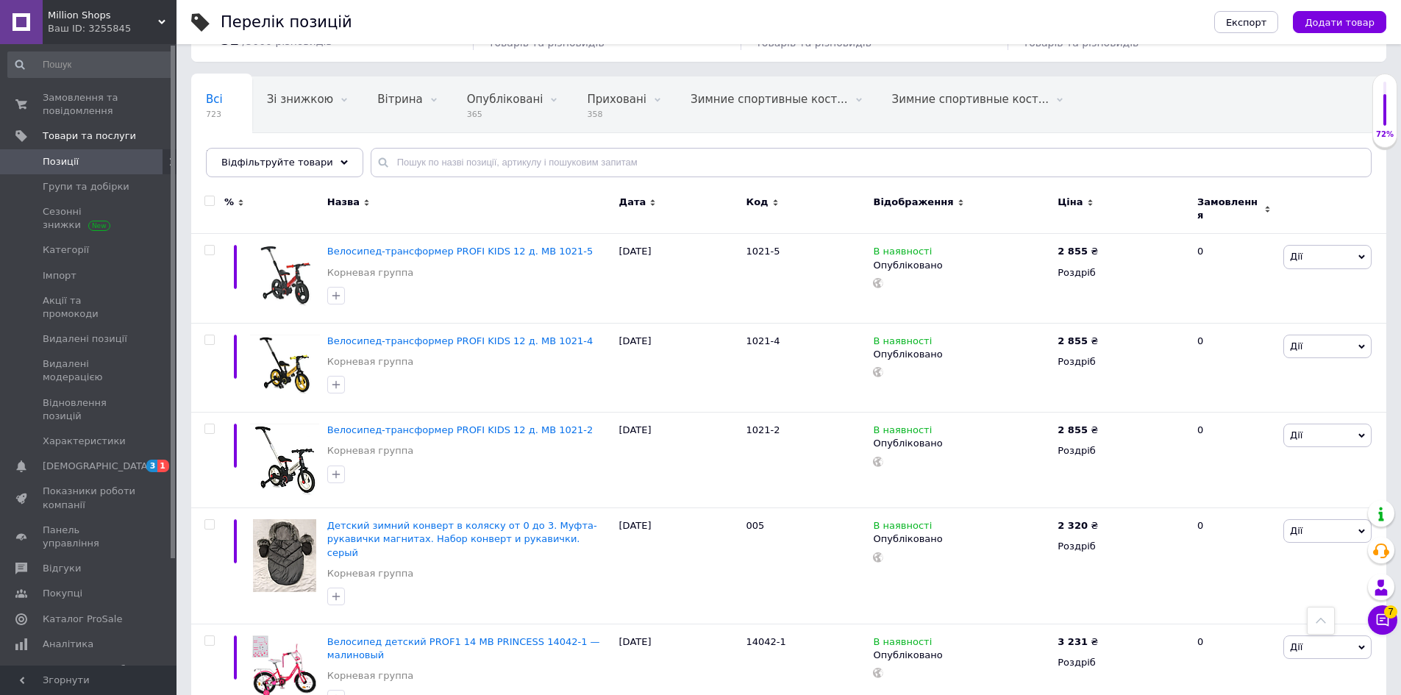
scroll to position [0, 0]
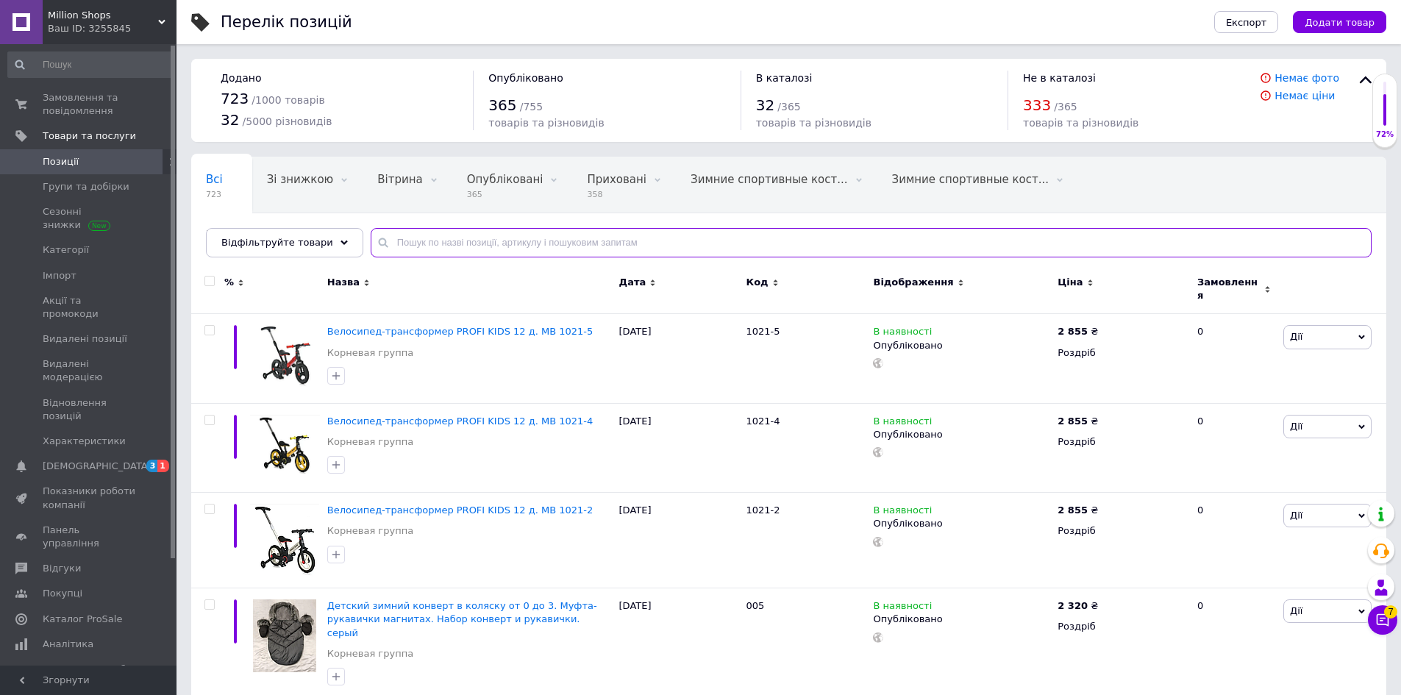
click at [407, 243] on input "text" at bounding box center [871, 242] width 1001 height 29
paste input "M 6139EBLR-1"
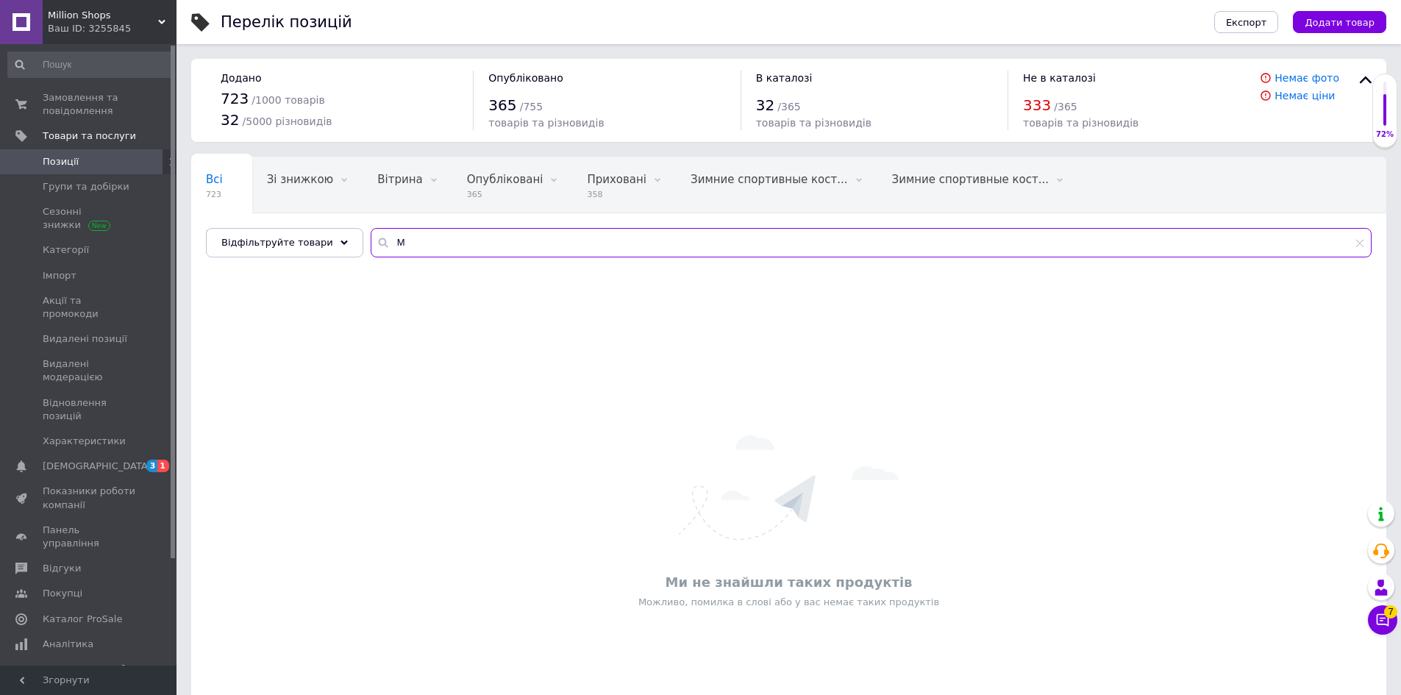
type input "M"
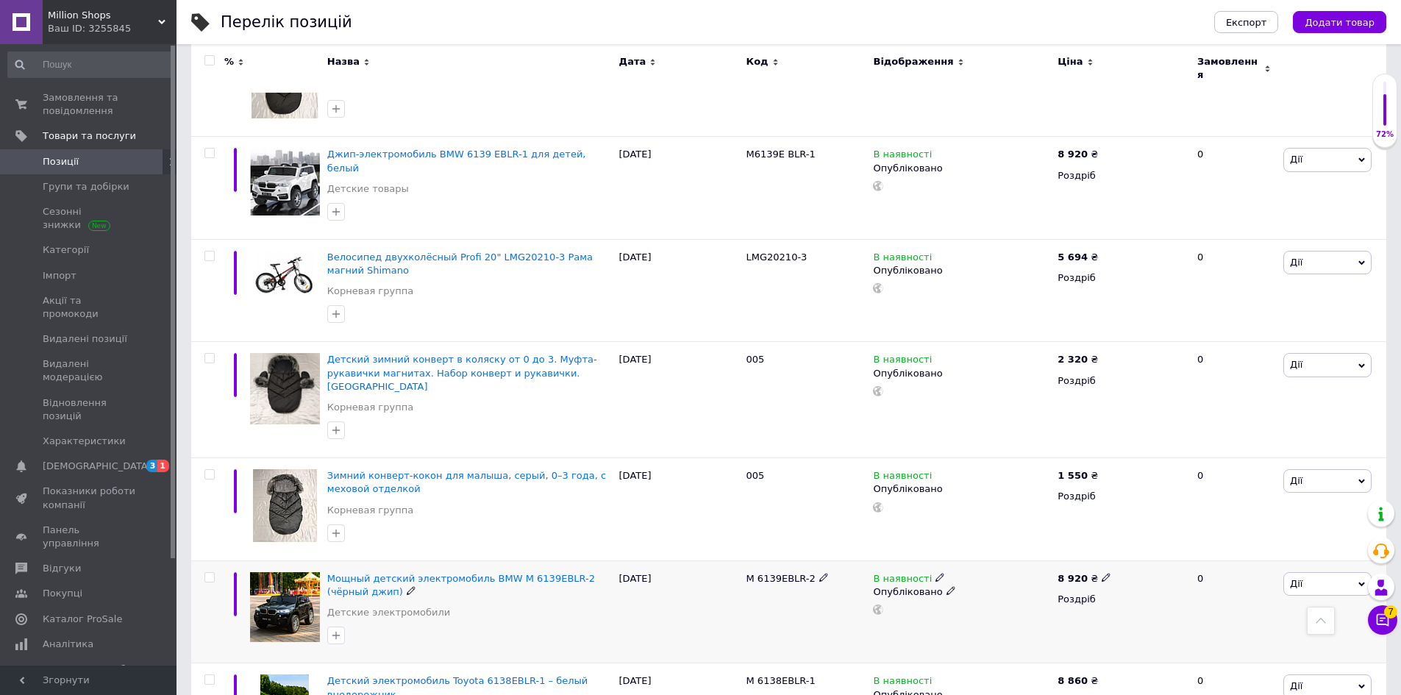
scroll to position [1324, 0]
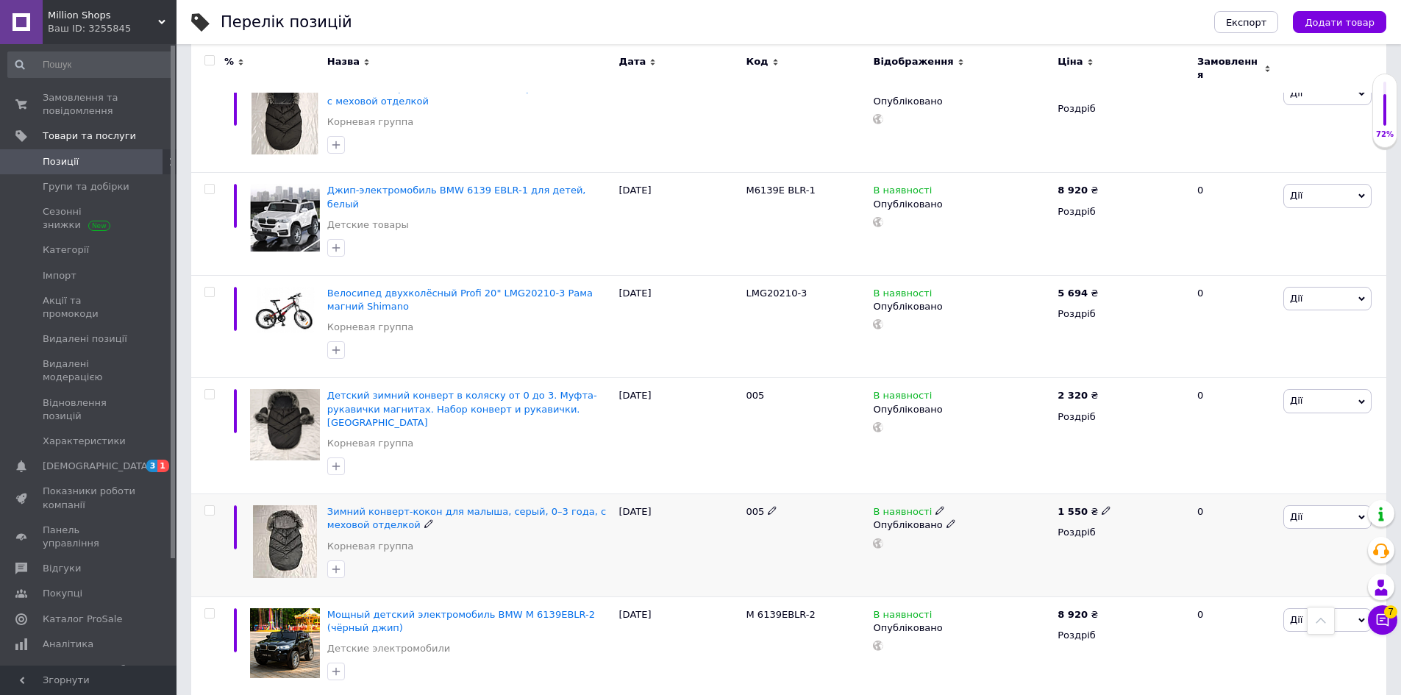
click at [1080, 506] on b "1 550" at bounding box center [1073, 511] width 30 height 11
click at [1172, 480] on input "1550" at bounding box center [1172, 494] width 112 height 29
type input "1600"
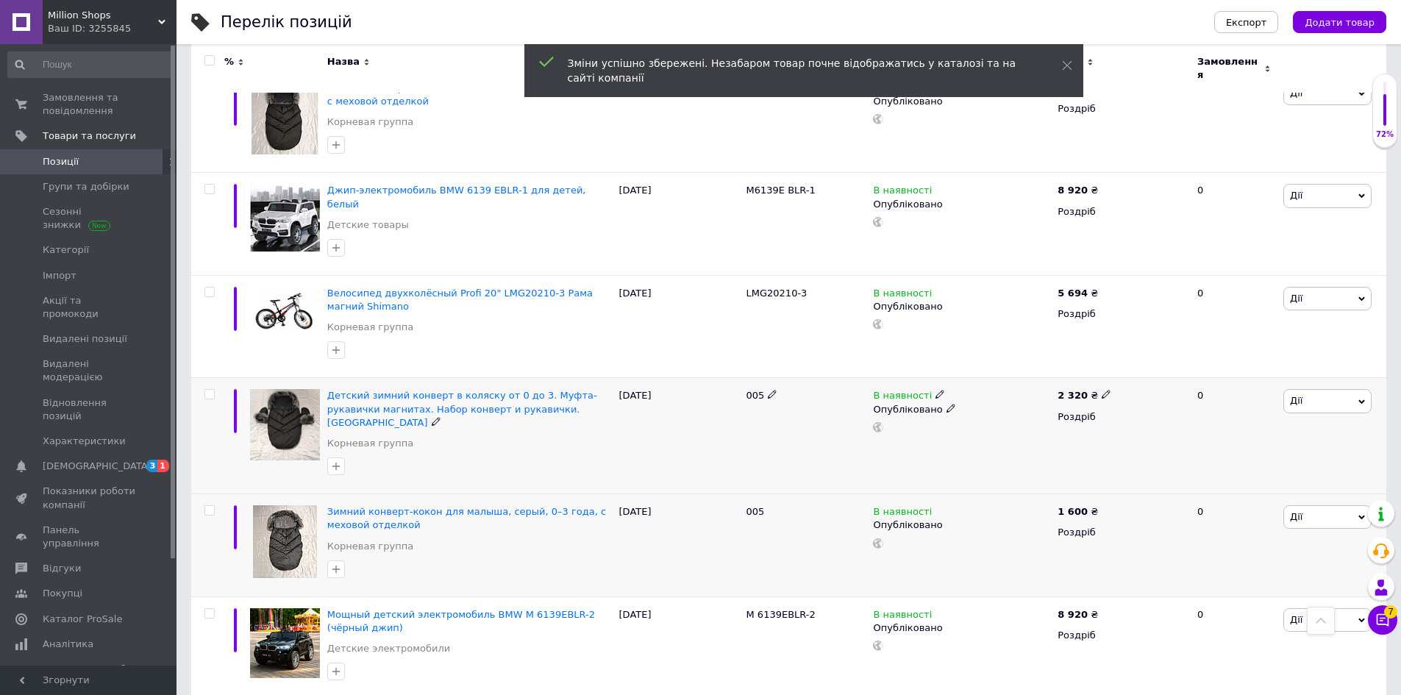
click at [1074, 390] on b "2 320" at bounding box center [1073, 395] width 30 height 11
click at [1159, 364] on input "2320" at bounding box center [1172, 378] width 112 height 29
type input "2370"
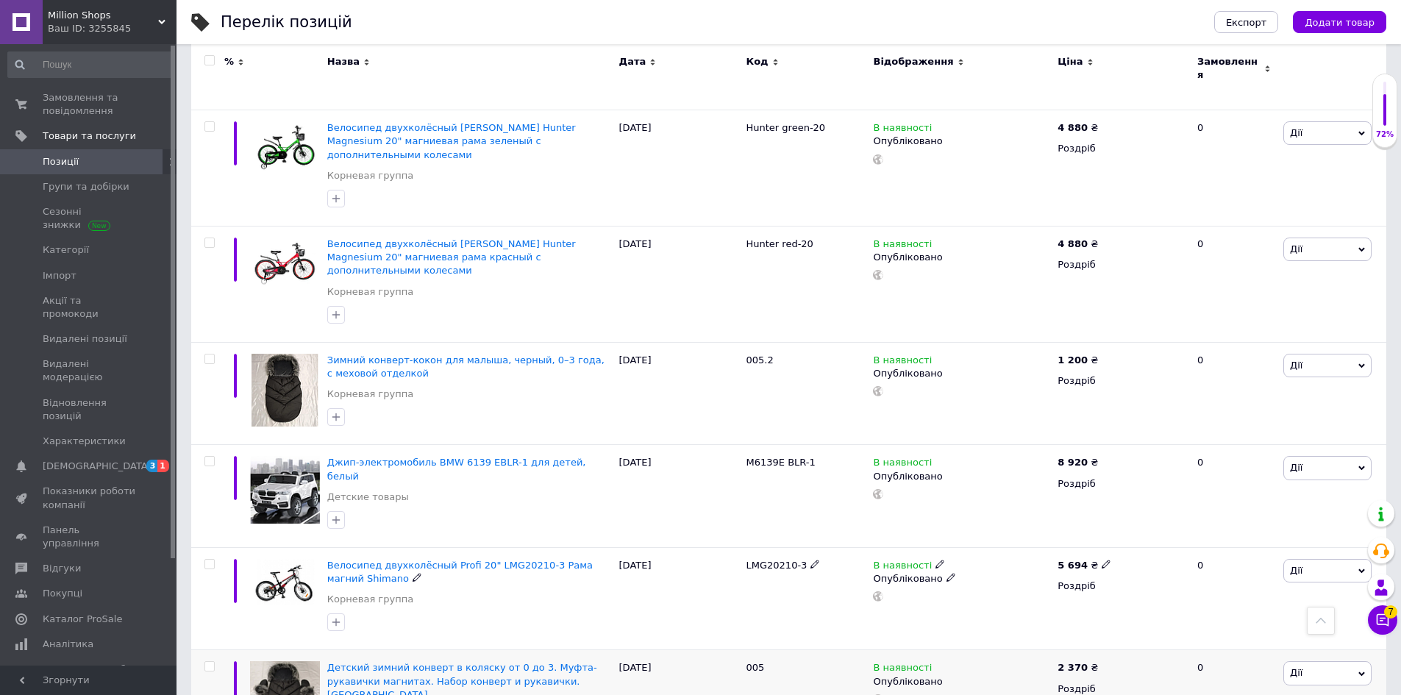
scroll to position [1030, 0]
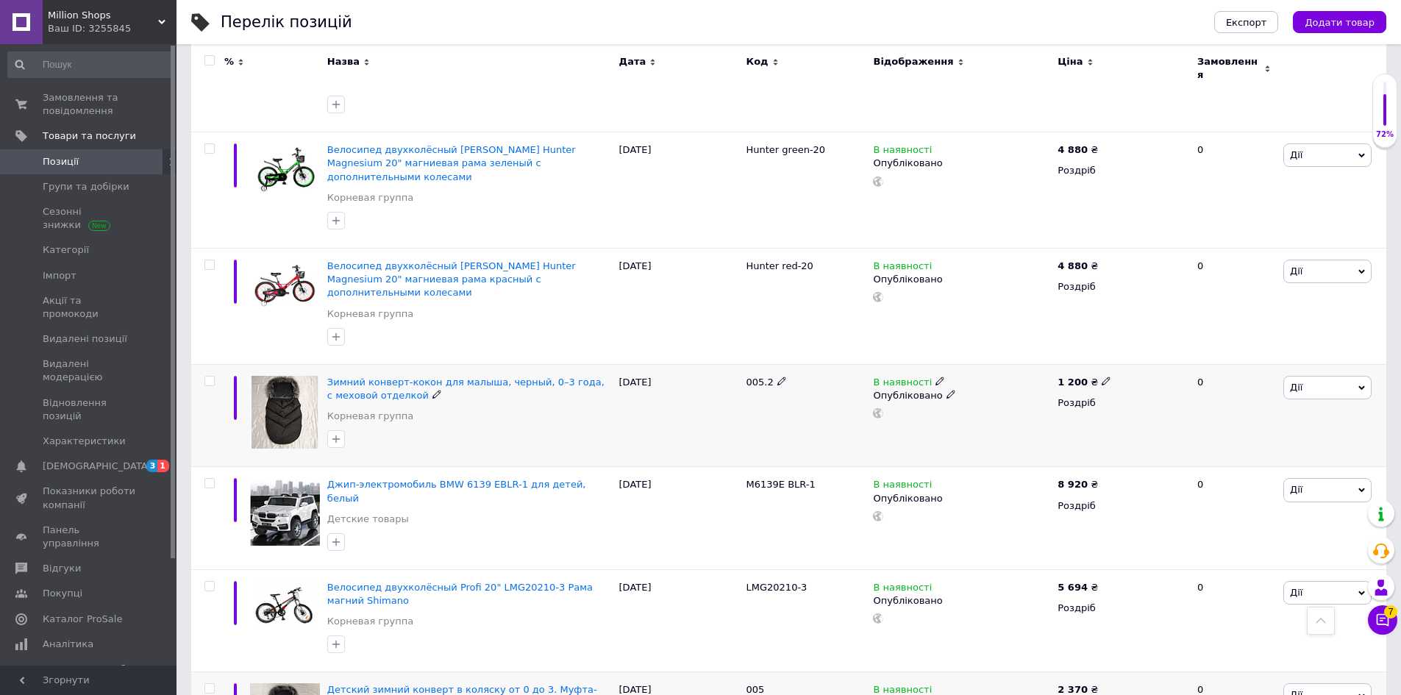
click at [1072, 377] on b "1 200" at bounding box center [1073, 382] width 30 height 11
click at [1157, 350] on input "1200" at bounding box center [1172, 364] width 112 height 29
type input "1300"
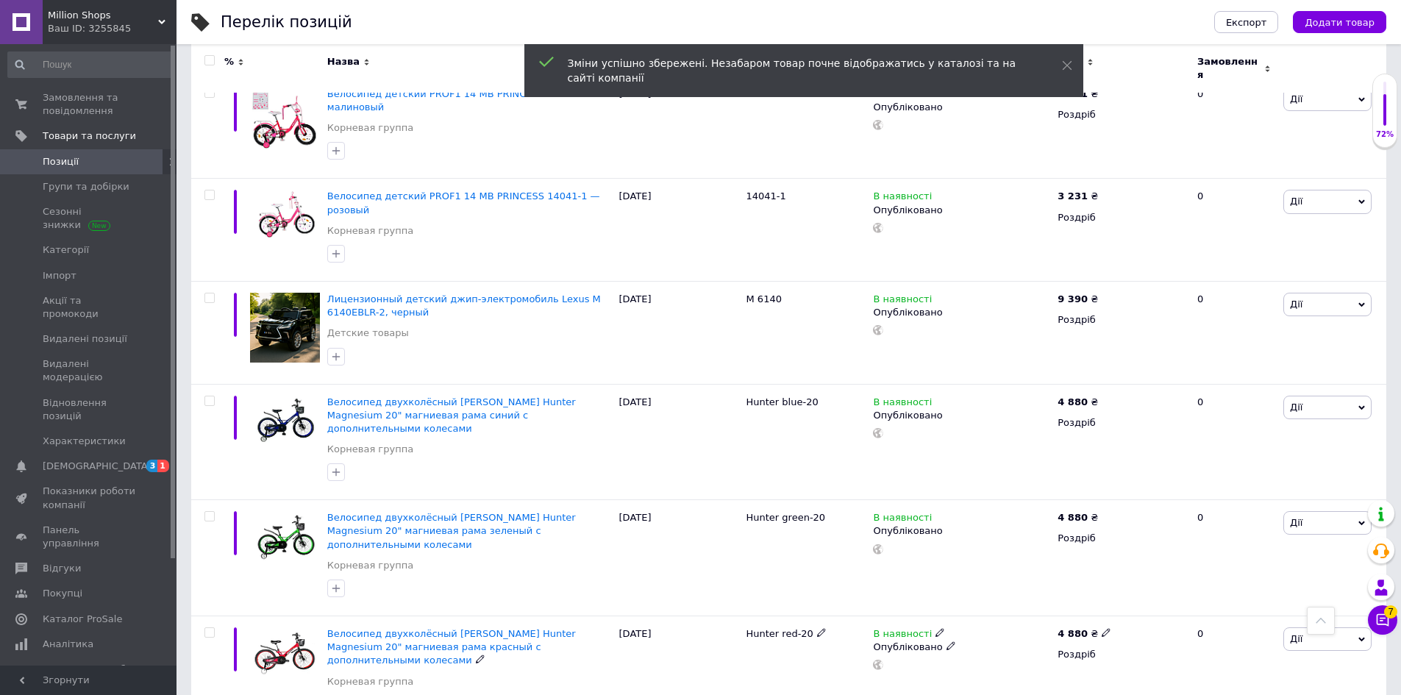
scroll to position [294, 0]
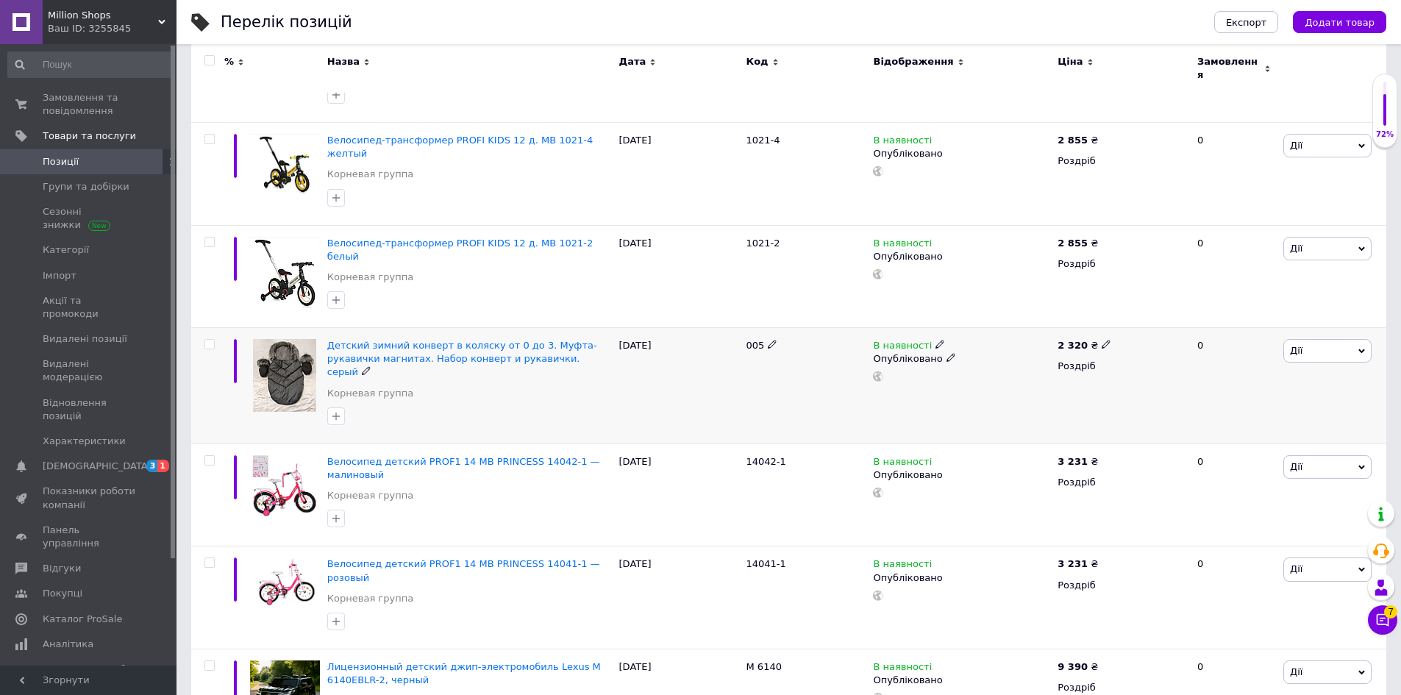
click at [1078, 340] on b "2 320" at bounding box center [1073, 345] width 30 height 11
click at [1162, 314] on input "2320" at bounding box center [1172, 328] width 112 height 29
type input "2370"
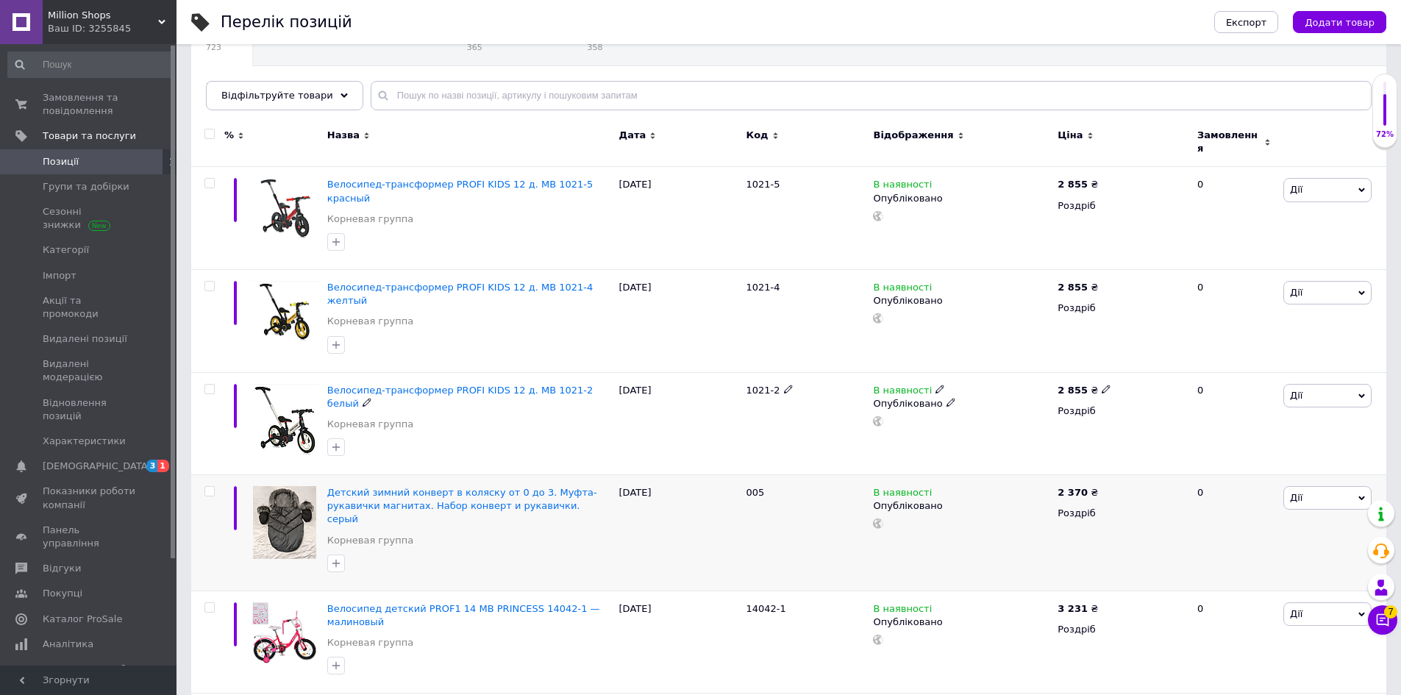
scroll to position [0, 0]
